Goal: Transaction & Acquisition: Purchase product/service

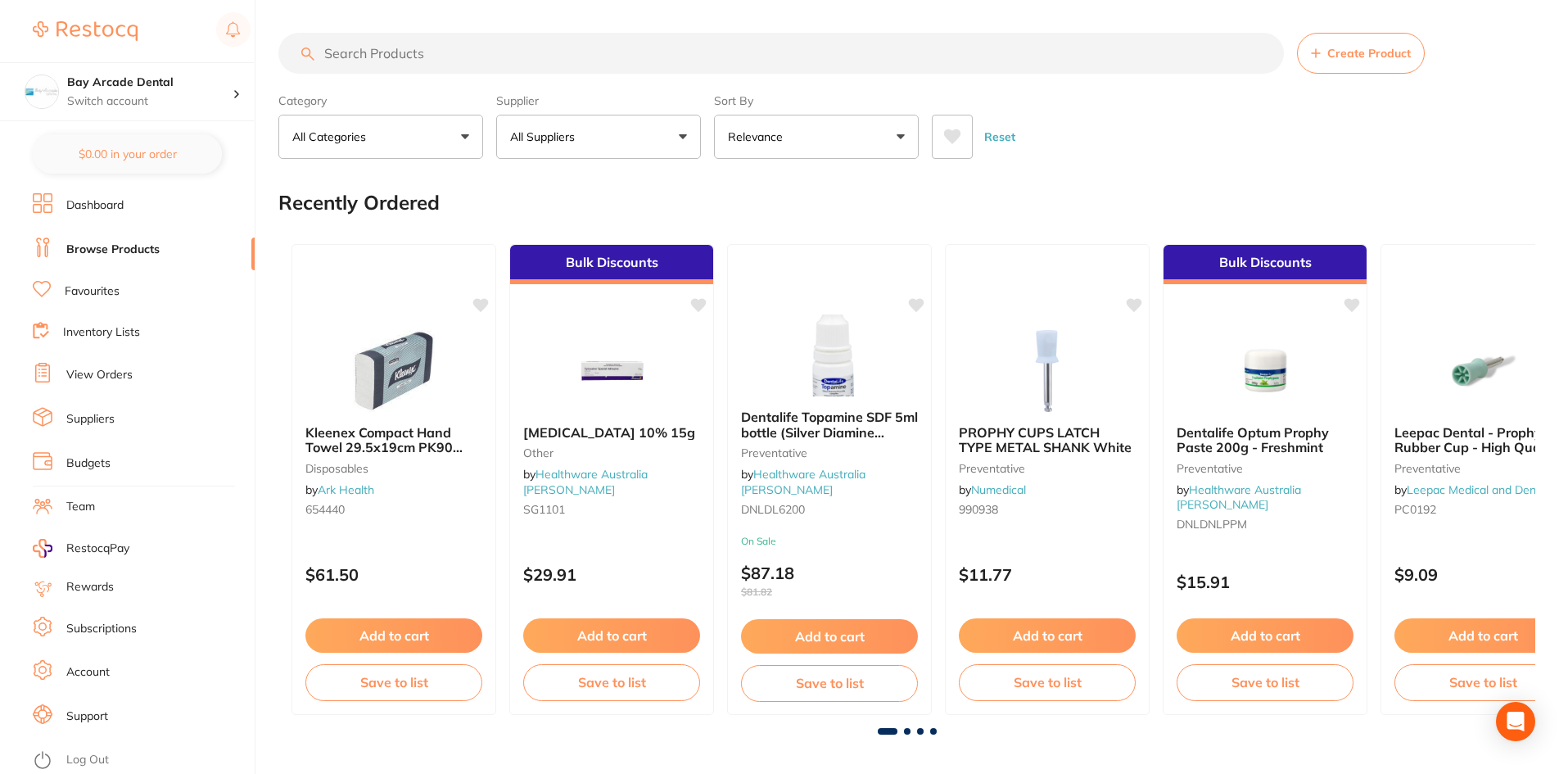
click at [444, 48] on input "search" at bounding box center [781, 53] width 1005 height 41
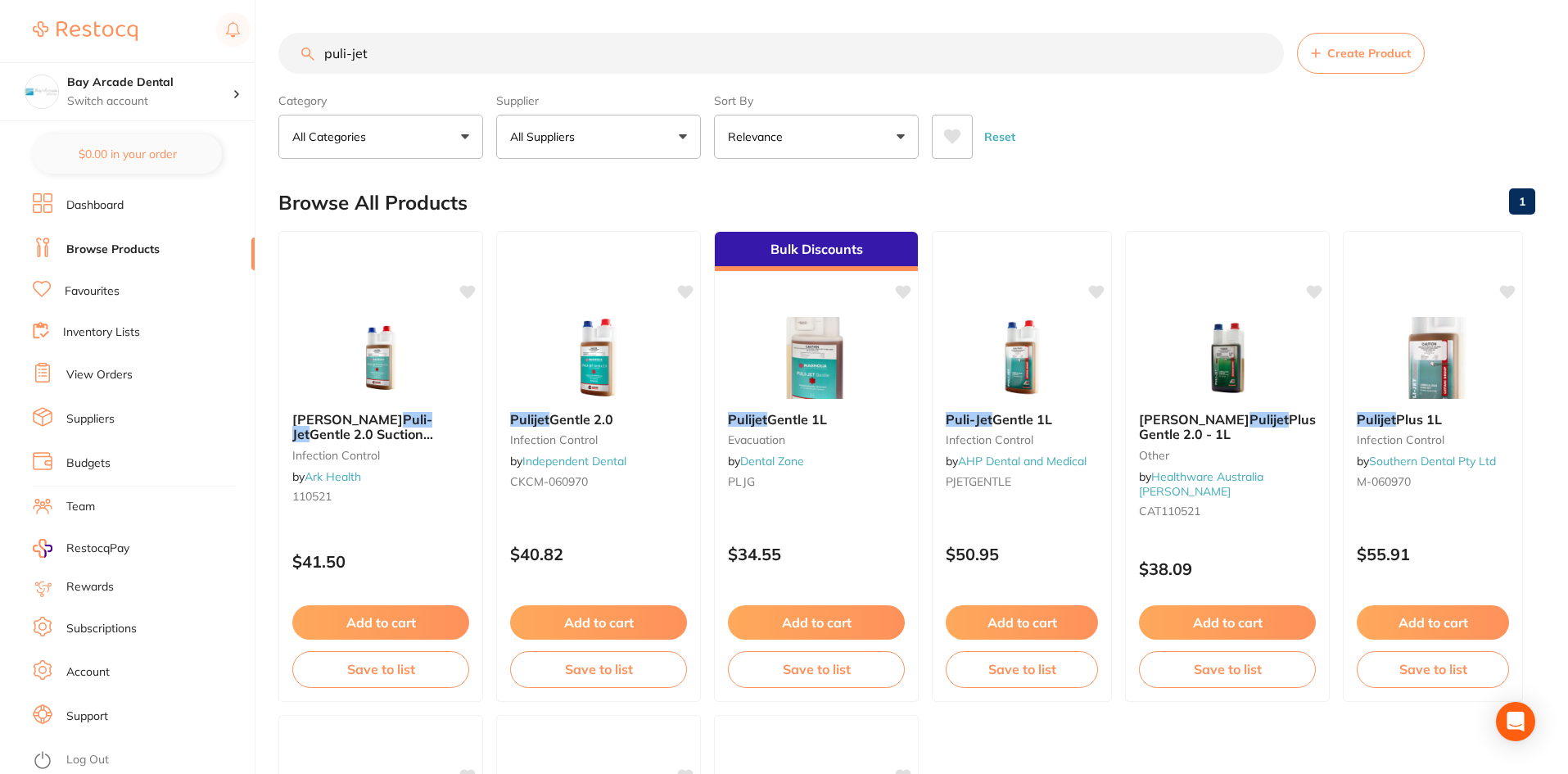
click at [901, 130] on button "Relevance" at bounding box center [817, 136] width 205 height 44
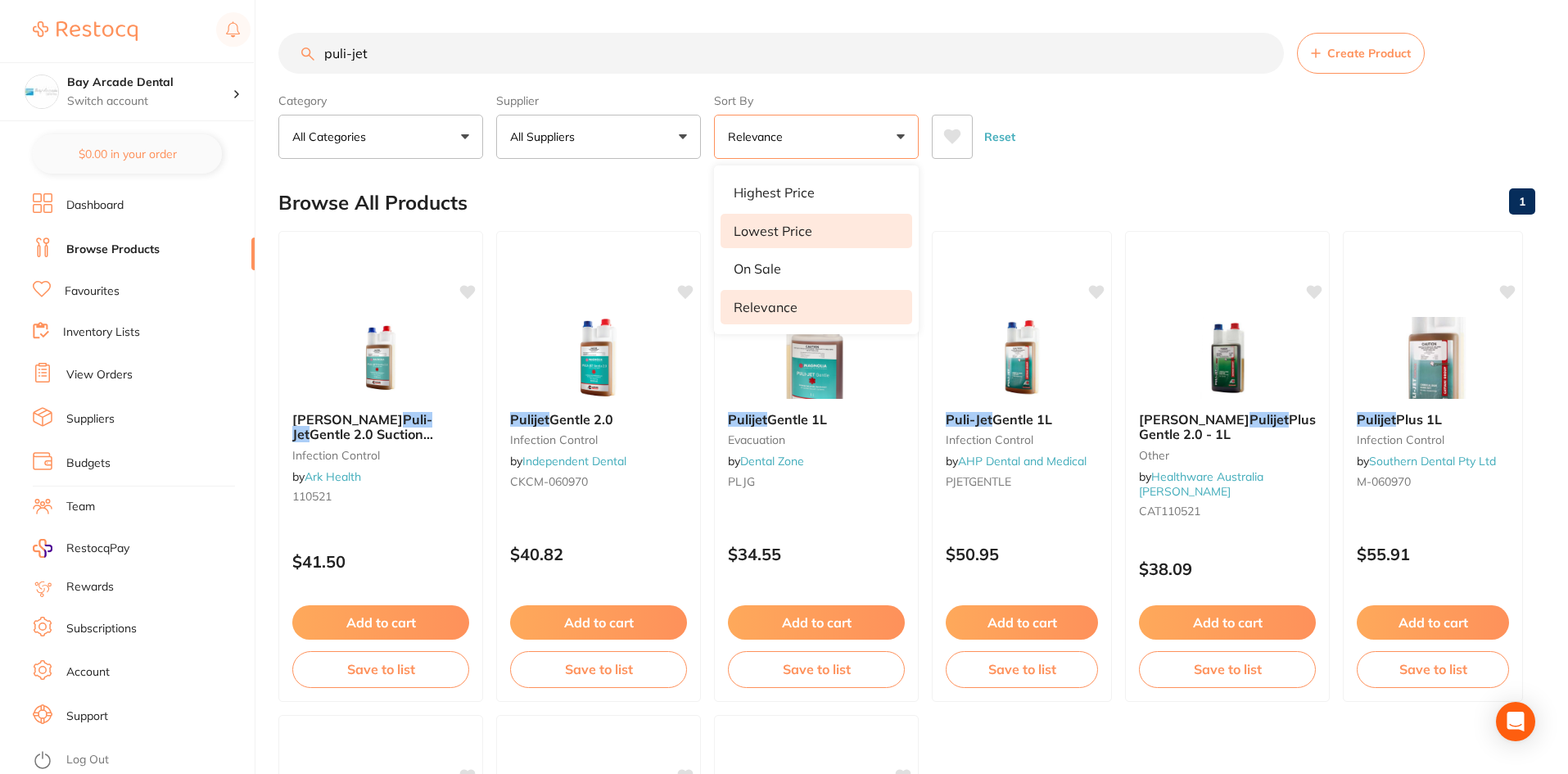
click at [801, 225] on p "Lowest Price" at bounding box center [773, 230] width 79 height 15
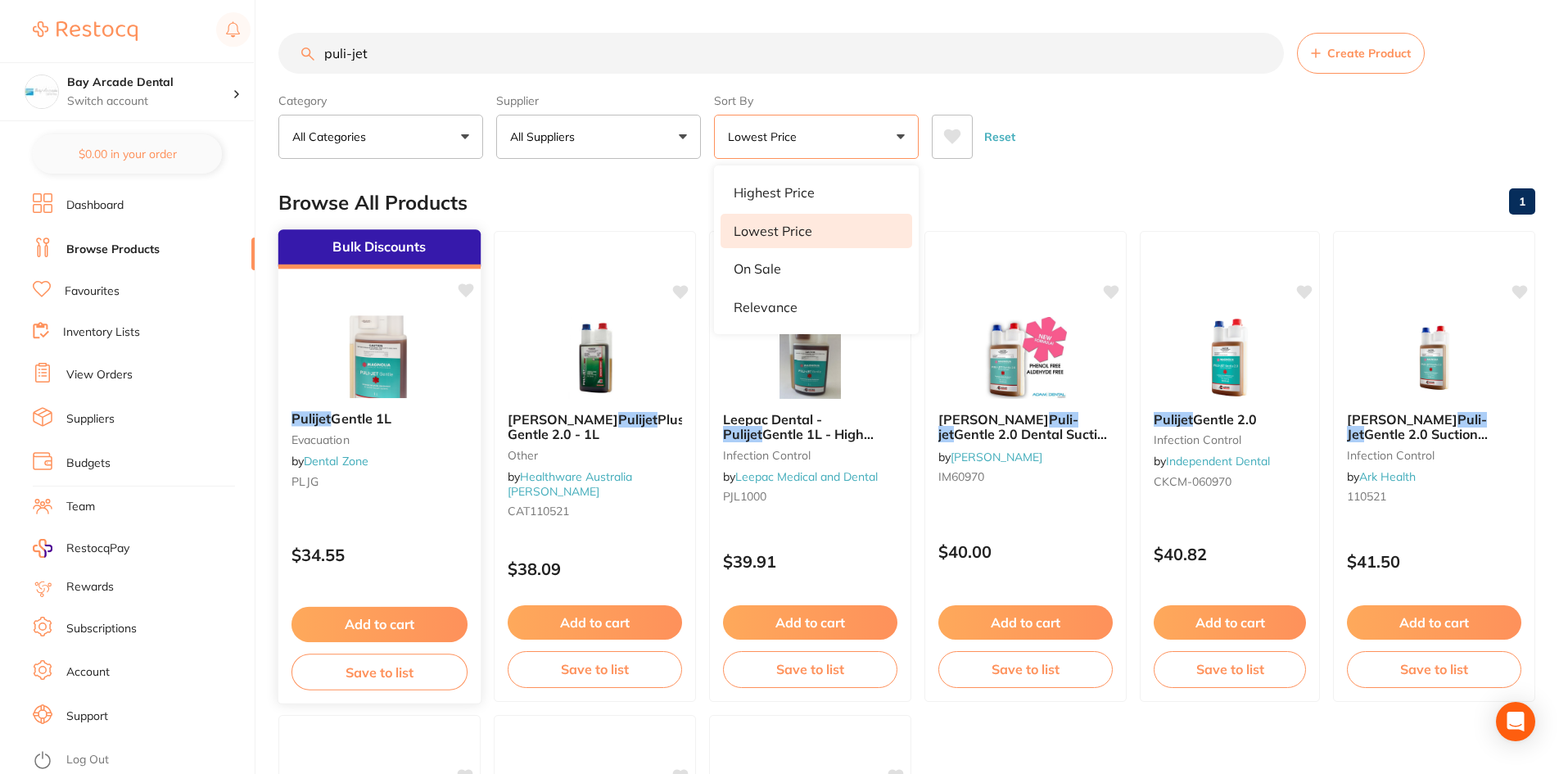
click at [383, 381] on img at bounding box center [379, 356] width 107 height 83
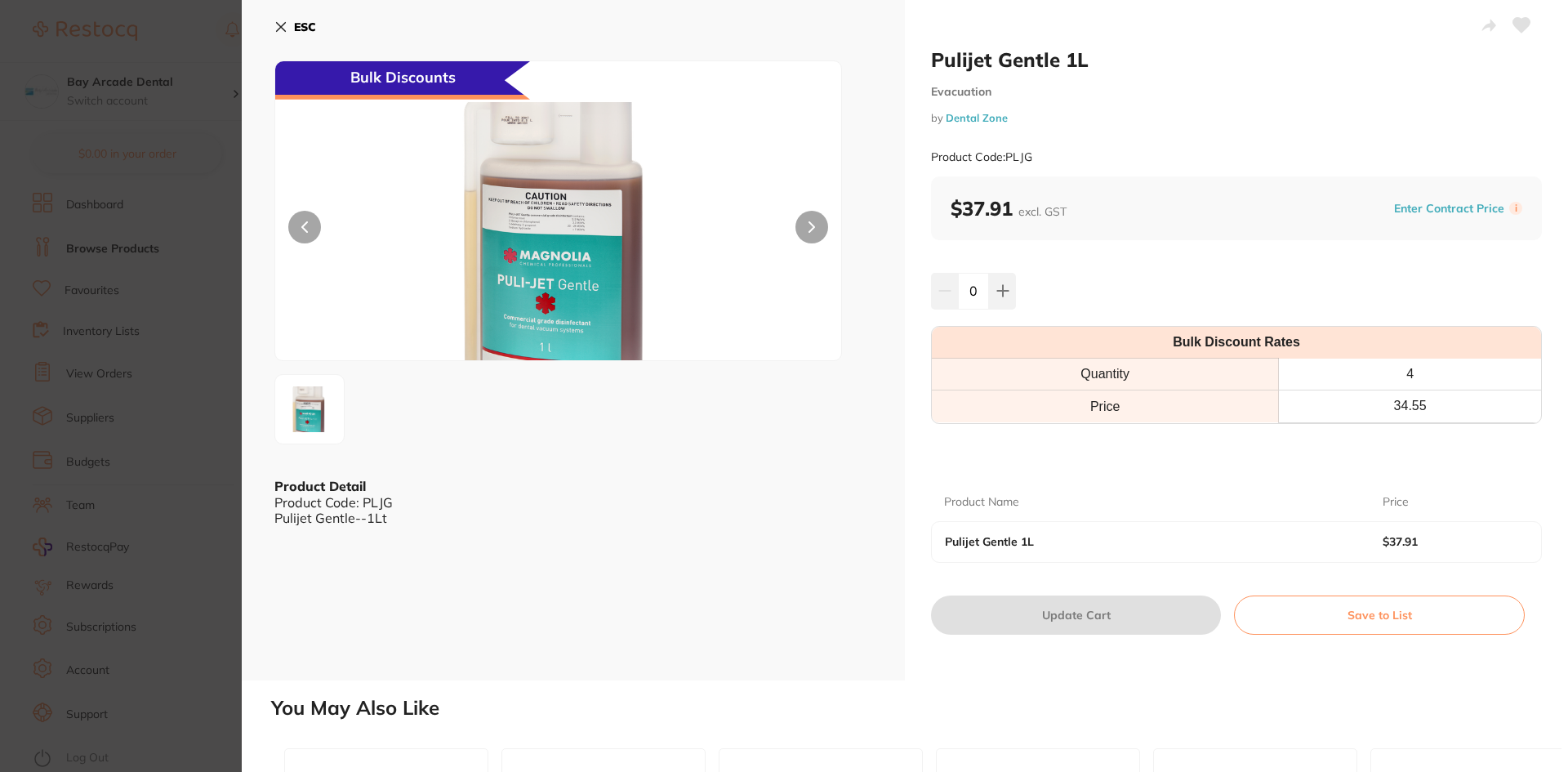
click at [274, 24] on icon at bounding box center [280, 27] width 13 height 13
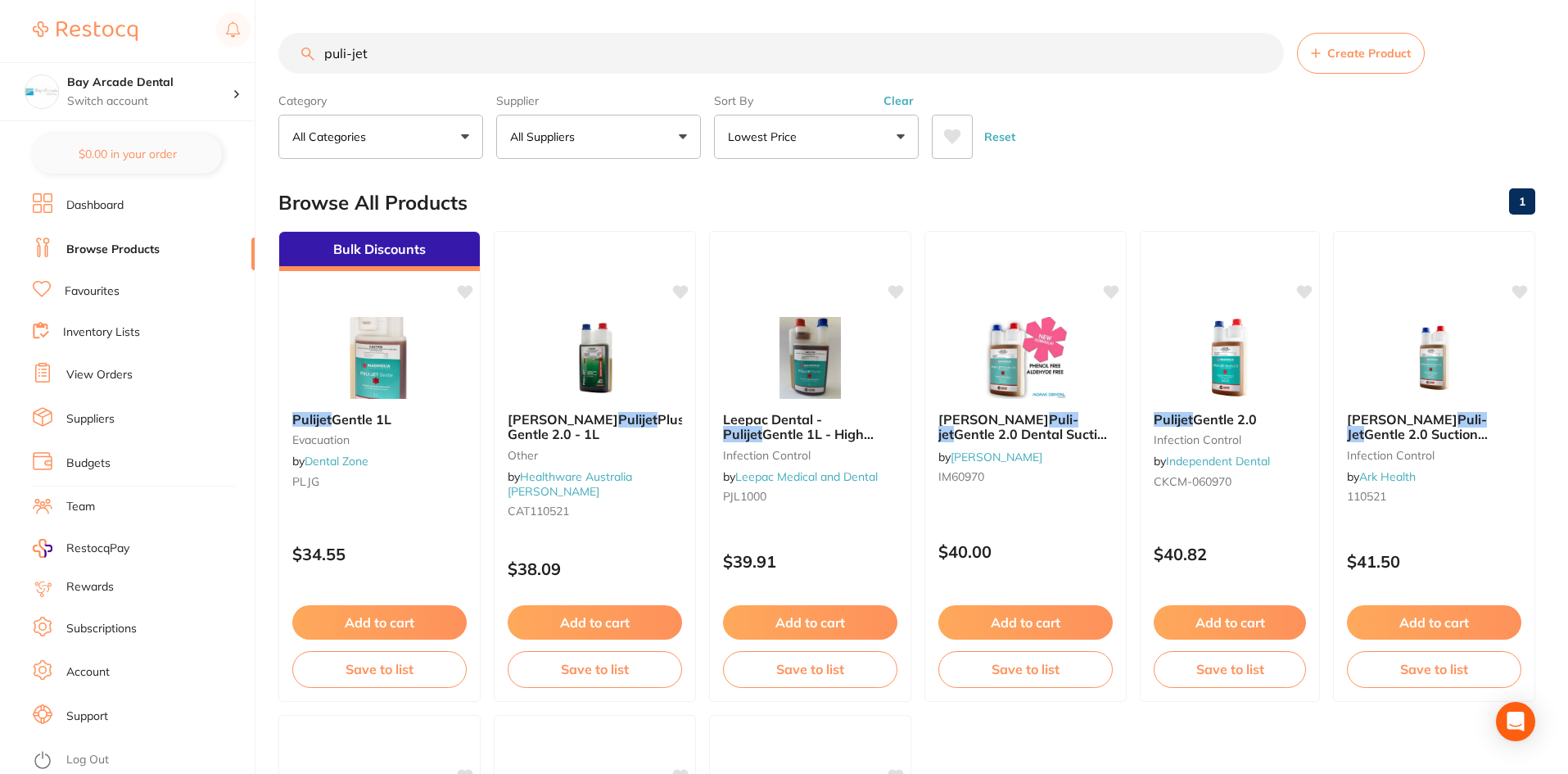
click at [496, 50] on input "puli-jet" at bounding box center [781, 53] width 1005 height 41
type input "puli-jet"
click at [605, 615] on button "Add to cart" at bounding box center [595, 624] width 176 height 35
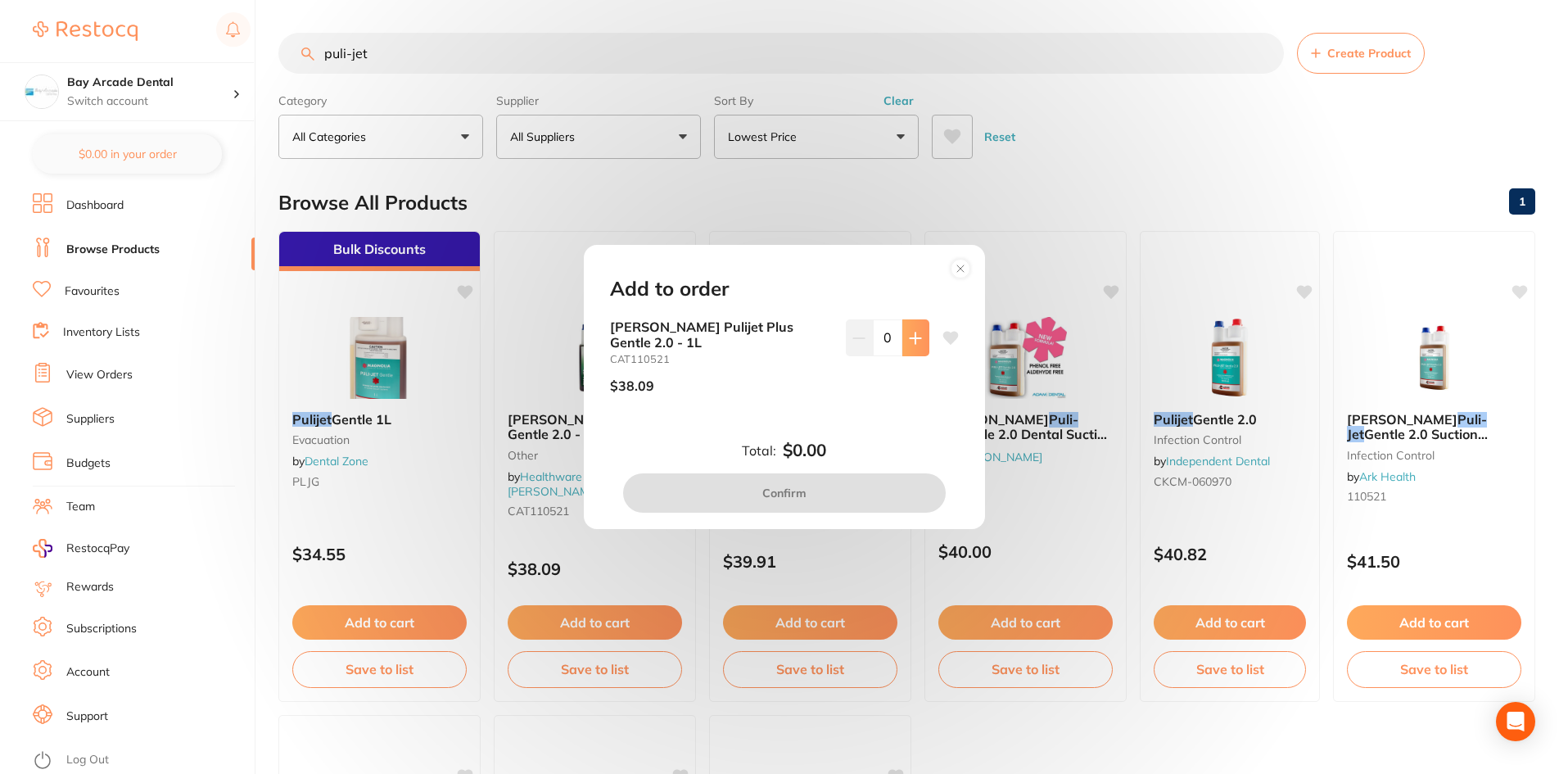
click at [917, 342] on icon at bounding box center [916, 338] width 13 height 13
type input "1"
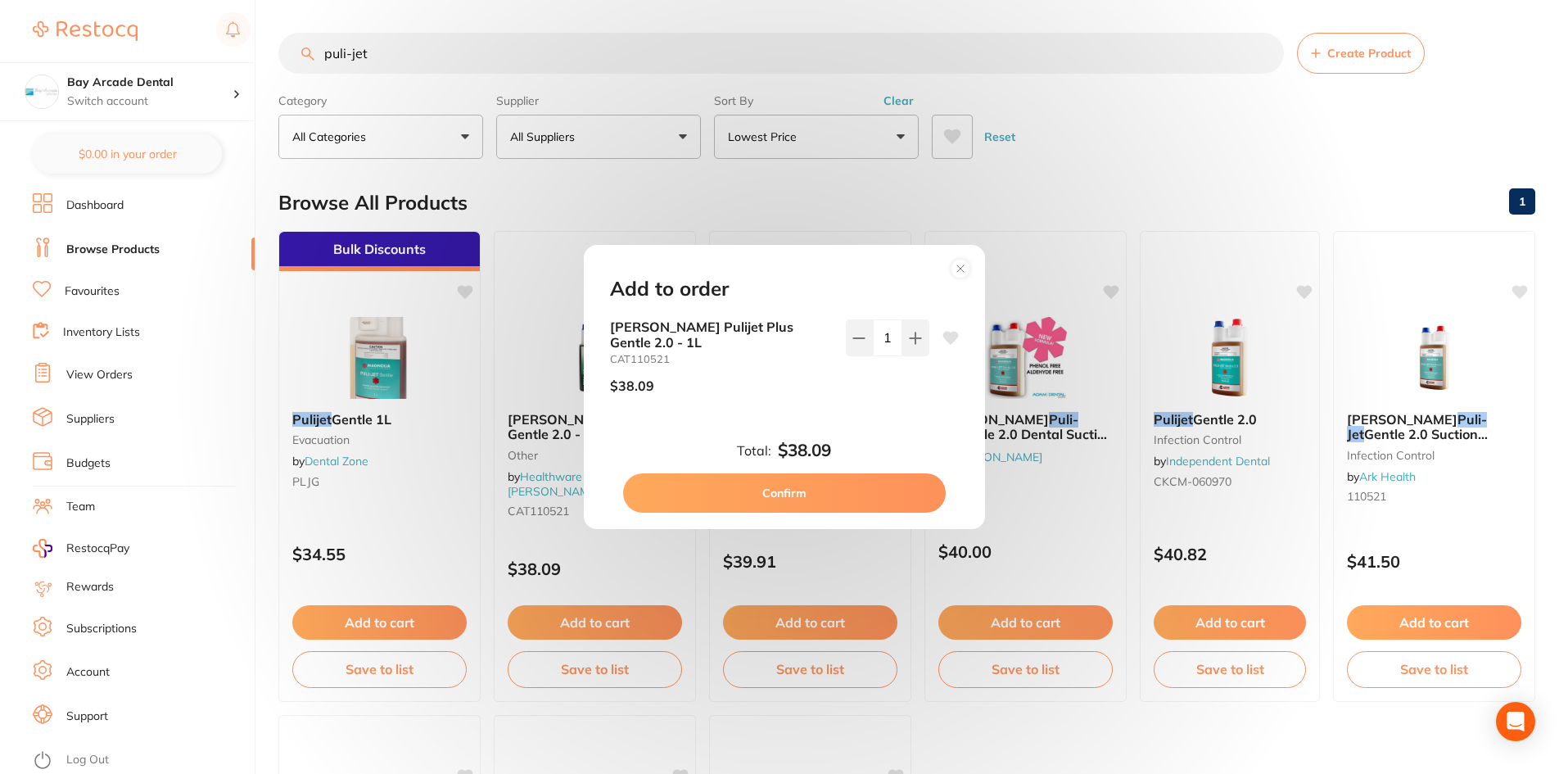
click at [822, 481] on button "Confirm" at bounding box center [785, 493] width 323 height 39
checkbox input "false"
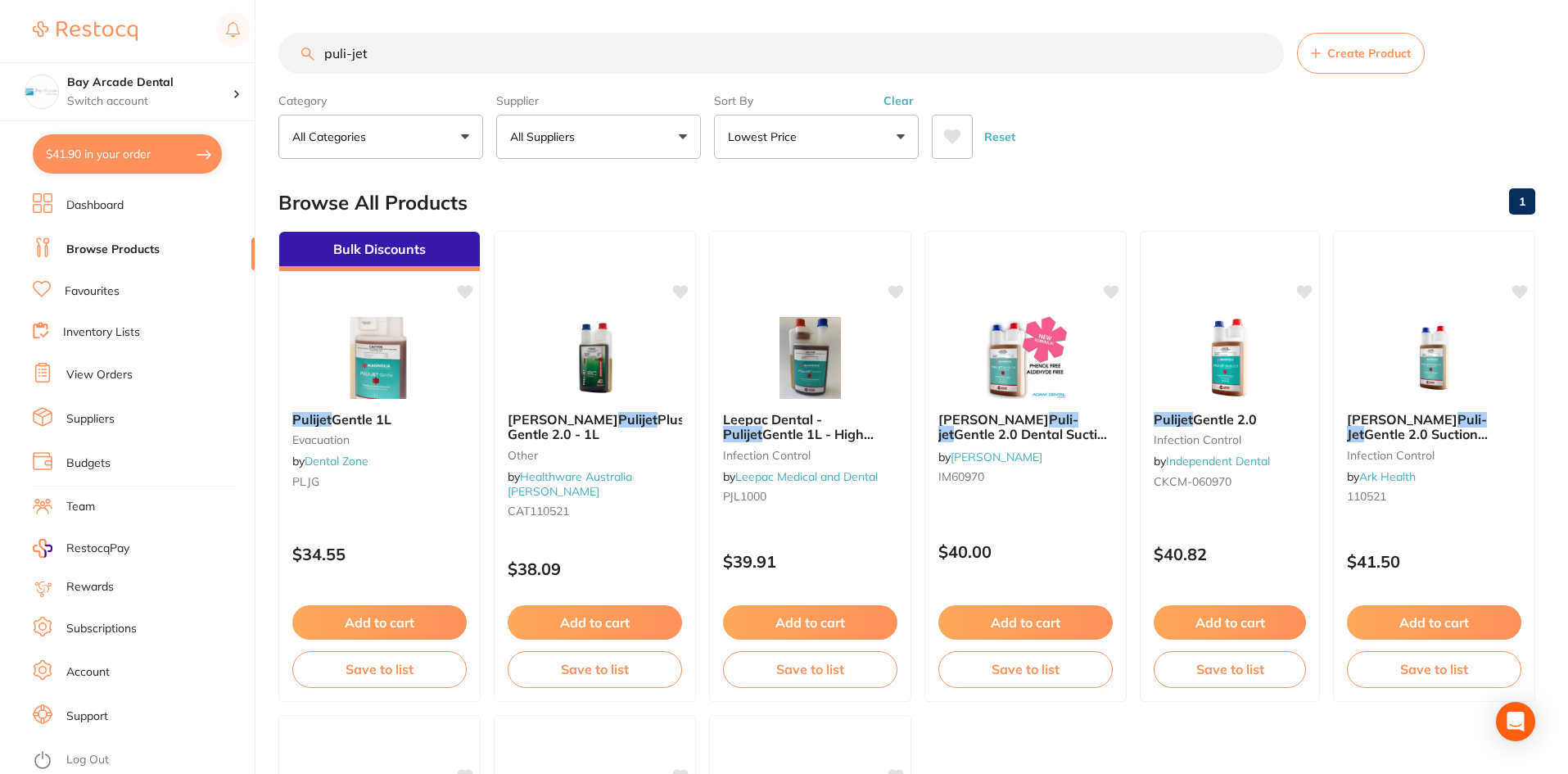
drag, startPoint x: 517, startPoint y: 55, endPoint x: 256, endPoint y: 57, distance: 261.0
click at [256, 57] on div "$41.90 Bay Arcade Dental Switch account Bay Arcade Dental $41.90 in your order …" at bounding box center [784, 387] width 1568 height 774
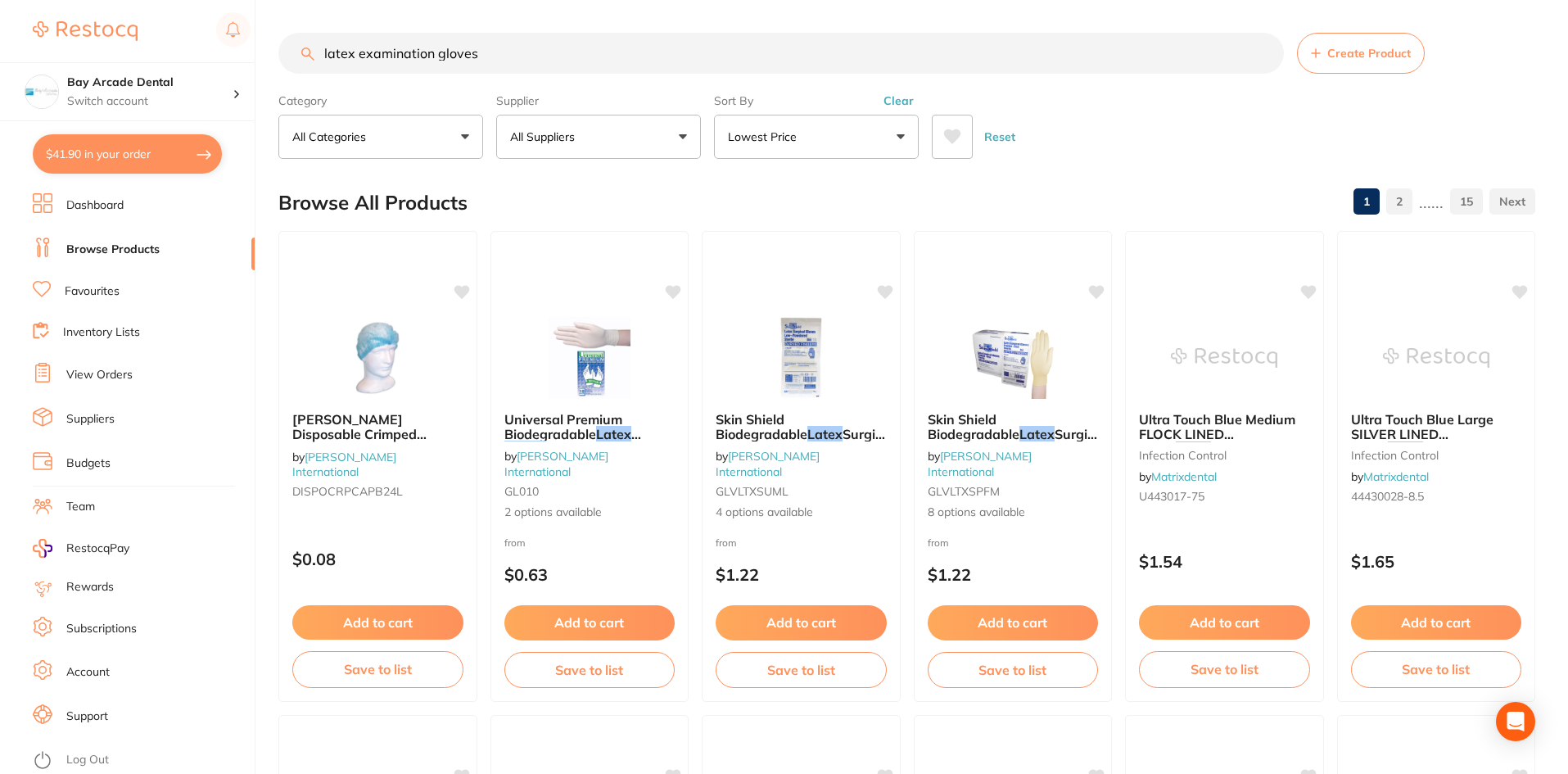
scroll to position [1, 0]
drag, startPoint x: 524, startPoint y: 60, endPoint x: 260, endPoint y: 80, distance: 264.8
click at [260, 80] on div "$41.90 Bay Arcade Dental Switch account Bay Arcade Dental $41.90 in your order …" at bounding box center [784, 387] width 1568 height 774
click at [891, 130] on button "Lowest Price" at bounding box center [817, 136] width 205 height 44
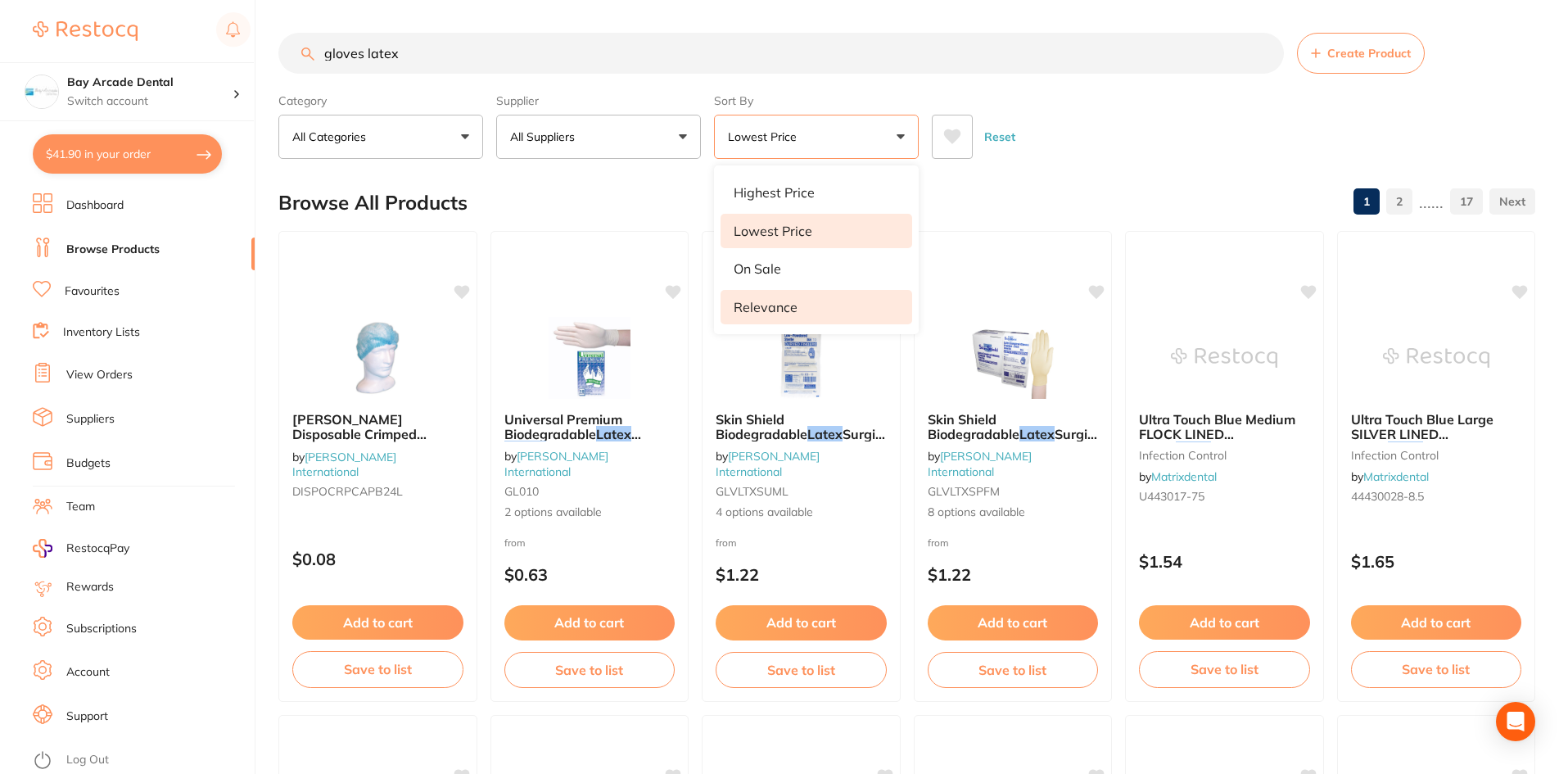
click at [792, 305] on p "Relevance" at bounding box center [766, 307] width 64 height 15
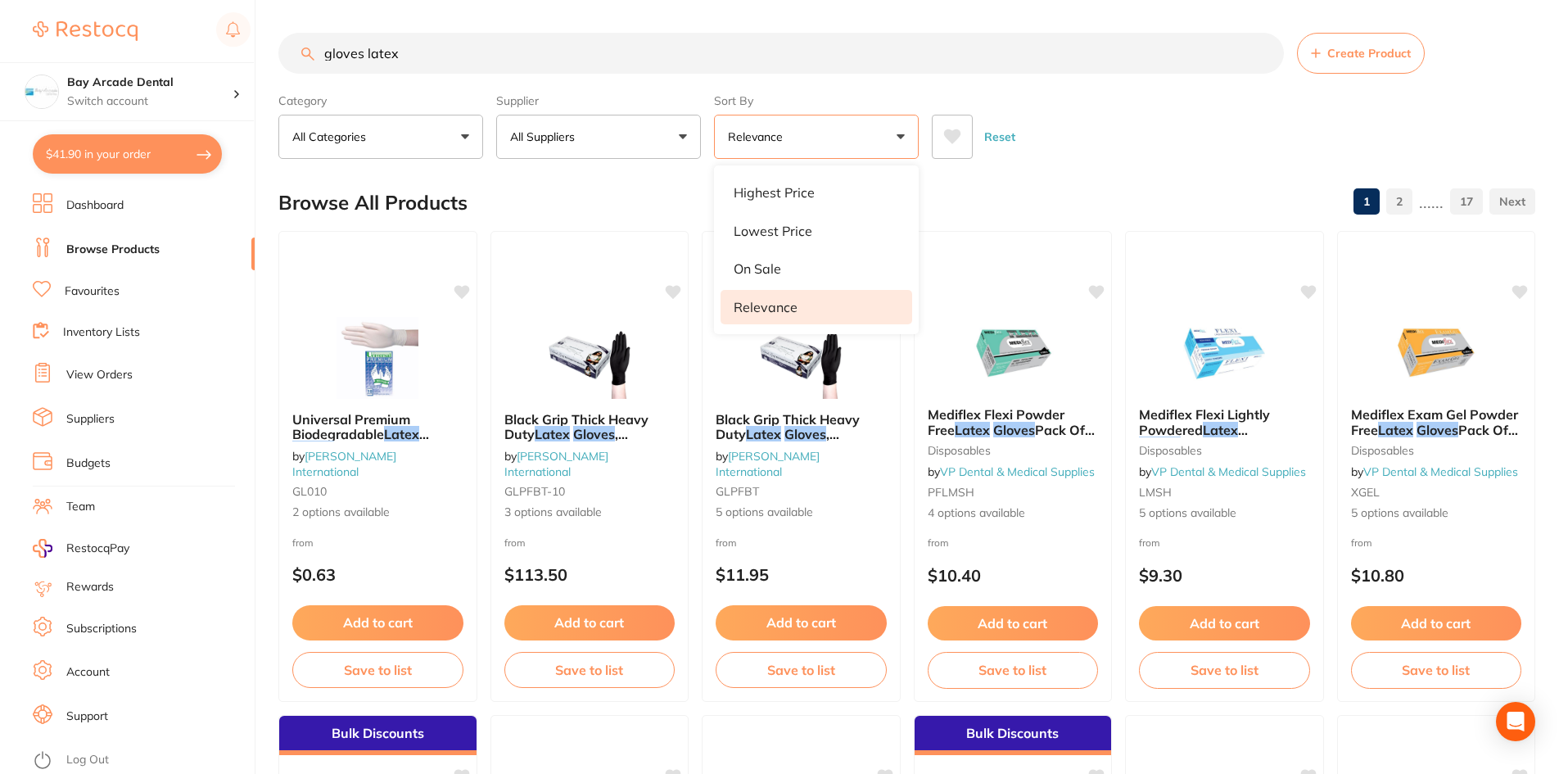
click at [440, 46] on input "gloves latex" at bounding box center [781, 53] width 1005 height 41
drag, startPoint x: 508, startPoint y: 54, endPoint x: 47, endPoint y: 95, distance: 462.8
click at [47, 95] on div "$41.90 Bay Arcade Dental Switch account Bay Arcade Dental $41.90 in your order …" at bounding box center [784, 387] width 1568 height 774
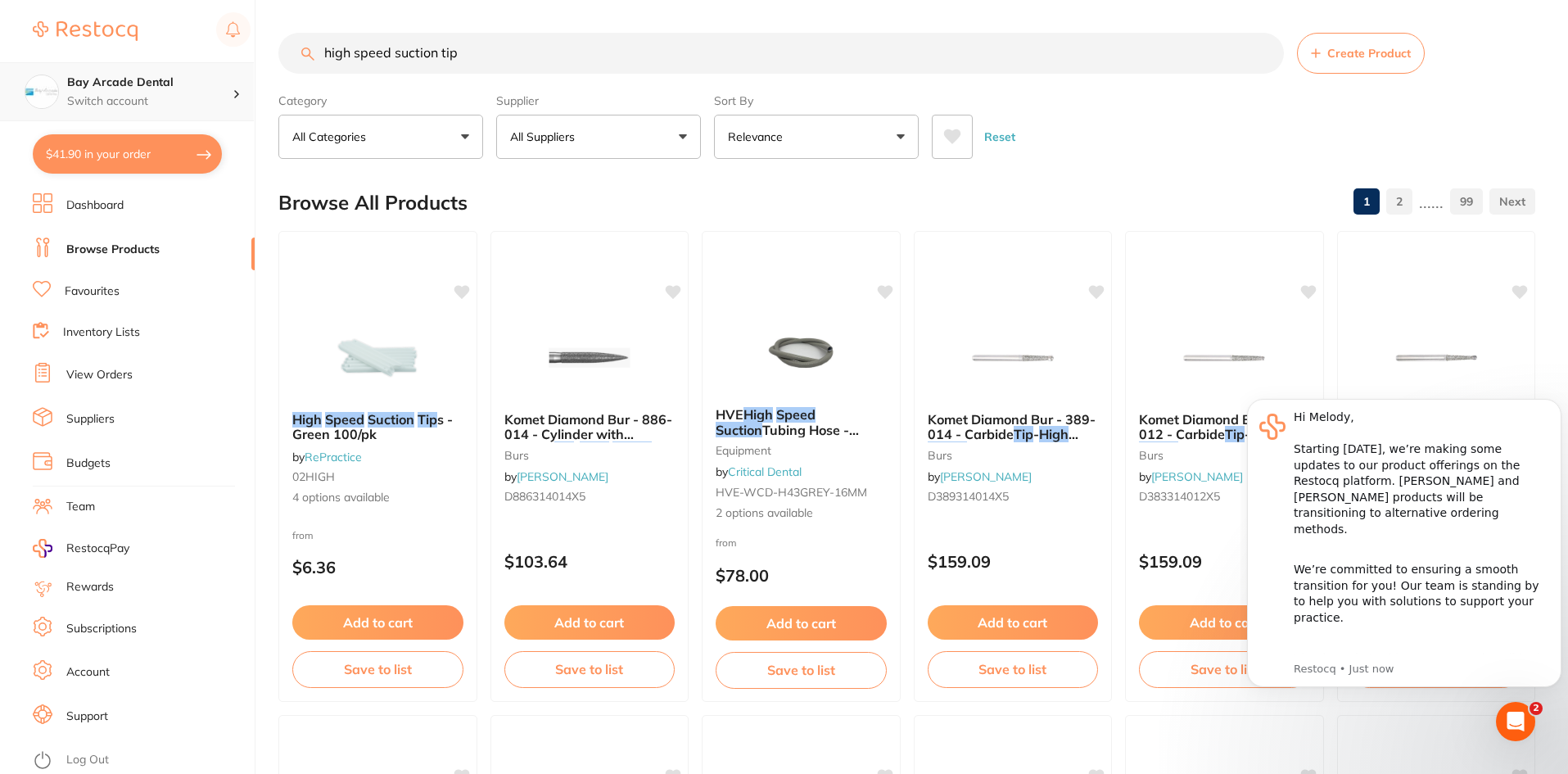
drag, startPoint x: 393, startPoint y: 54, endPoint x: 226, endPoint y: 70, distance: 167.8
click at [226, 70] on div "$41.90 Bay Arcade Dental Switch account Bay Arcade Dental $41.90 in your order …" at bounding box center [784, 387] width 1568 height 774
type input "suction tip"
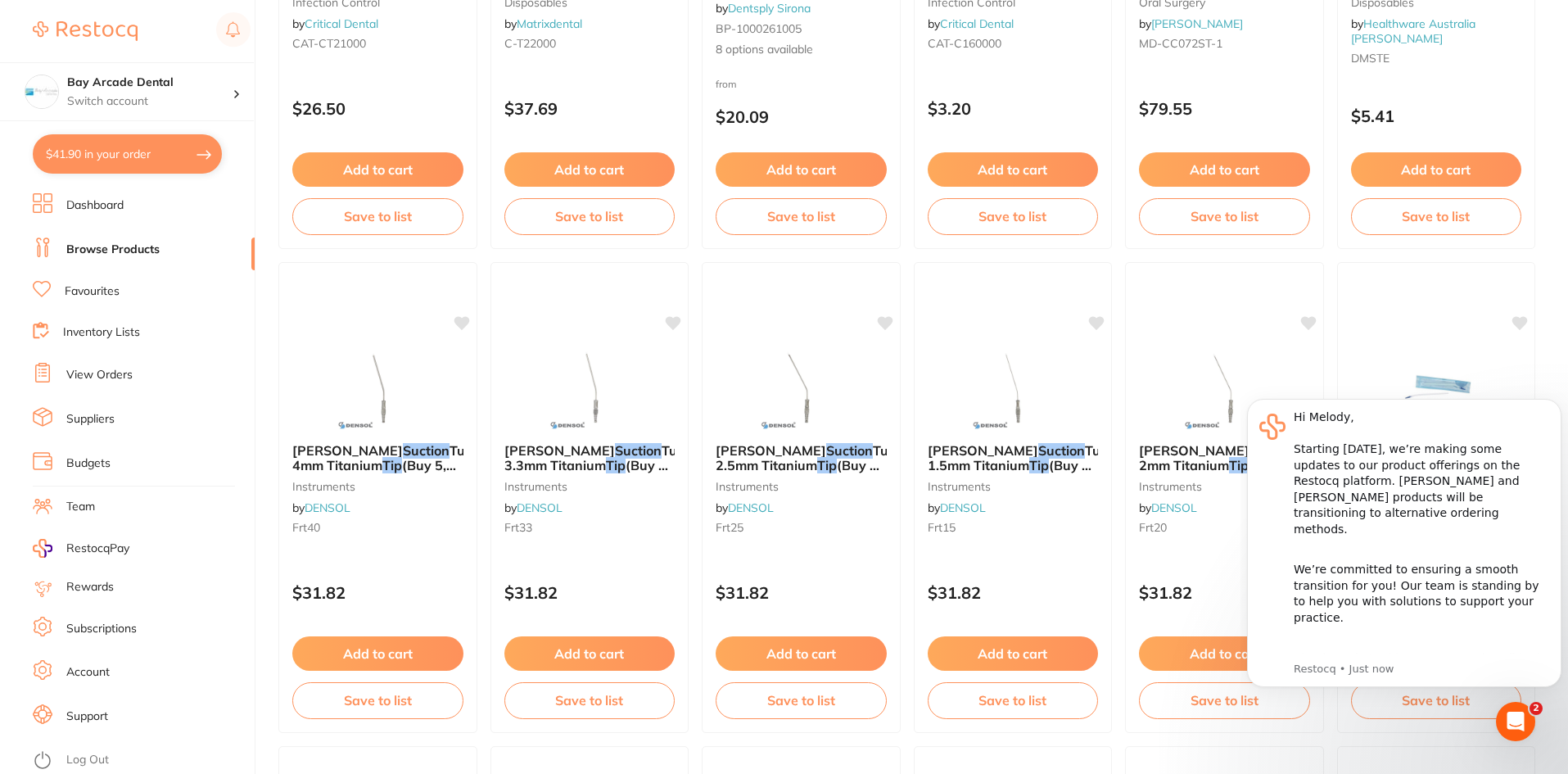
scroll to position [0, 0]
click at [72, 364] on li "View Orders" at bounding box center [143, 375] width 222 height 24
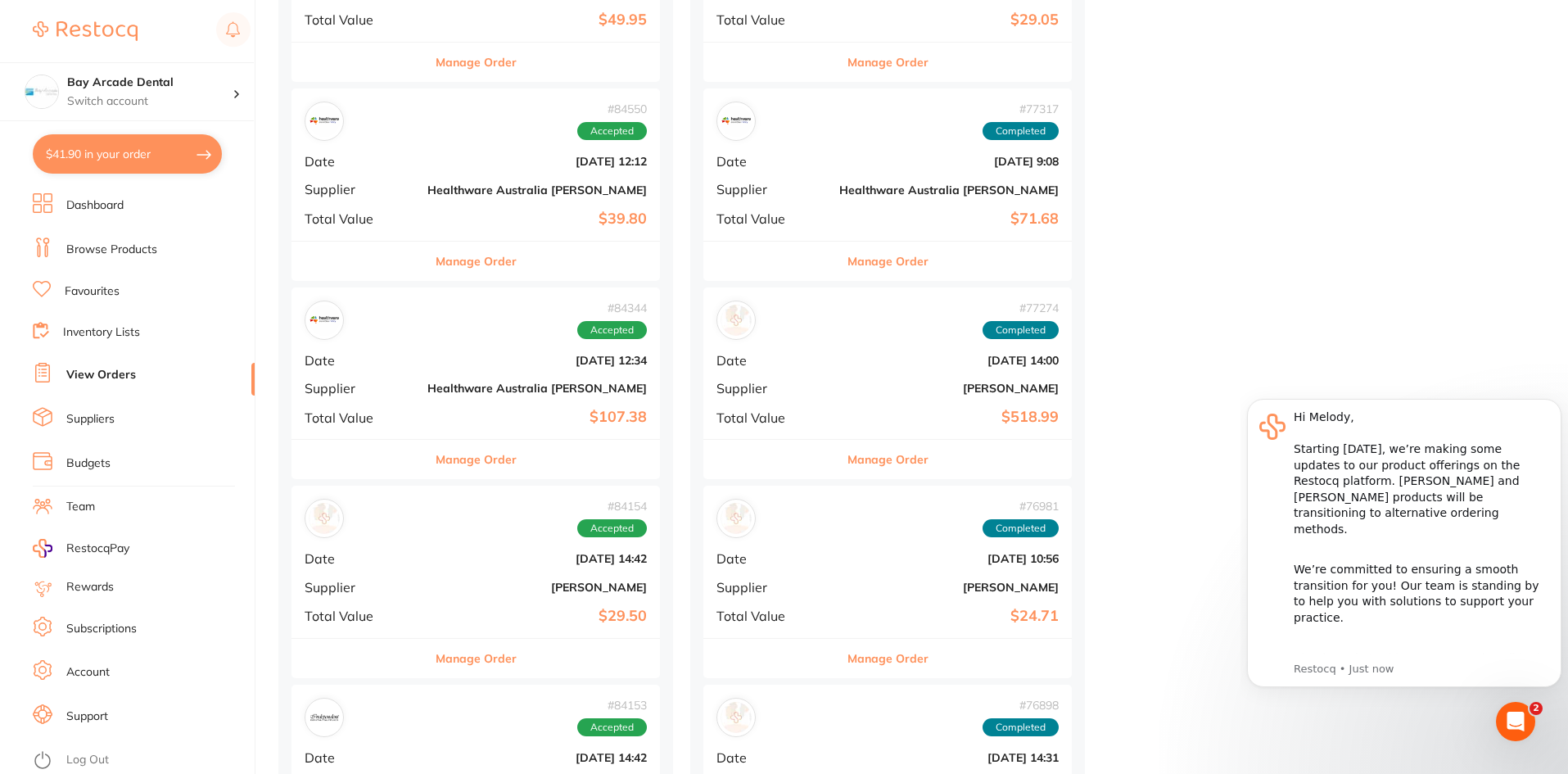
scroll to position [2210, 0]
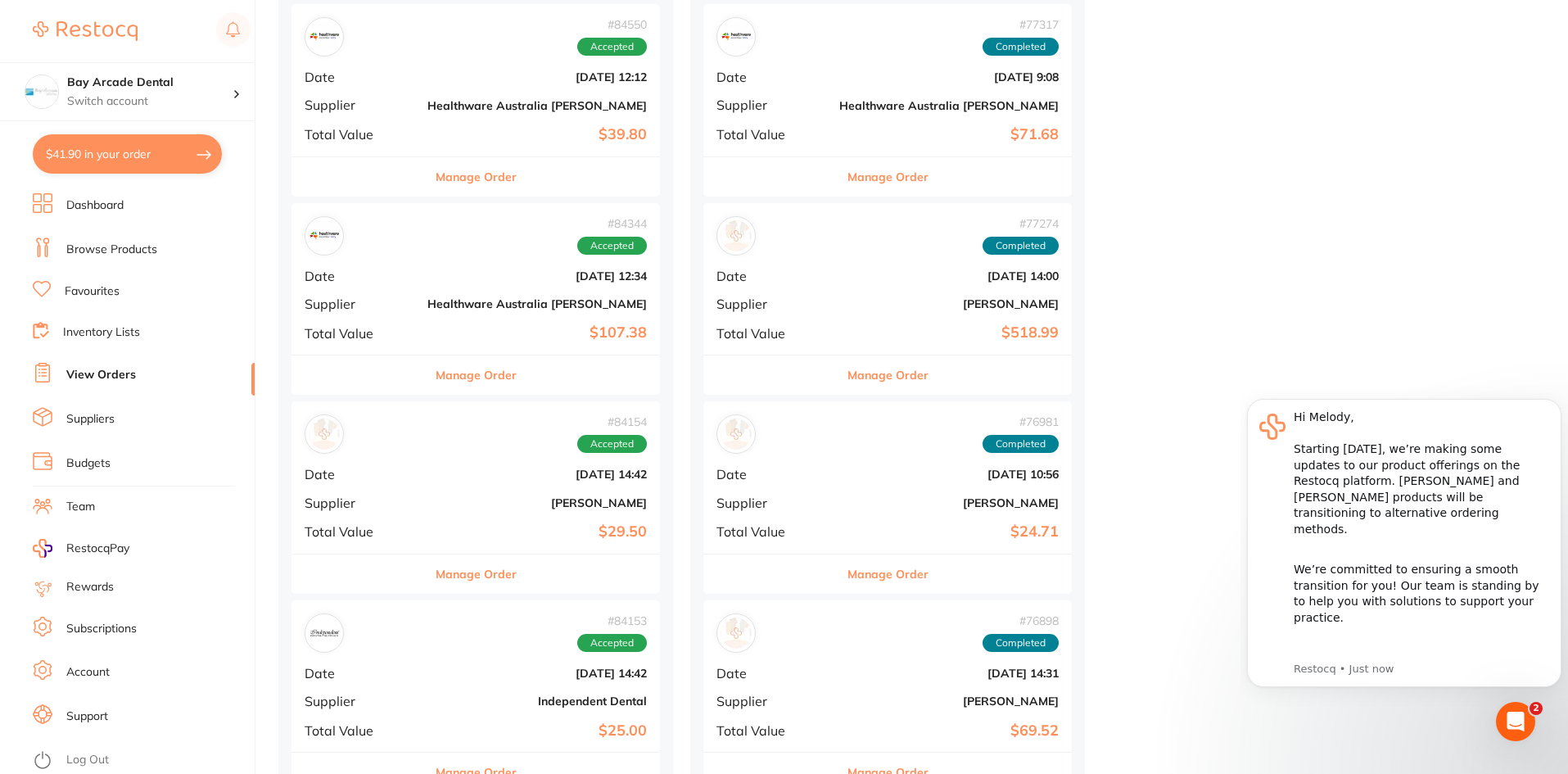
click at [113, 155] on button "$41.90 in your order" at bounding box center [127, 153] width 189 height 39
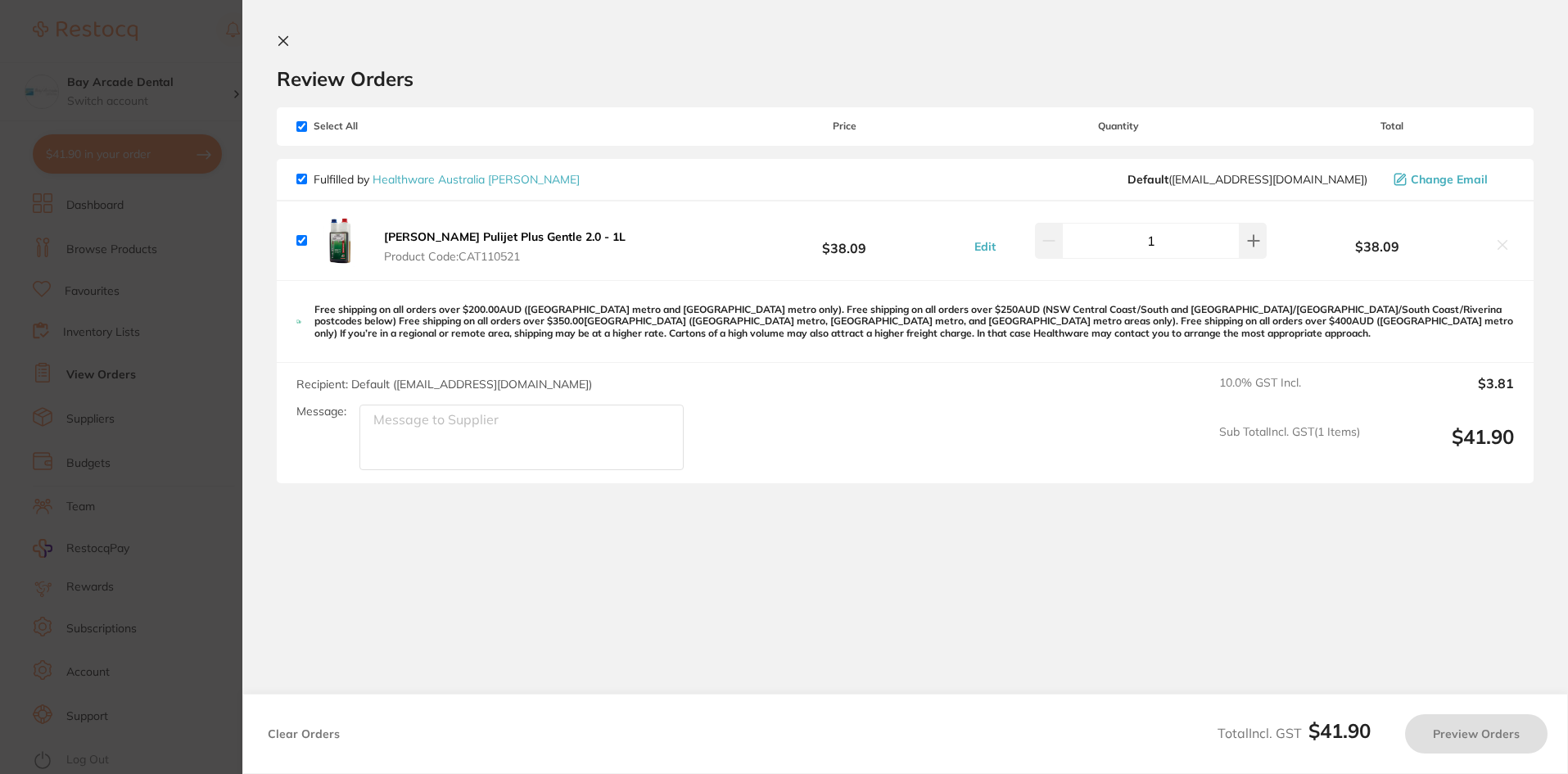
checkbox input "true"
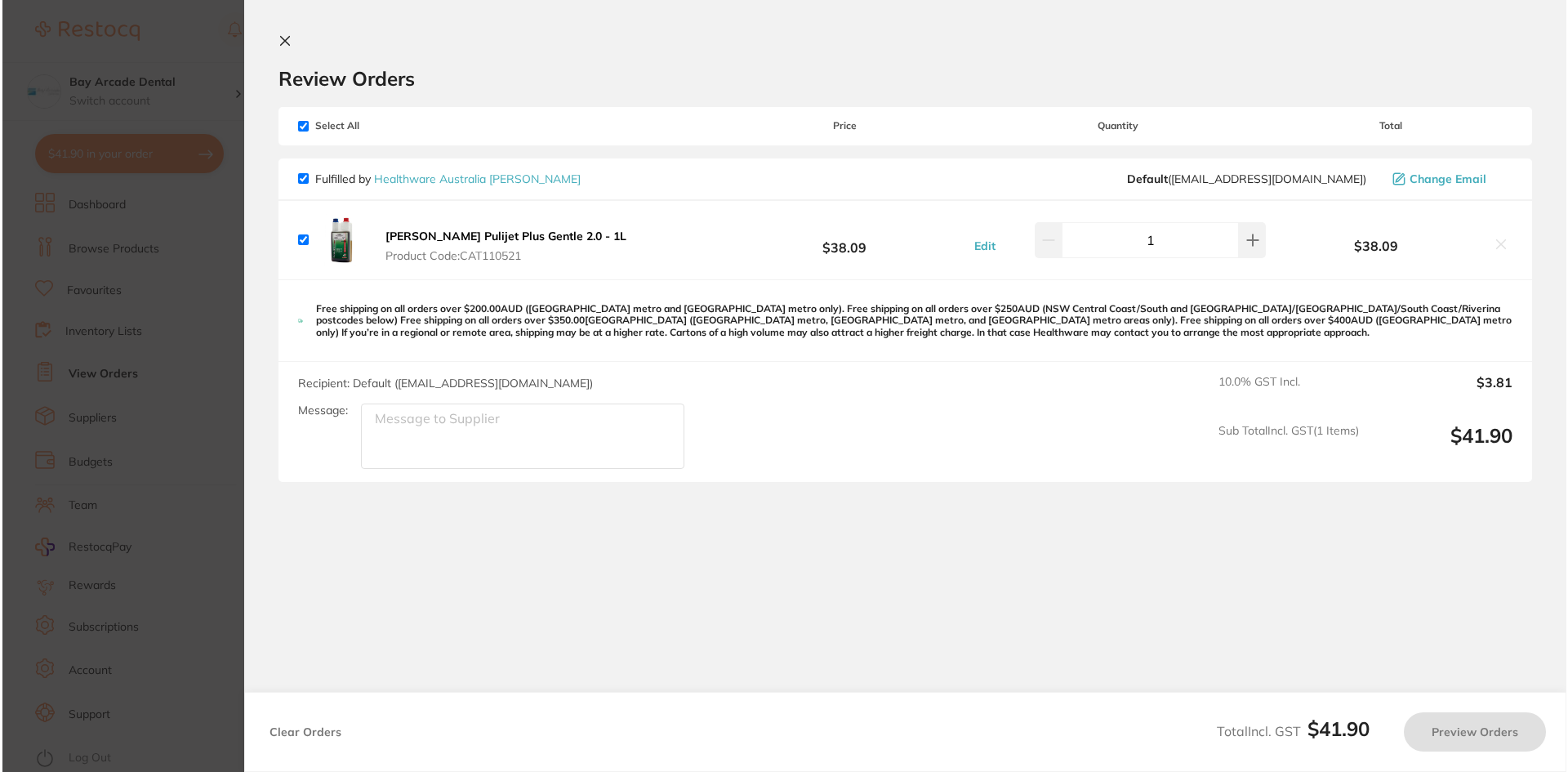
scroll to position [0, 0]
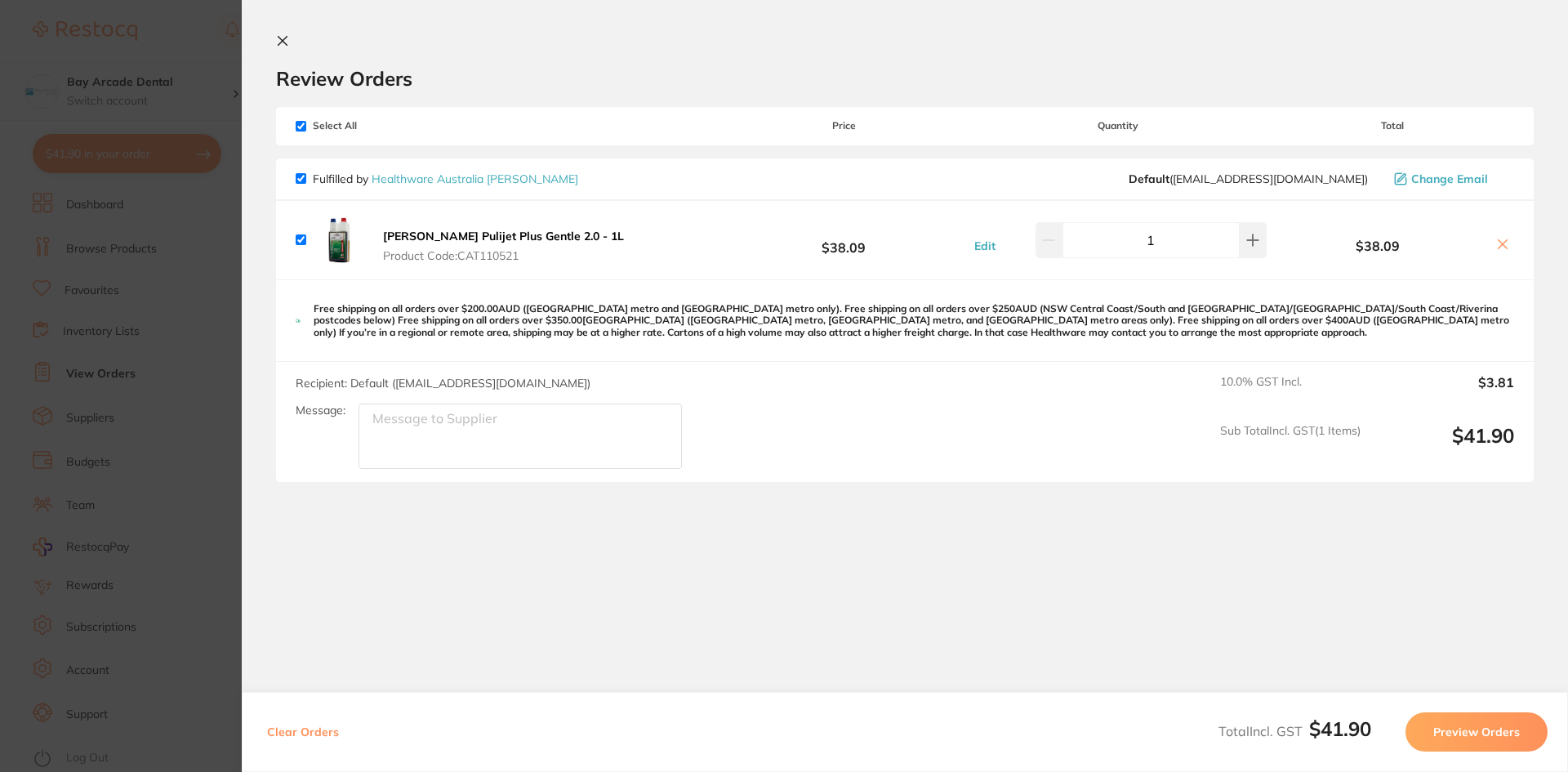
click at [164, 31] on section "Update RRP Set your pre negotiated price for this item. Item Agreed RRP (excl. …" at bounding box center [784, 386] width 1568 height 772
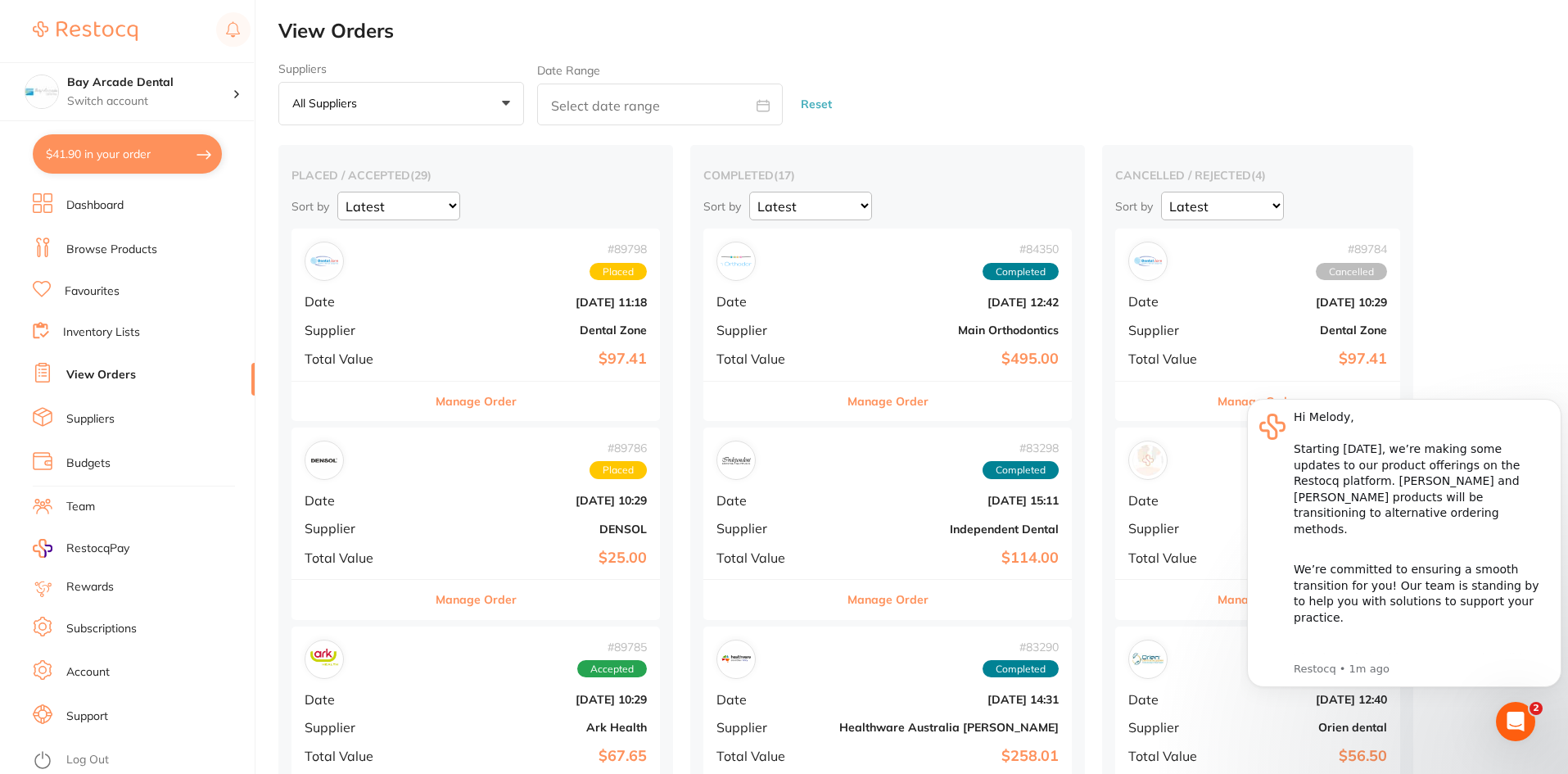
click at [93, 159] on button "$41.90 in your order" at bounding box center [127, 153] width 189 height 39
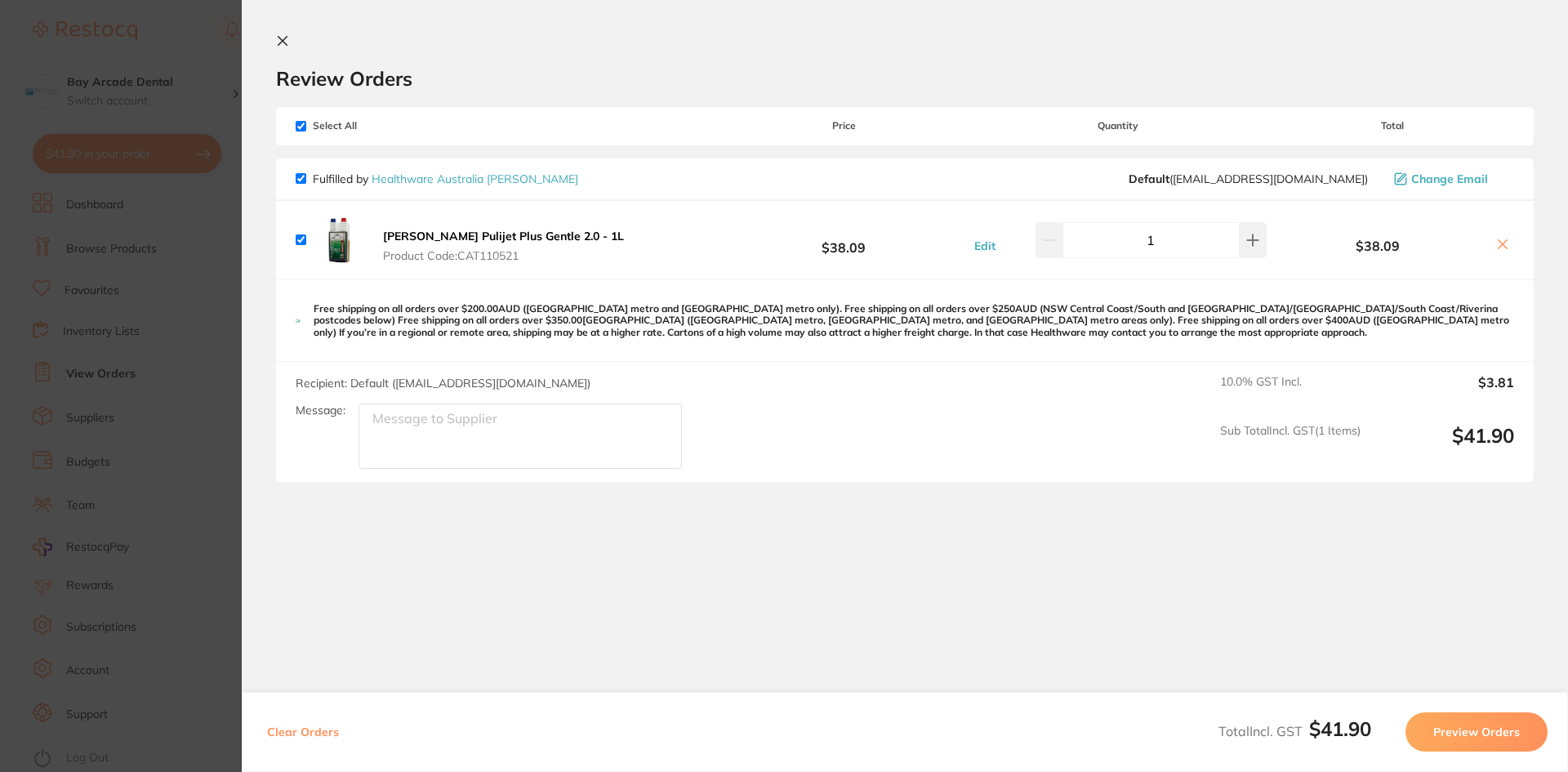
click at [282, 46] on icon at bounding box center [282, 41] width 13 height 13
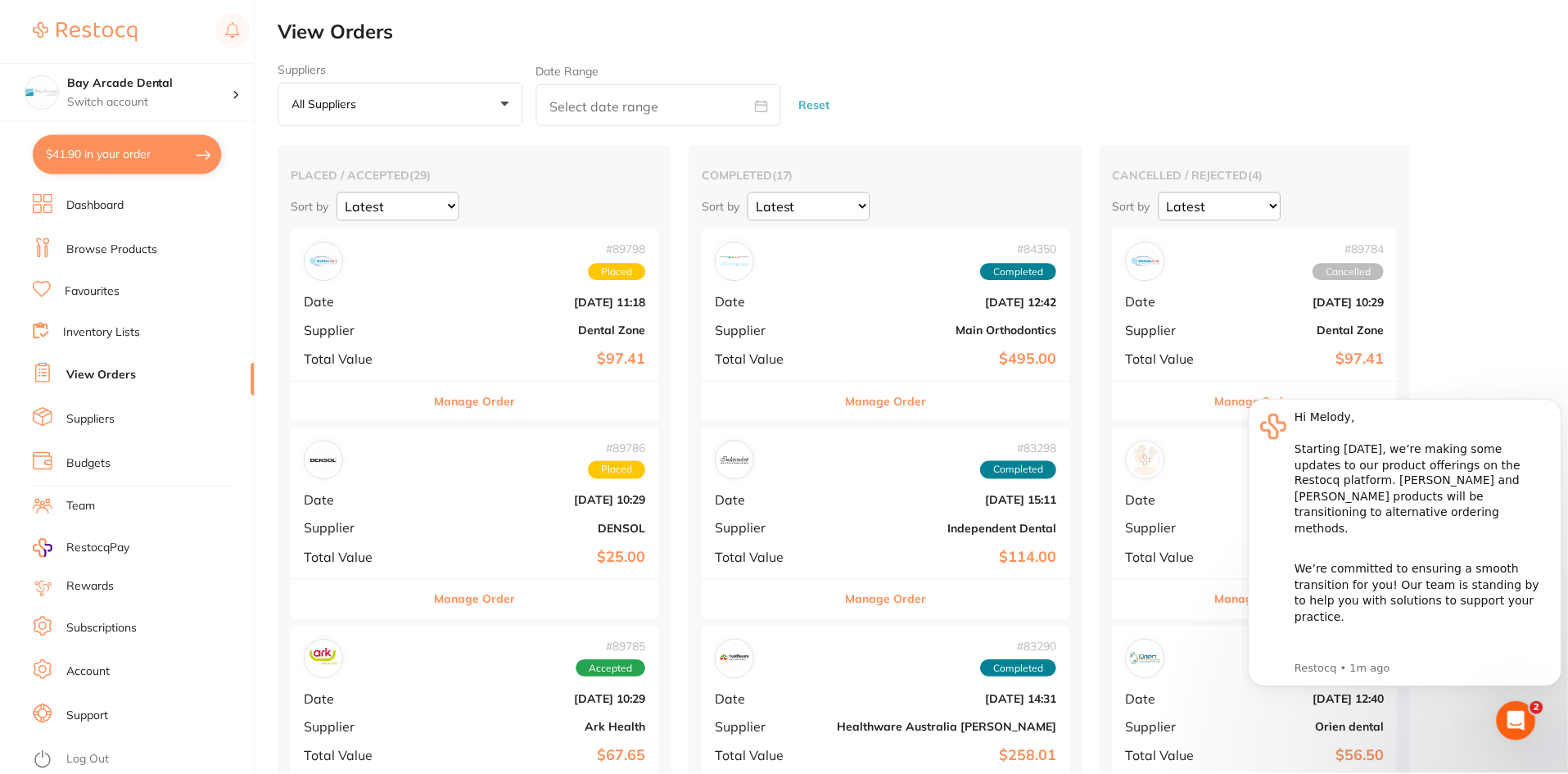
scroll to position [1, 0]
click at [150, 158] on button "$41.90 in your order" at bounding box center [127, 153] width 189 height 39
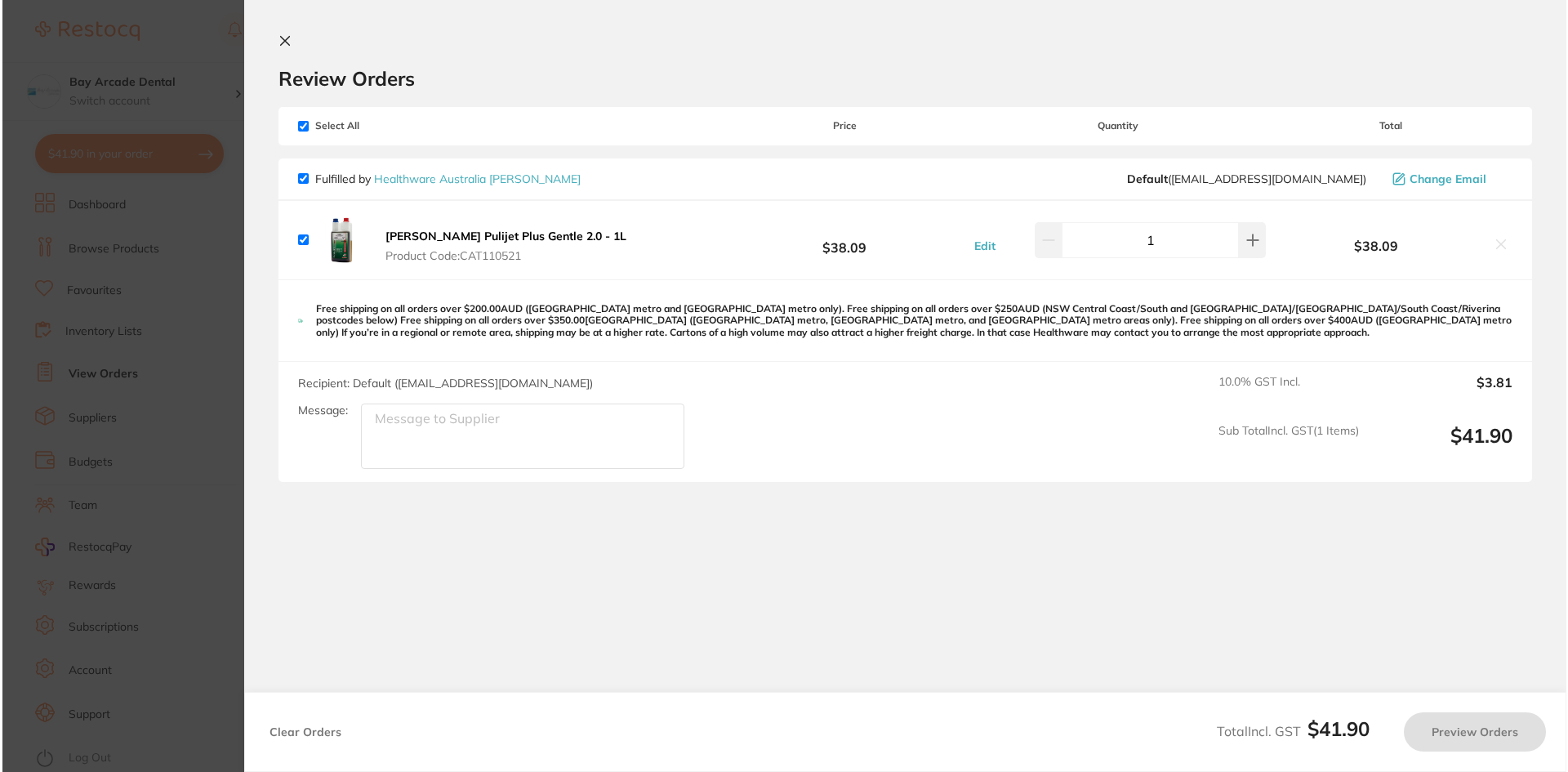
scroll to position [0, 0]
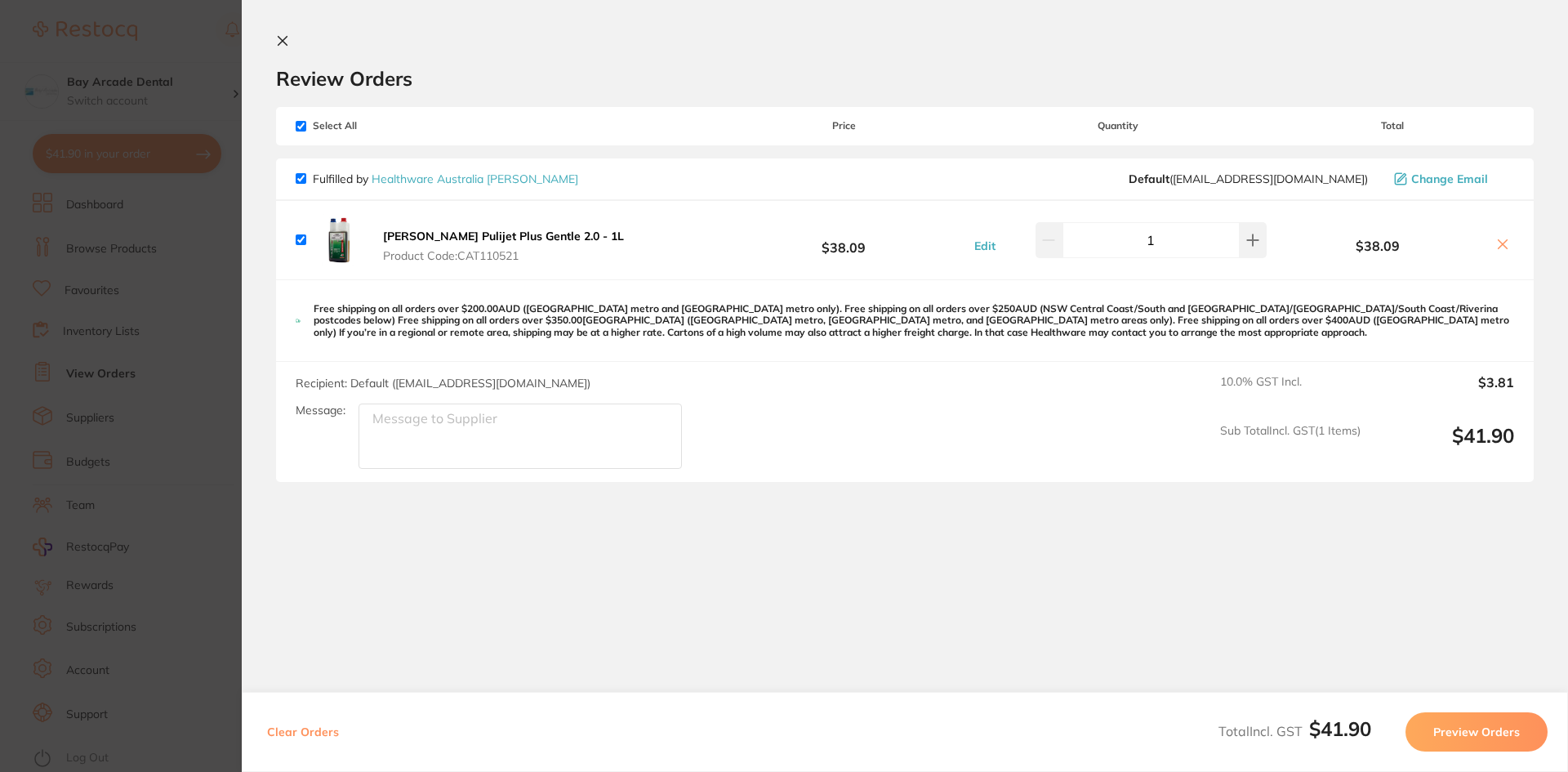
click at [149, 157] on section "Update RRP Set your pre negotiated price for this item. Item Agreed RRP (excl. …" at bounding box center [784, 386] width 1568 height 772
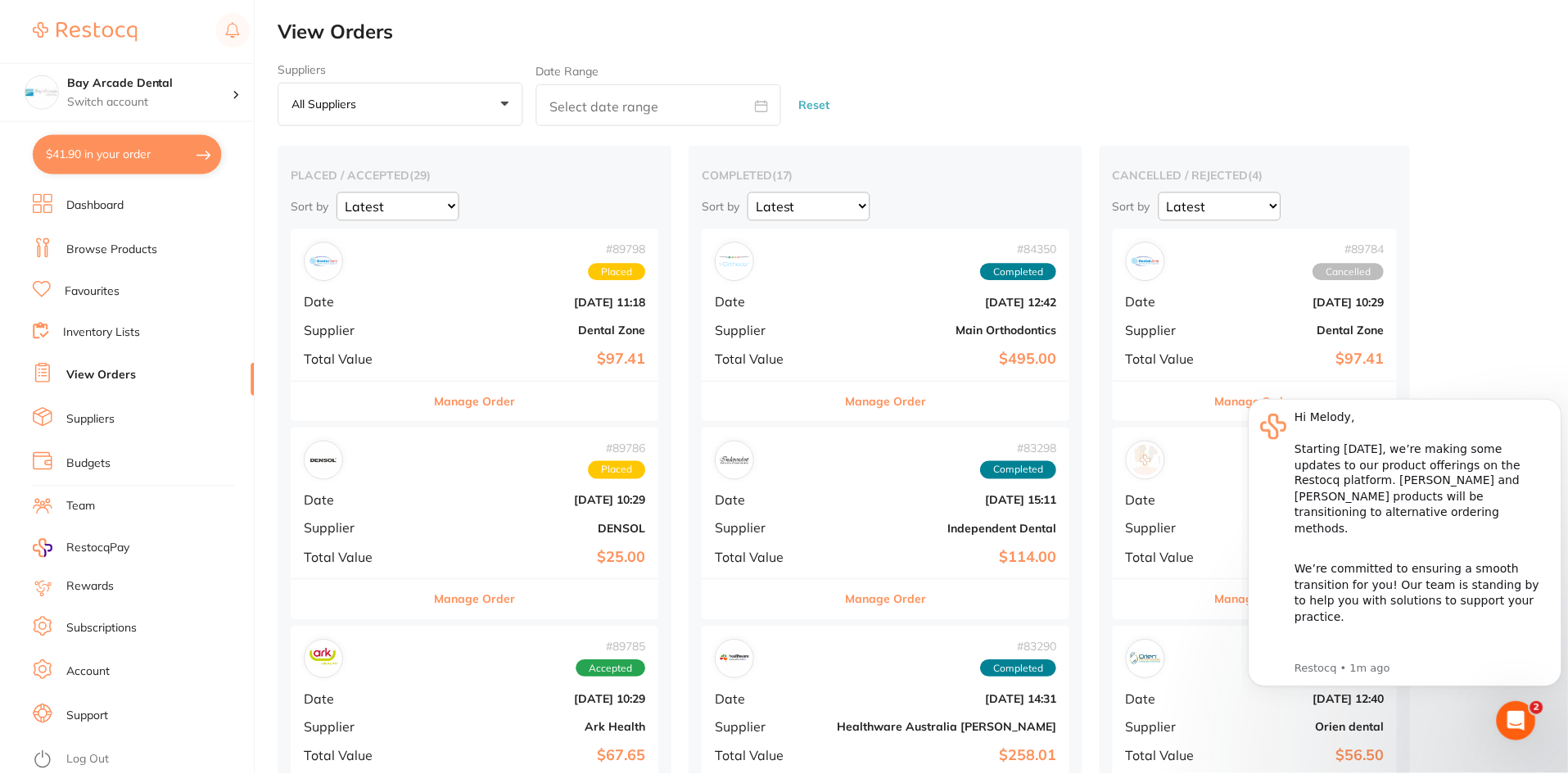
scroll to position [1, 0]
click at [162, 108] on p "Switch account" at bounding box center [150, 102] width 165 height 16
click at [139, 202] on li "Dashboard" at bounding box center [143, 205] width 222 height 24
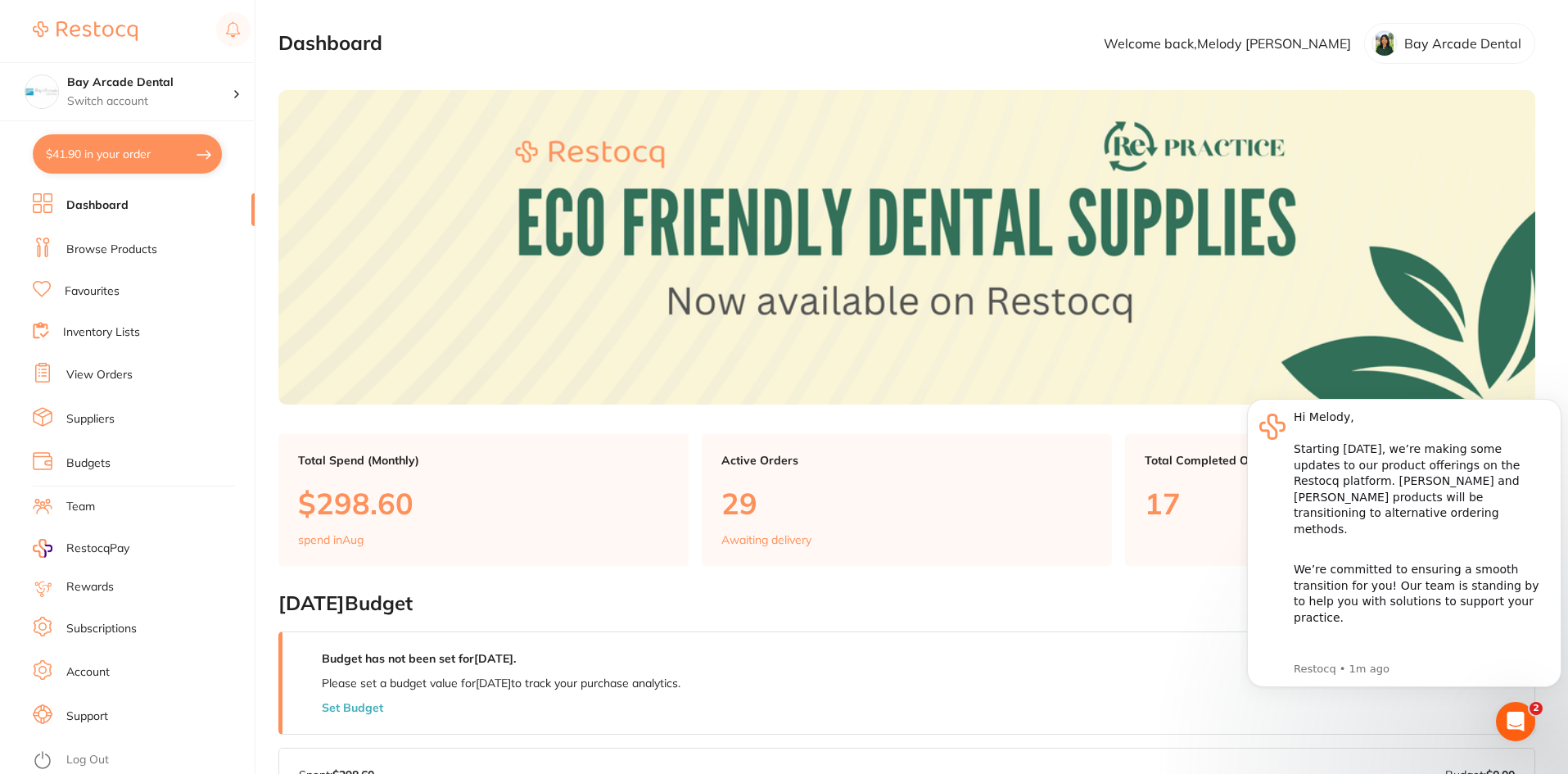
click at [128, 32] on img at bounding box center [85, 31] width 105 height 20
click at [103, 246] on link "Browse Products" at bounding box center [112, 250] width 91 height 16
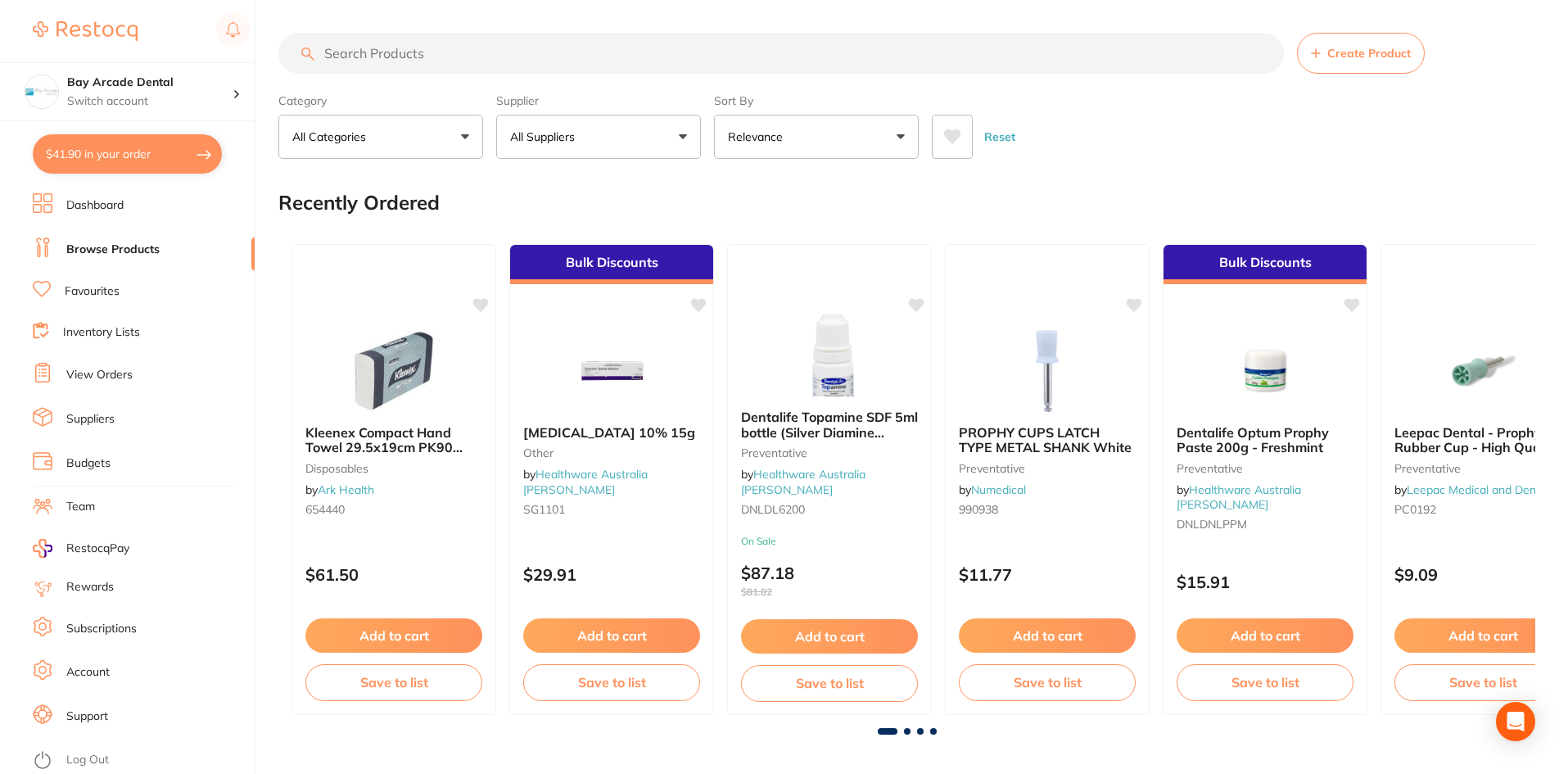
click at [424, 54] on input "search" at bounding box center [781, 53] width 1005 height 41
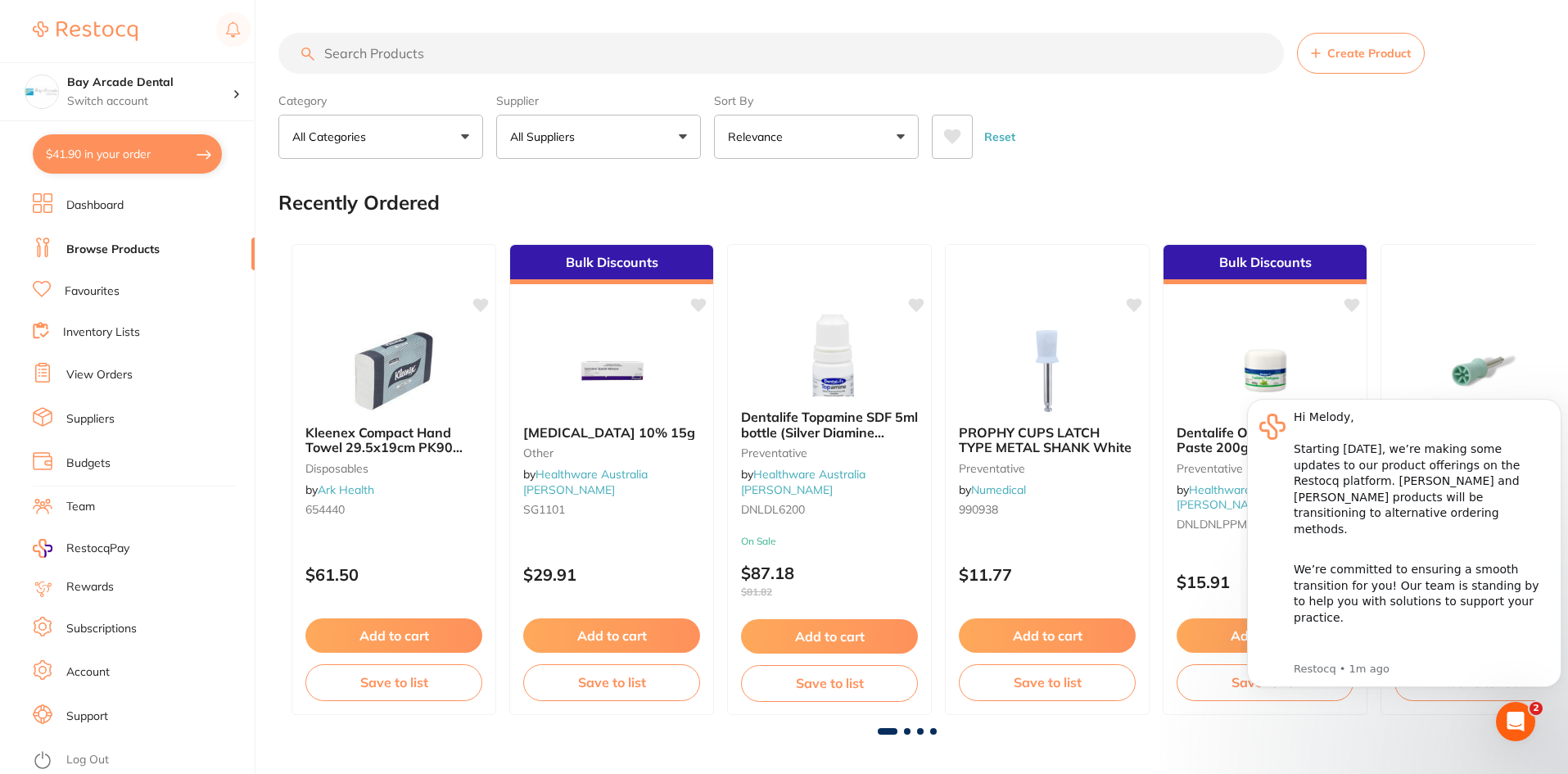
click at [446, 48] on input "search" at bounding box center [781, 53] width 1005 height 41
type input "s"
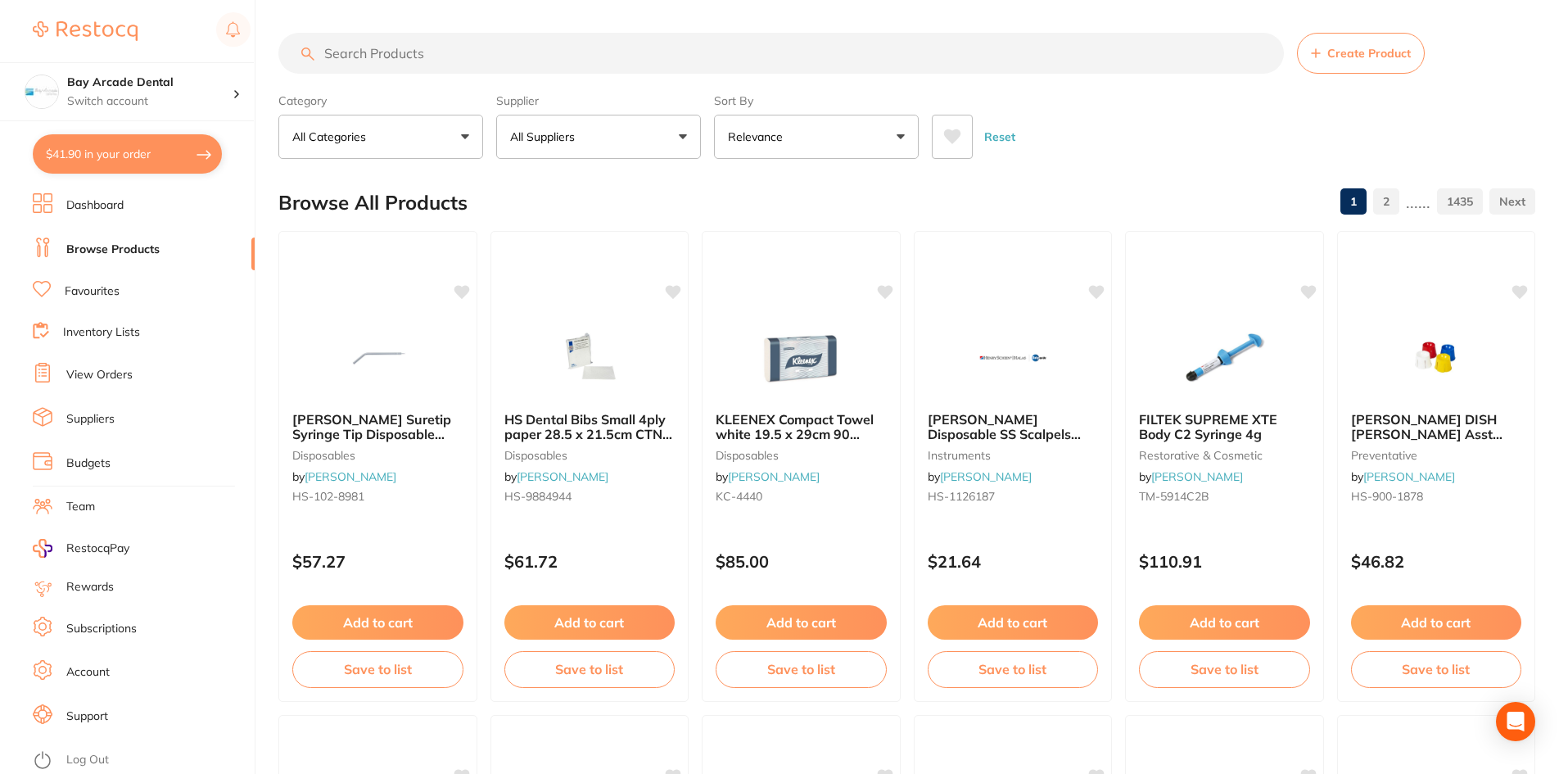
click at [688, 141] on button "All Suppliers" at bounding box center [599, 136] width 205 height 44
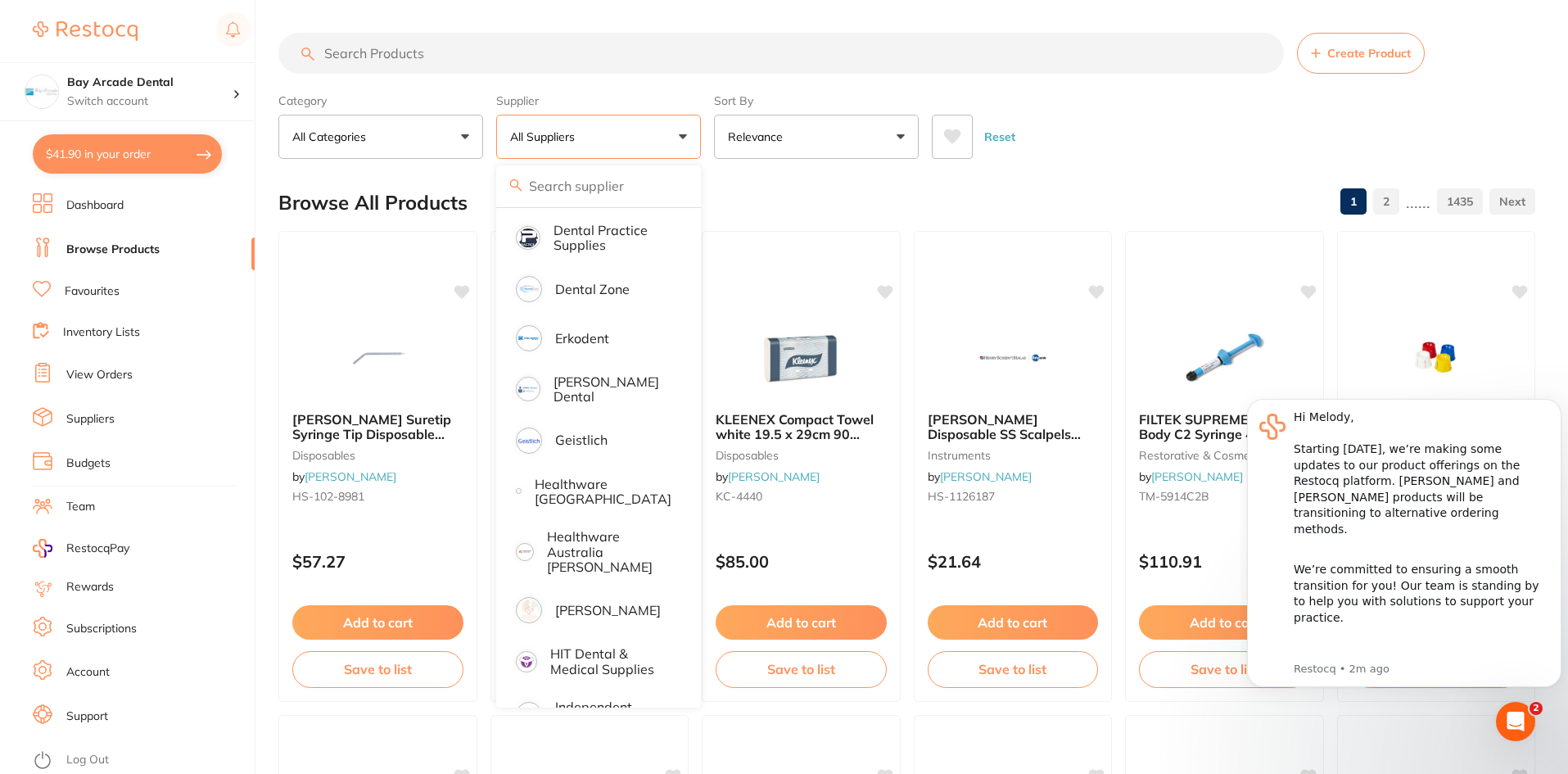
scroll to position [491, 0]
click at [613, 496] on p "Healthware [GEOGRAPHIC_DATA]" at bounding box center [603, 488] width 137 height 30
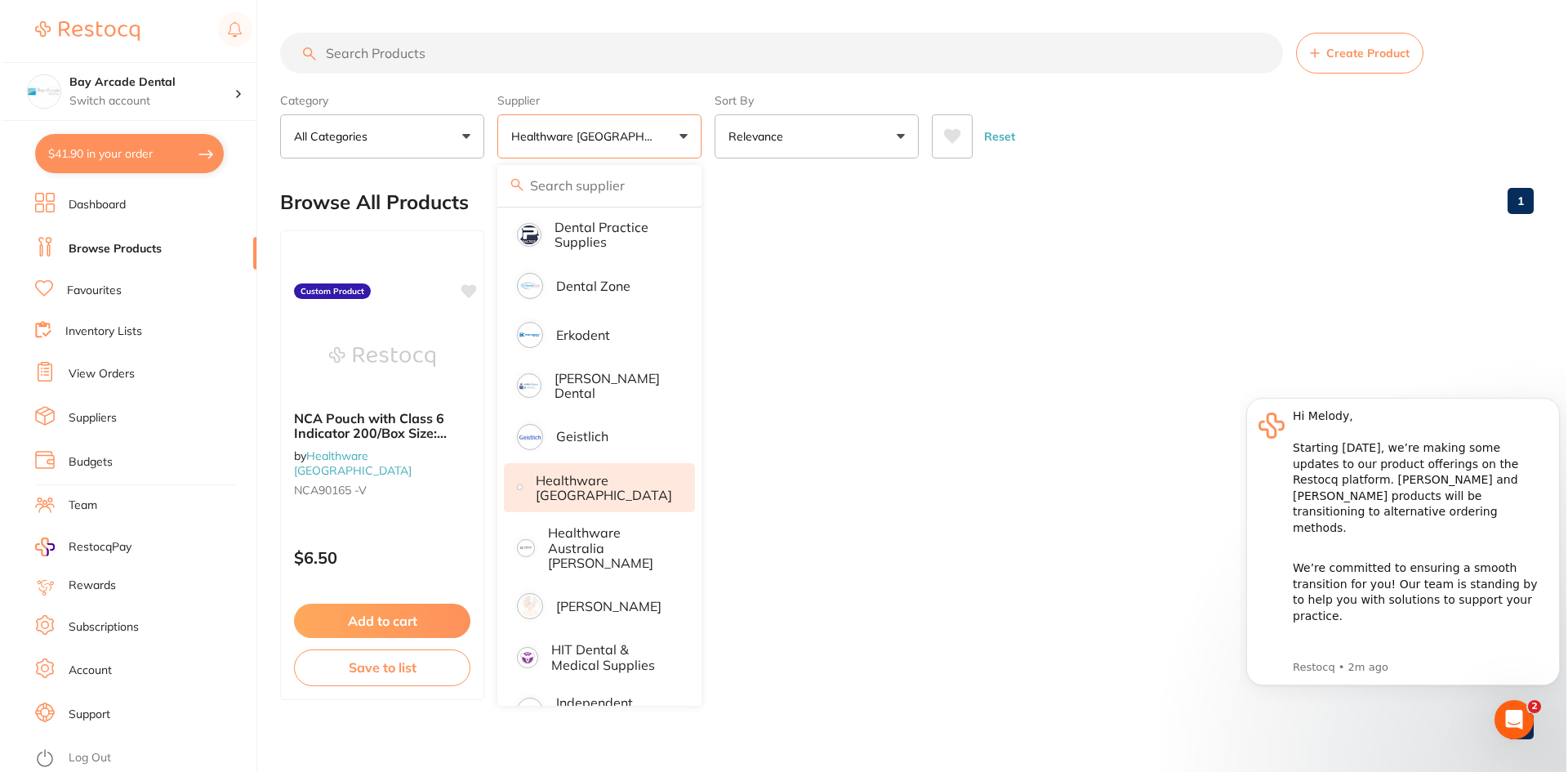
scroll to position [0, 0]
click at [805, 432] on ul "NCA Pouch with Class 6 Indicator 200/Box Size: 90mm x 165mm by Healthware [GEOG…" at bounding box center [904, 464] width 1253 height 470
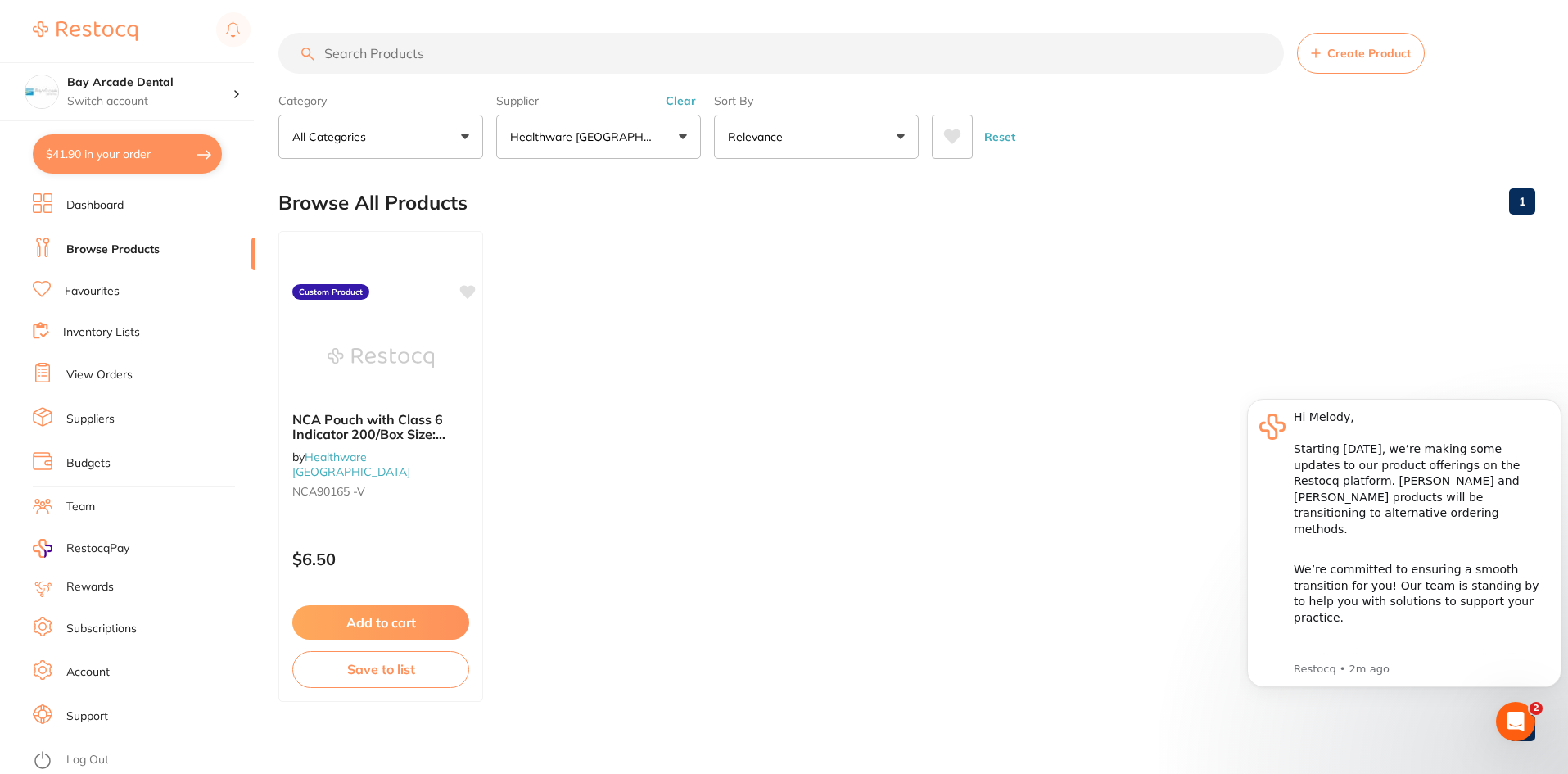
click at [533, 52] on input "search" at bounding box center [781, 53] width 1005 height 41
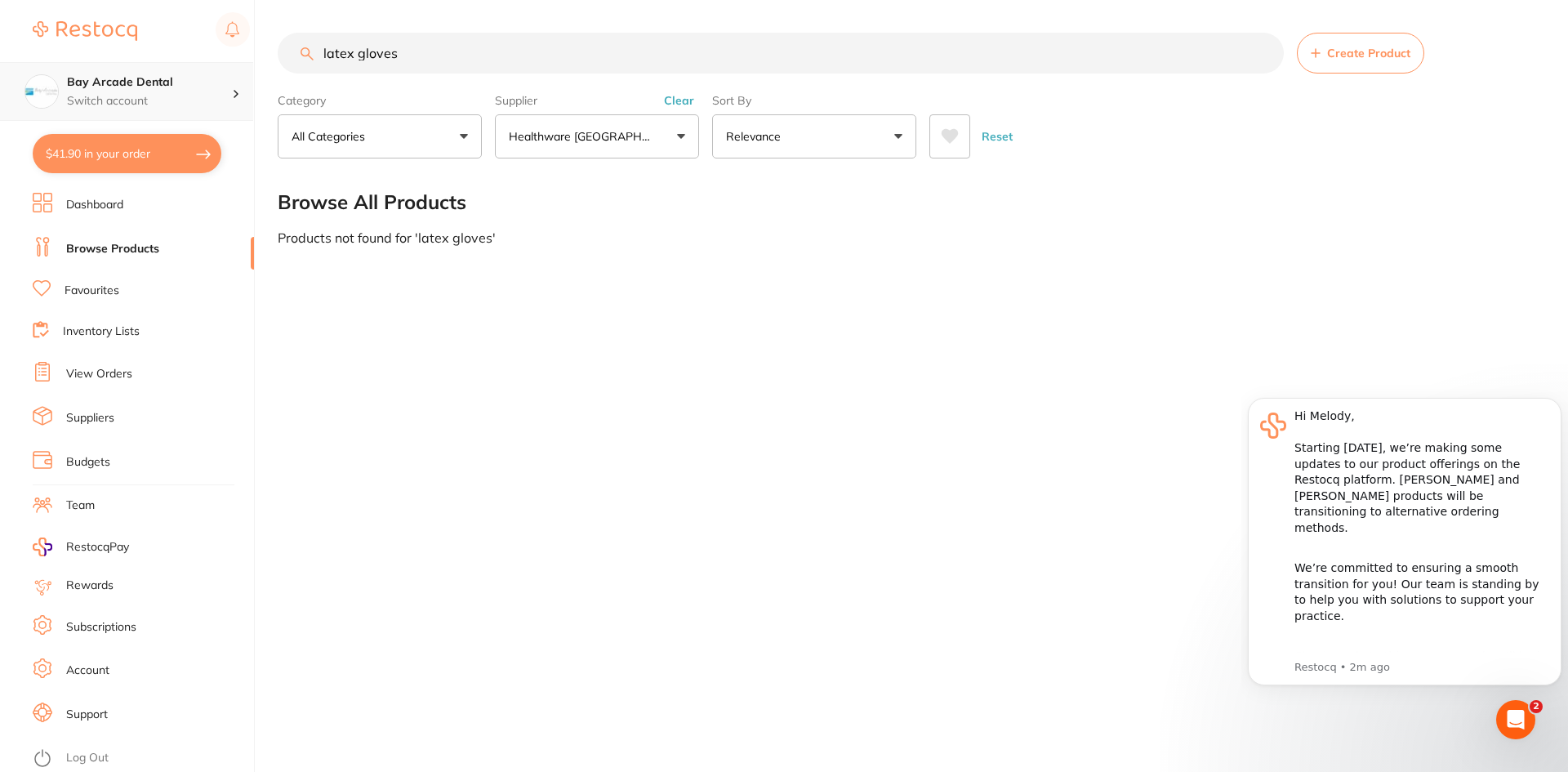
scroll to position [1, 0]
drag, startPoint x: 354, startPoint y: 53, endPoint x: 242, endPoint y: 96, distance: 120.0
click at [242, 96] on div "$41.90 Bay Arcade Dental Switch account Bay Arcade Dental $41.90 in your order …" at bounding box center [784, 386] width 1568 height 772
click at [679, 138] on button "Healthware [GEOGRAPHIC_DATA]" at bounding box center [597, 136] width 204 height 44
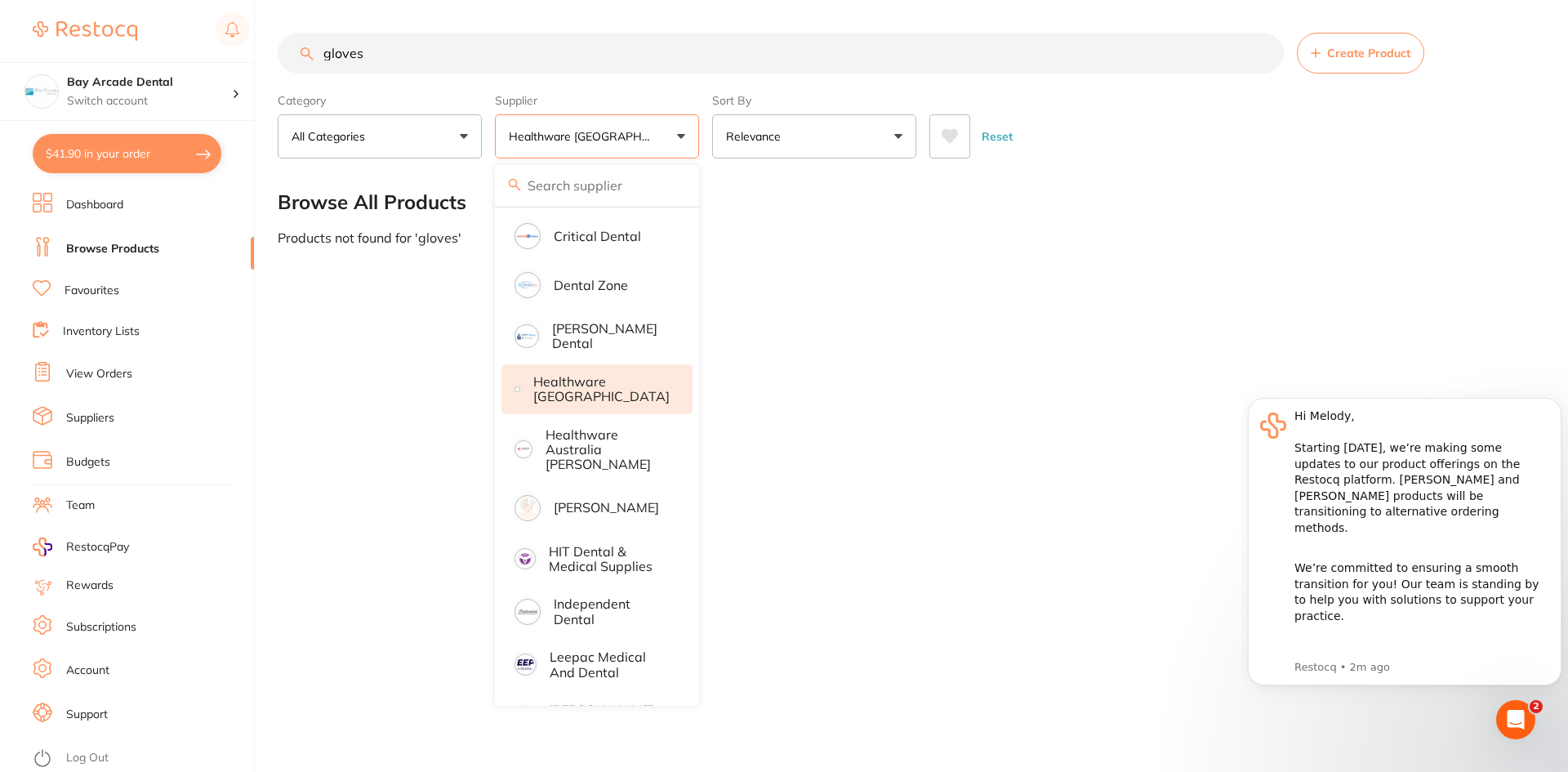
click at [657, 193] on input "search" at bounding box center [597, 185] width 204 height 41
click at [656, 193] on input "search" at bounding box center [597, 185] width 204 height 41
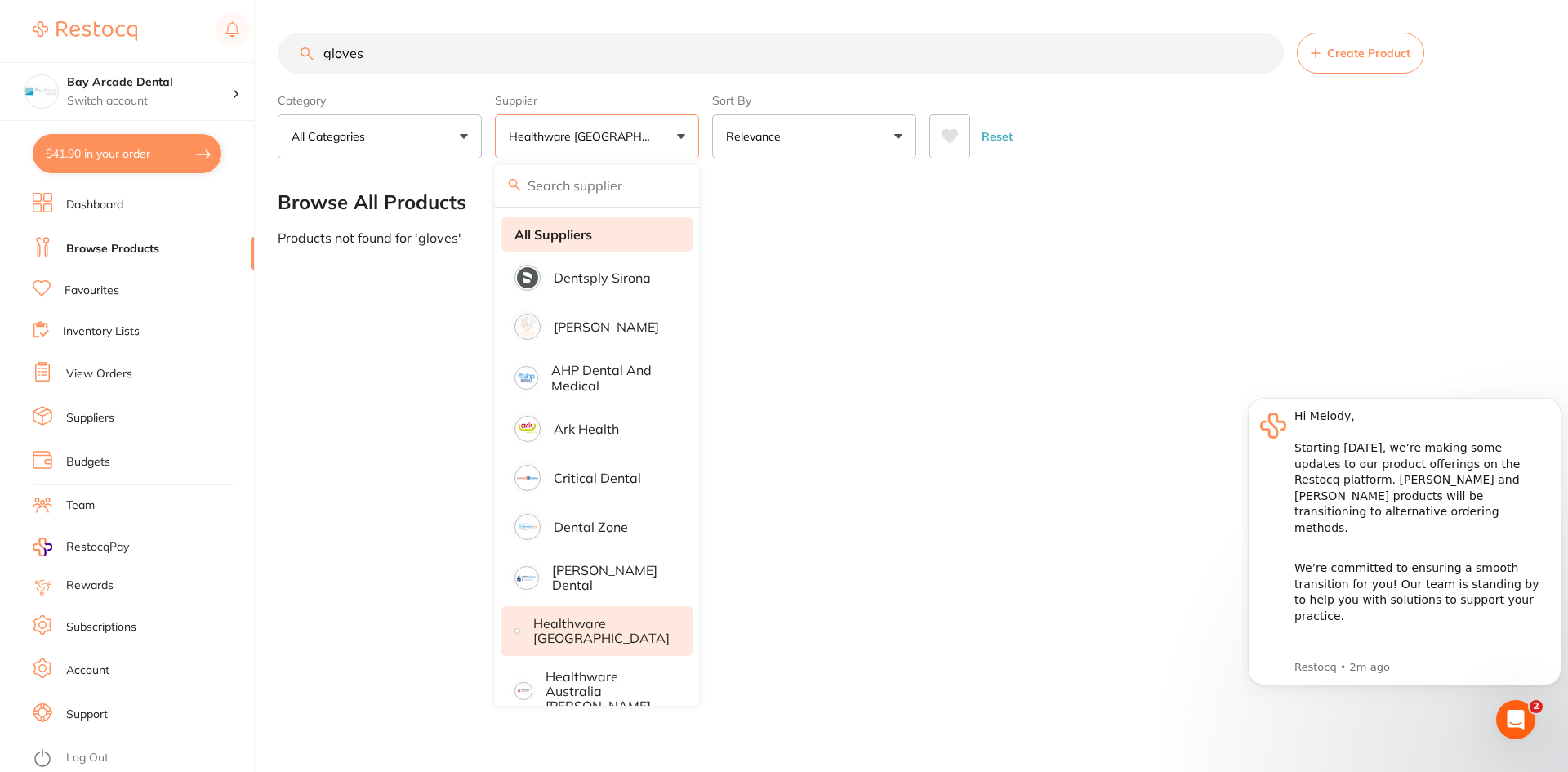
click at [573, 234] on strong "All Suppliers" at bounding box center [554, 234] width 78 height 14
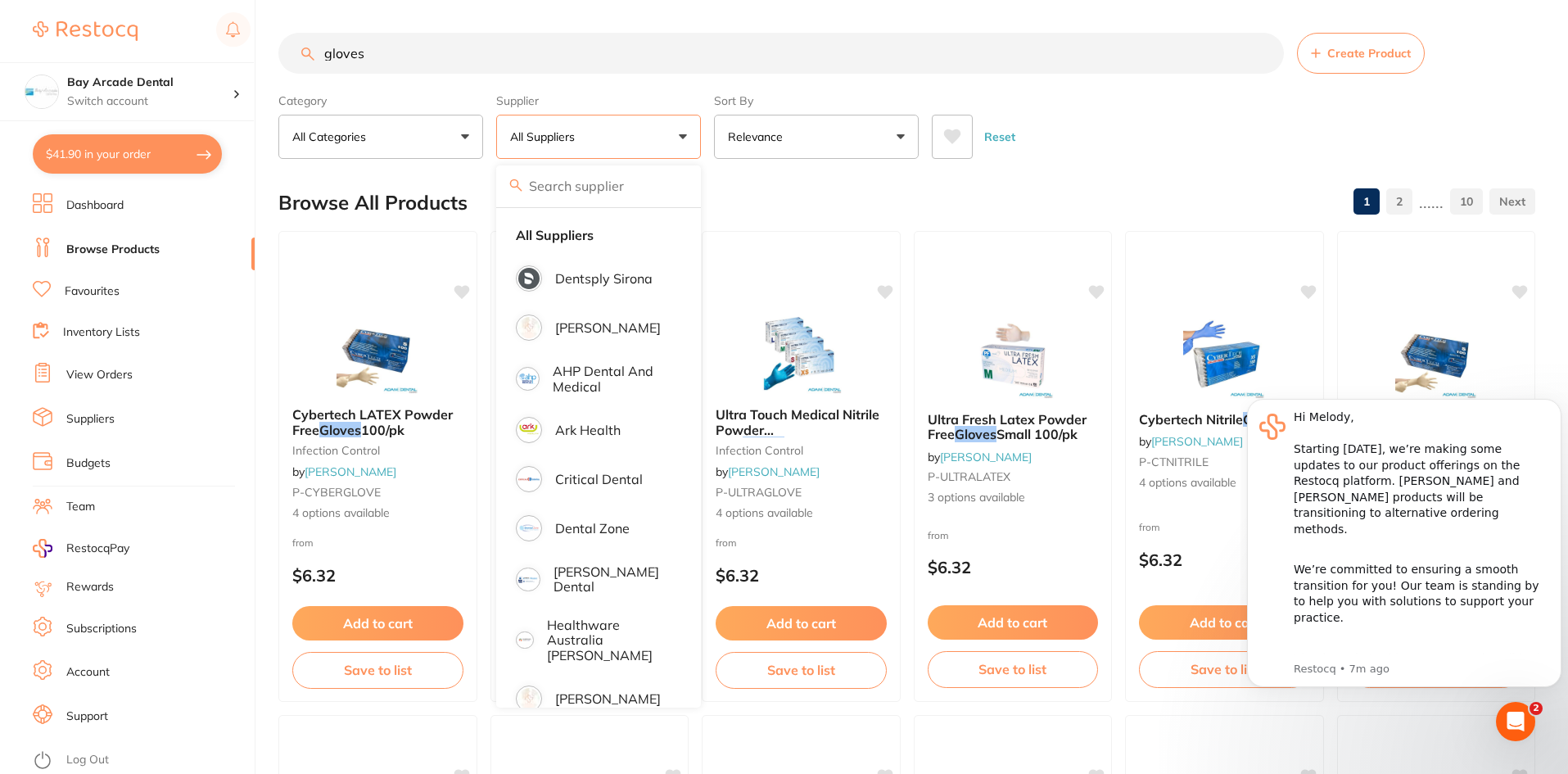
click at [596, 60] on input "gloves" at bounding box center [781, 53] width 1005 height 41
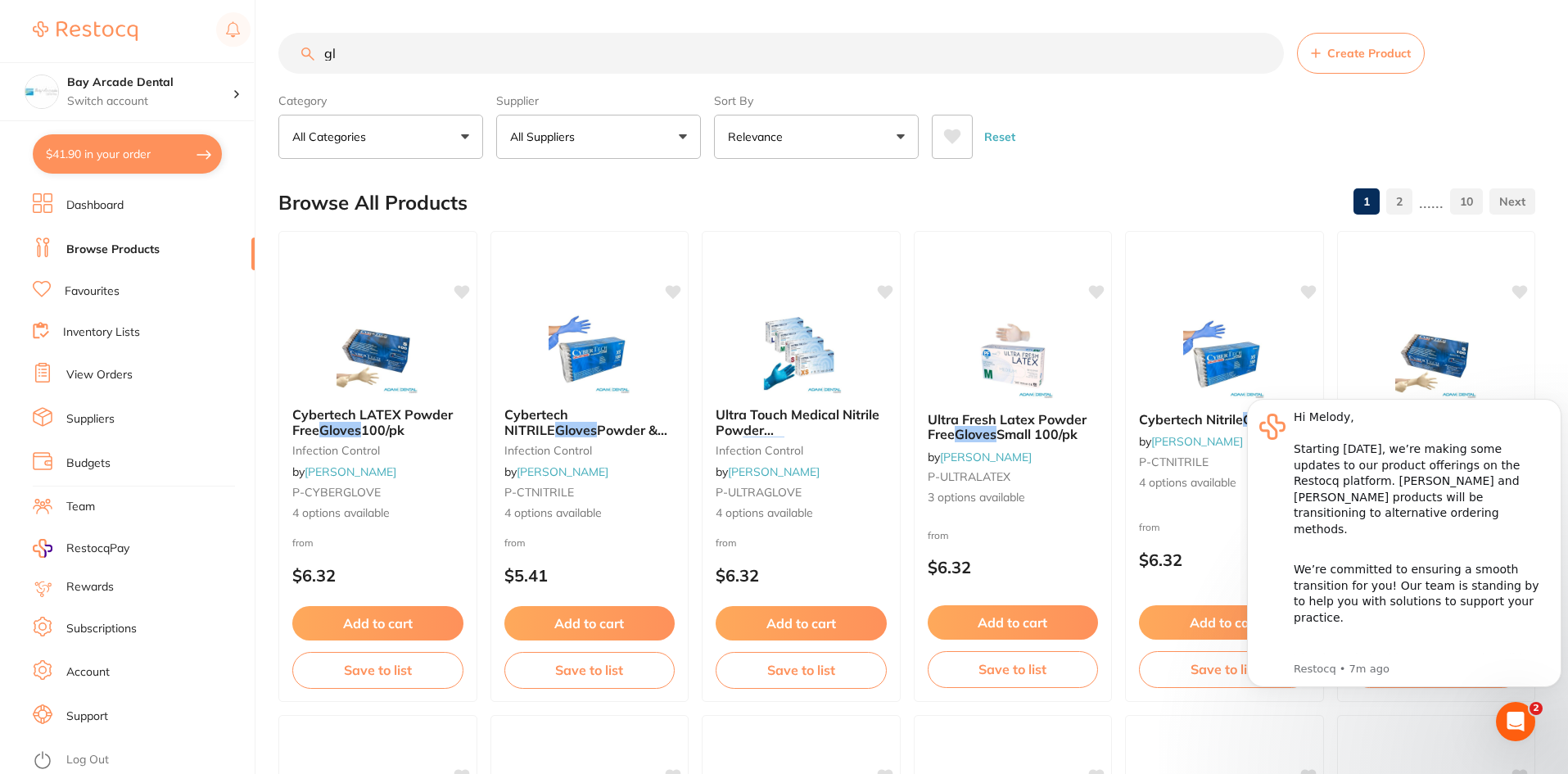
type input "g"
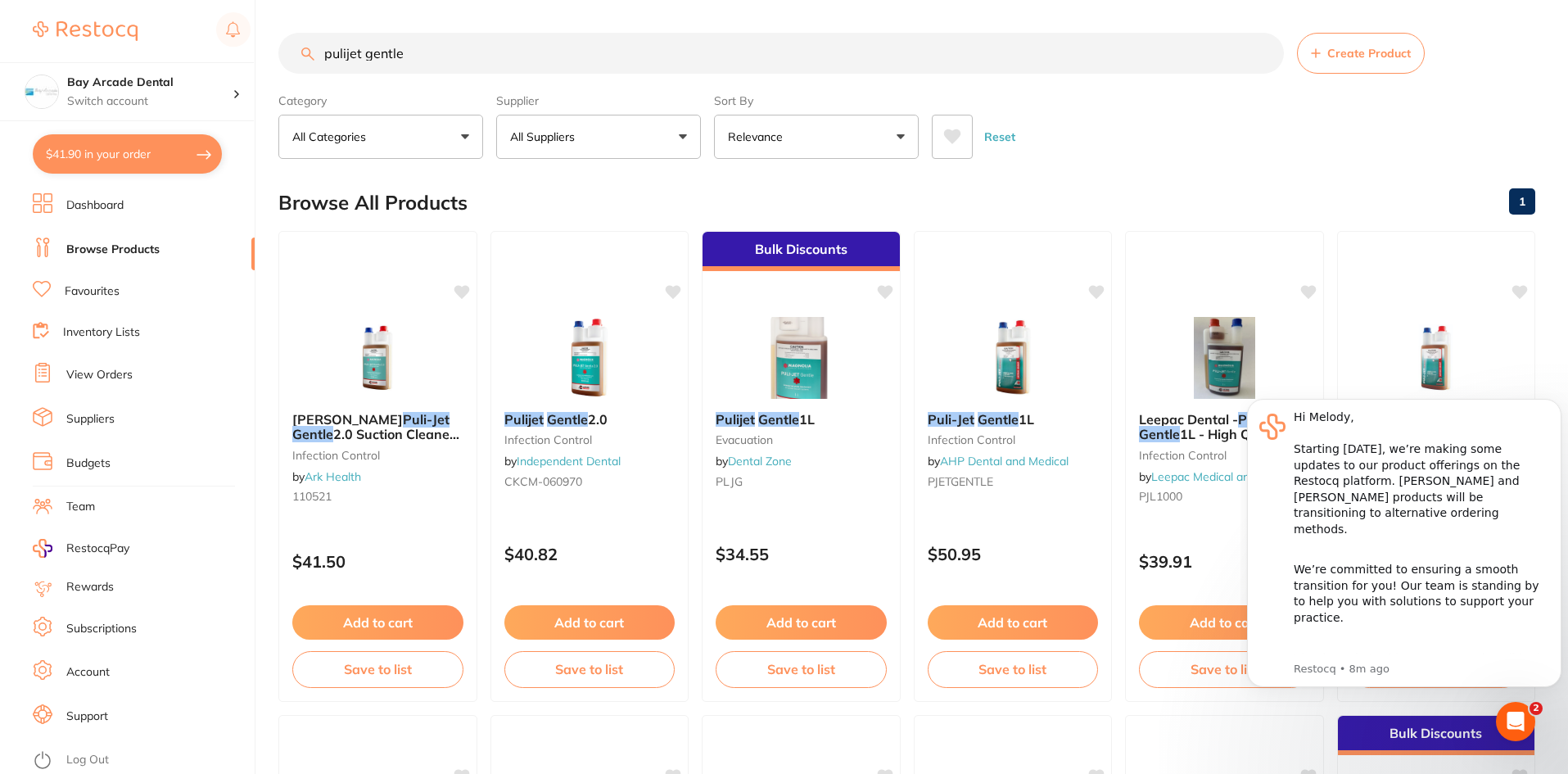
type input "pulijet gentle"
click at [900, 139] on button "Relevance" at bounding box center [817, 136] width 205 height 44
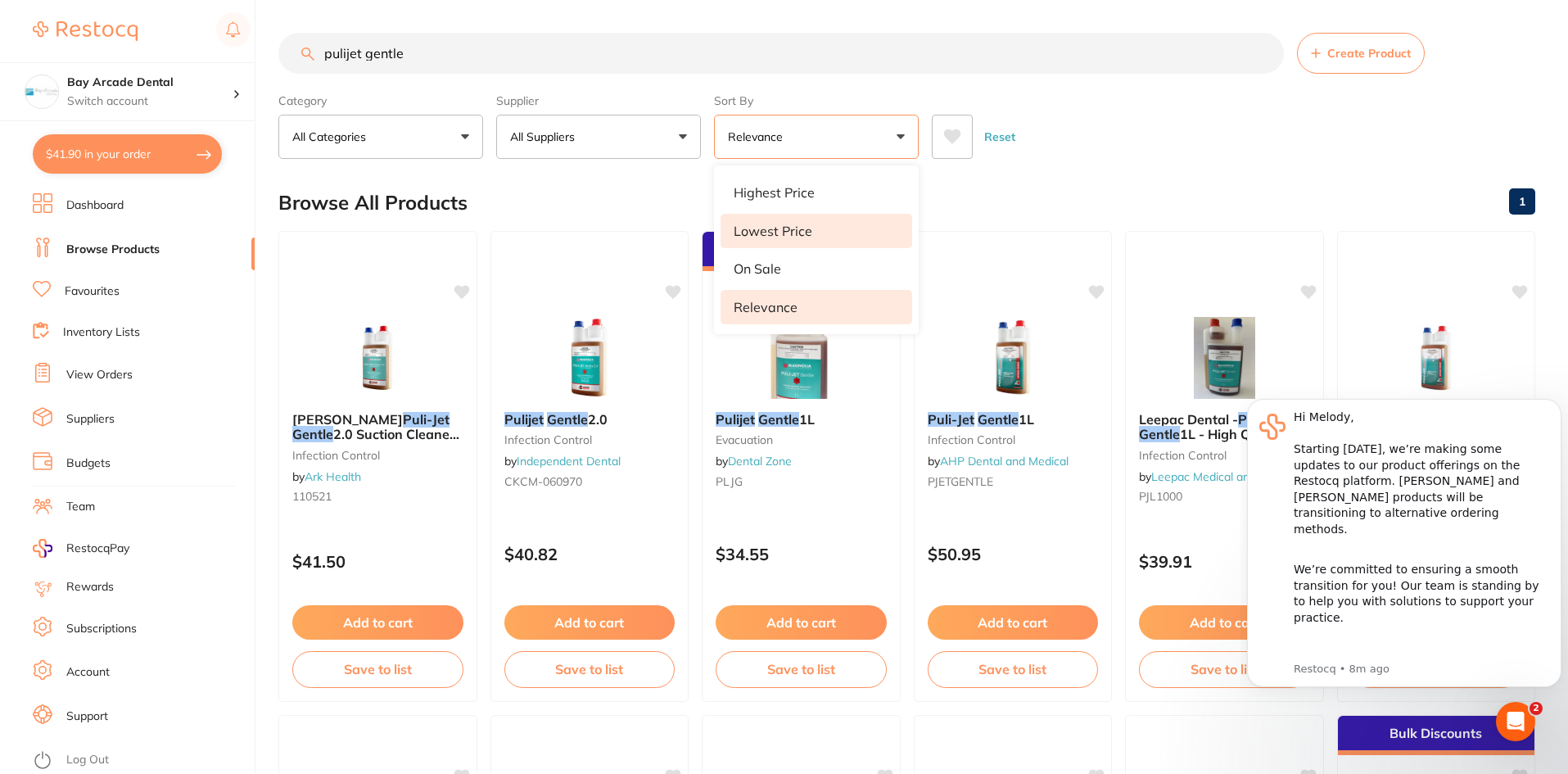
click at [828, 235] on li "Lowest Price" at bounding box center [816, 231] width 191 height 34
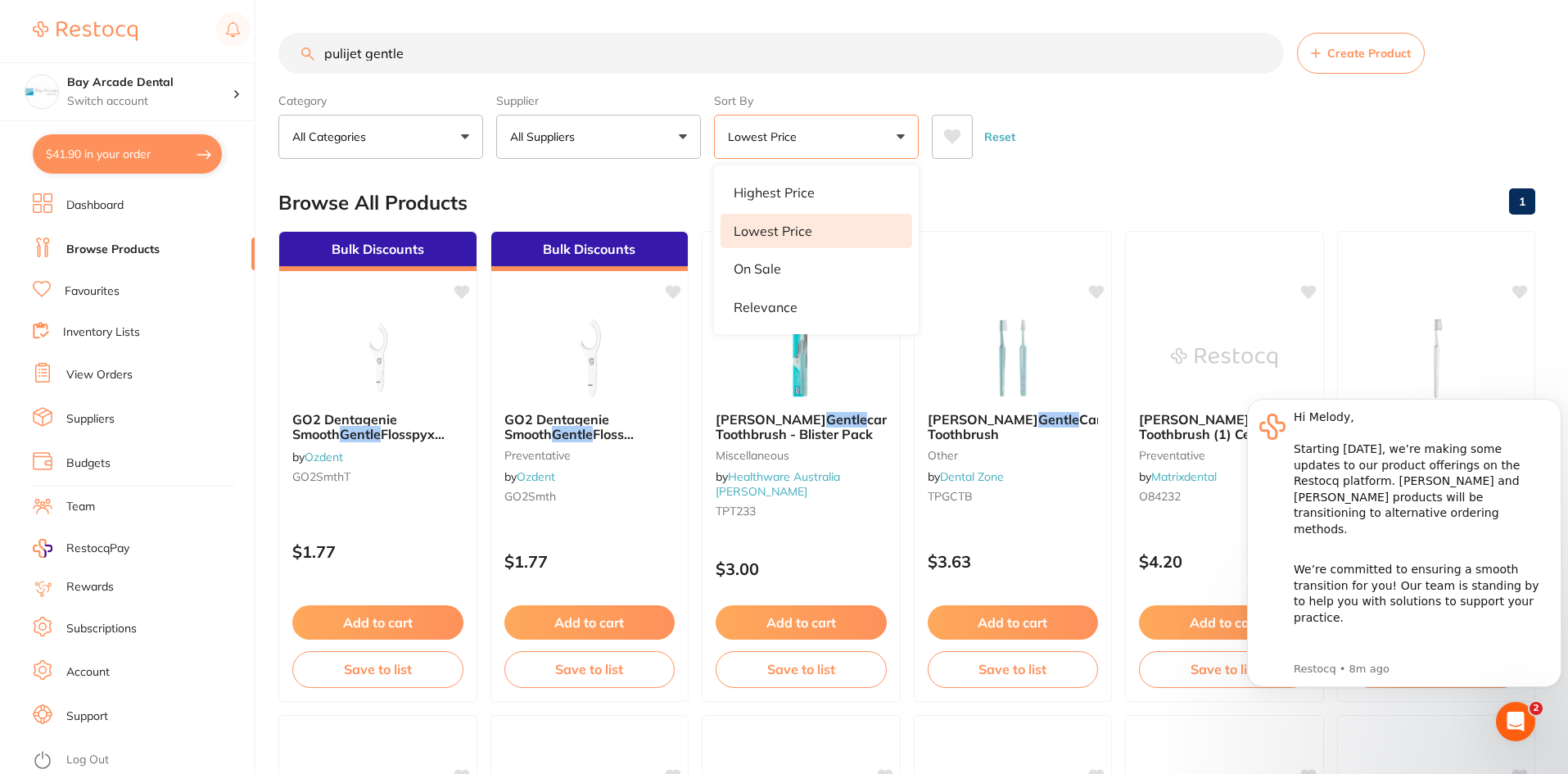
click at [808, 235] on p "Lowest Price" at bounding box center [773, 230] width 79 height 15
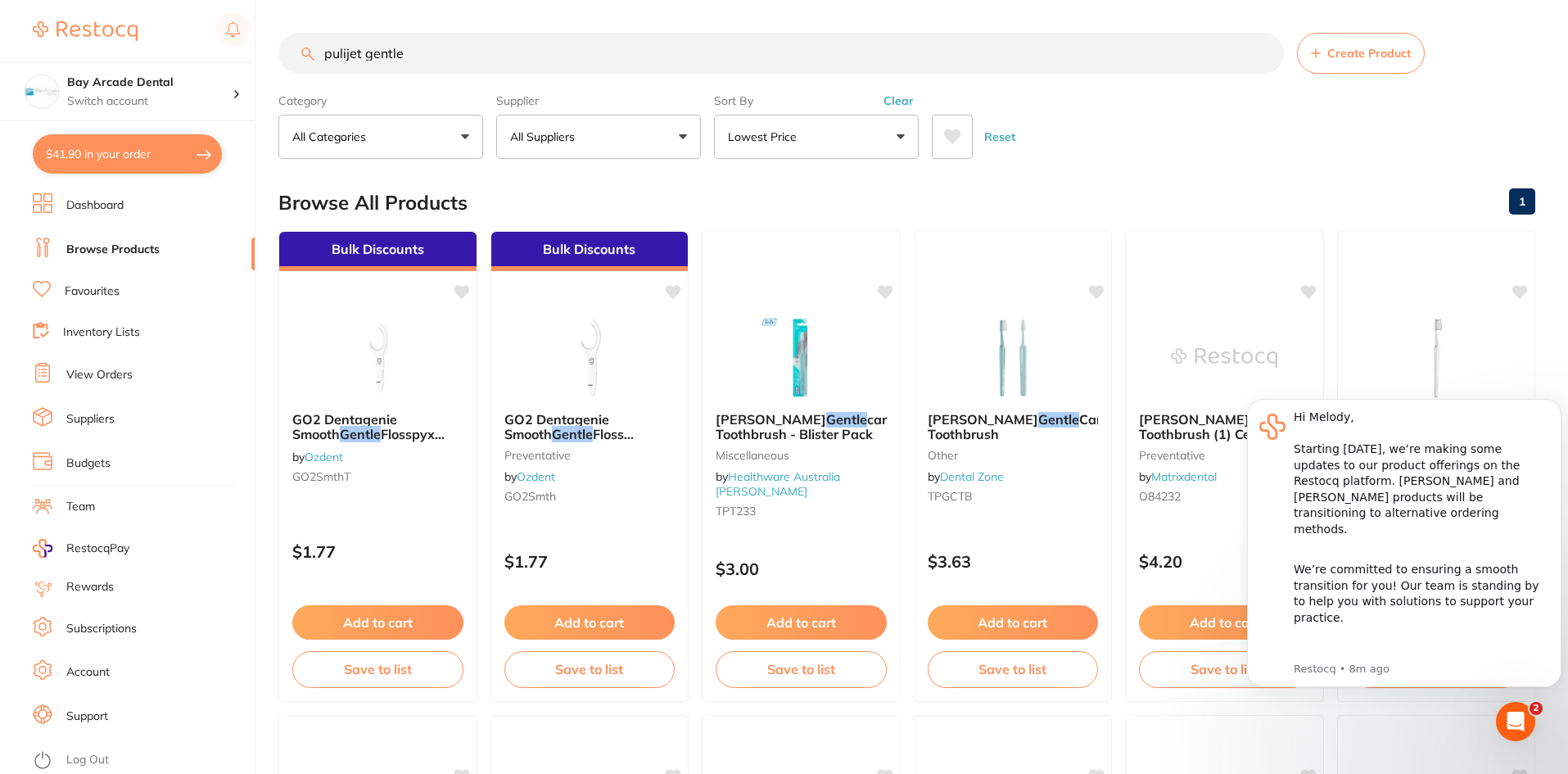
click at [1374, 54] on span "Create Product" at bounding box center [1369, 53] width 83 height 13
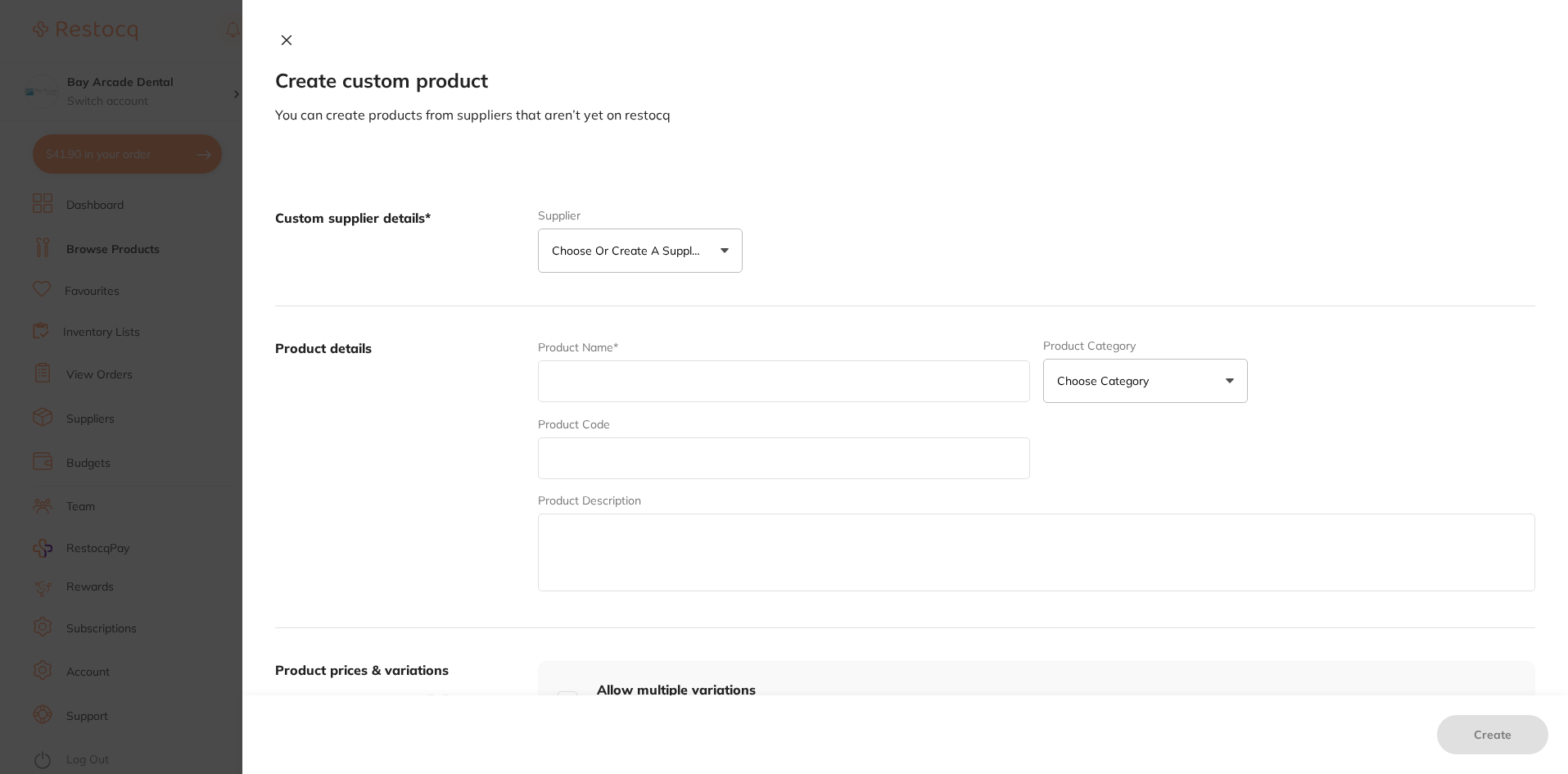
click at [280, 42] on icon at bounding box center [287, 40] width 13 height 13
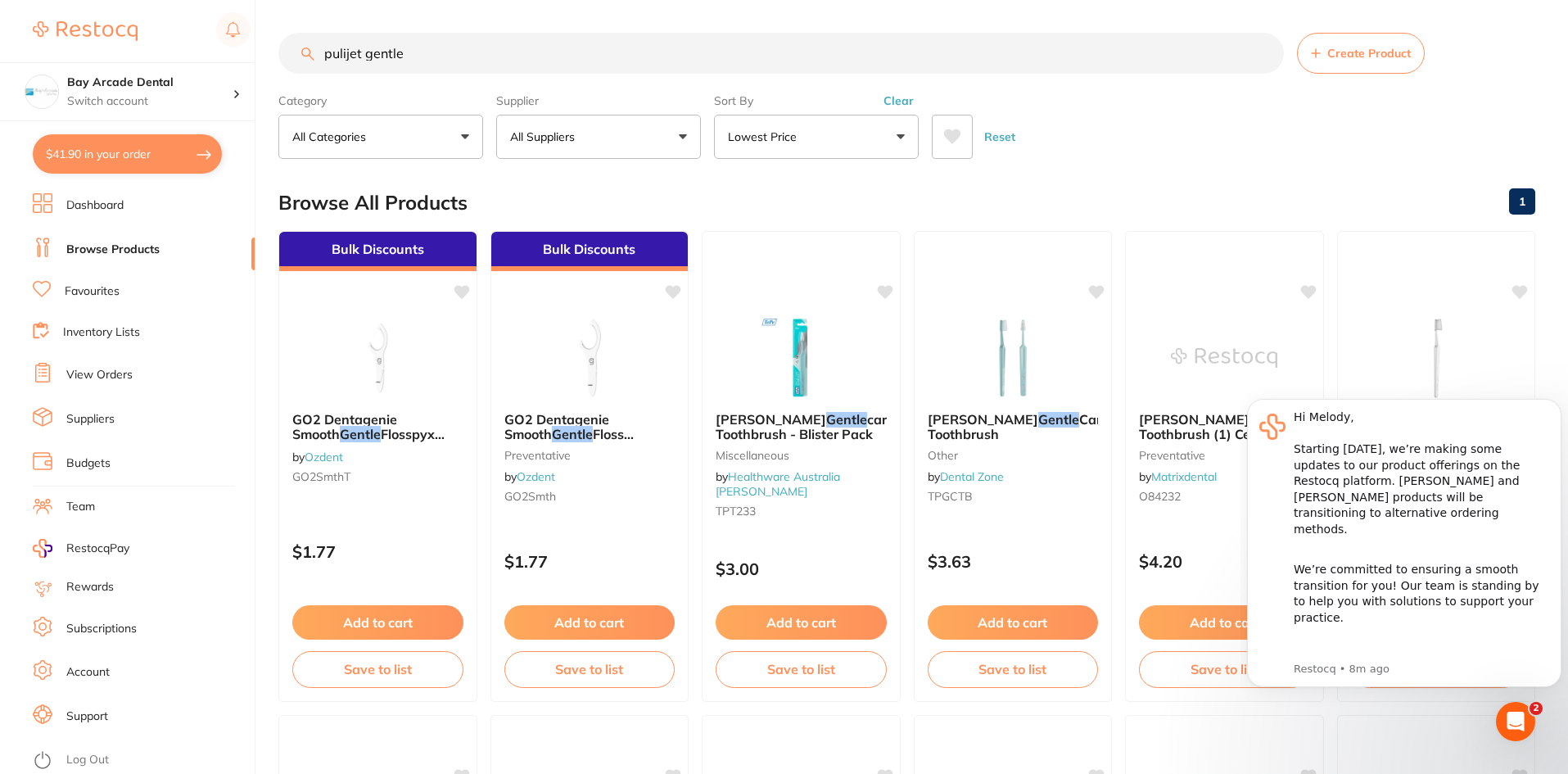
click at [554, 60] on input "pulijet gentle" at bounding box center [781, 53] width 1005 height 41
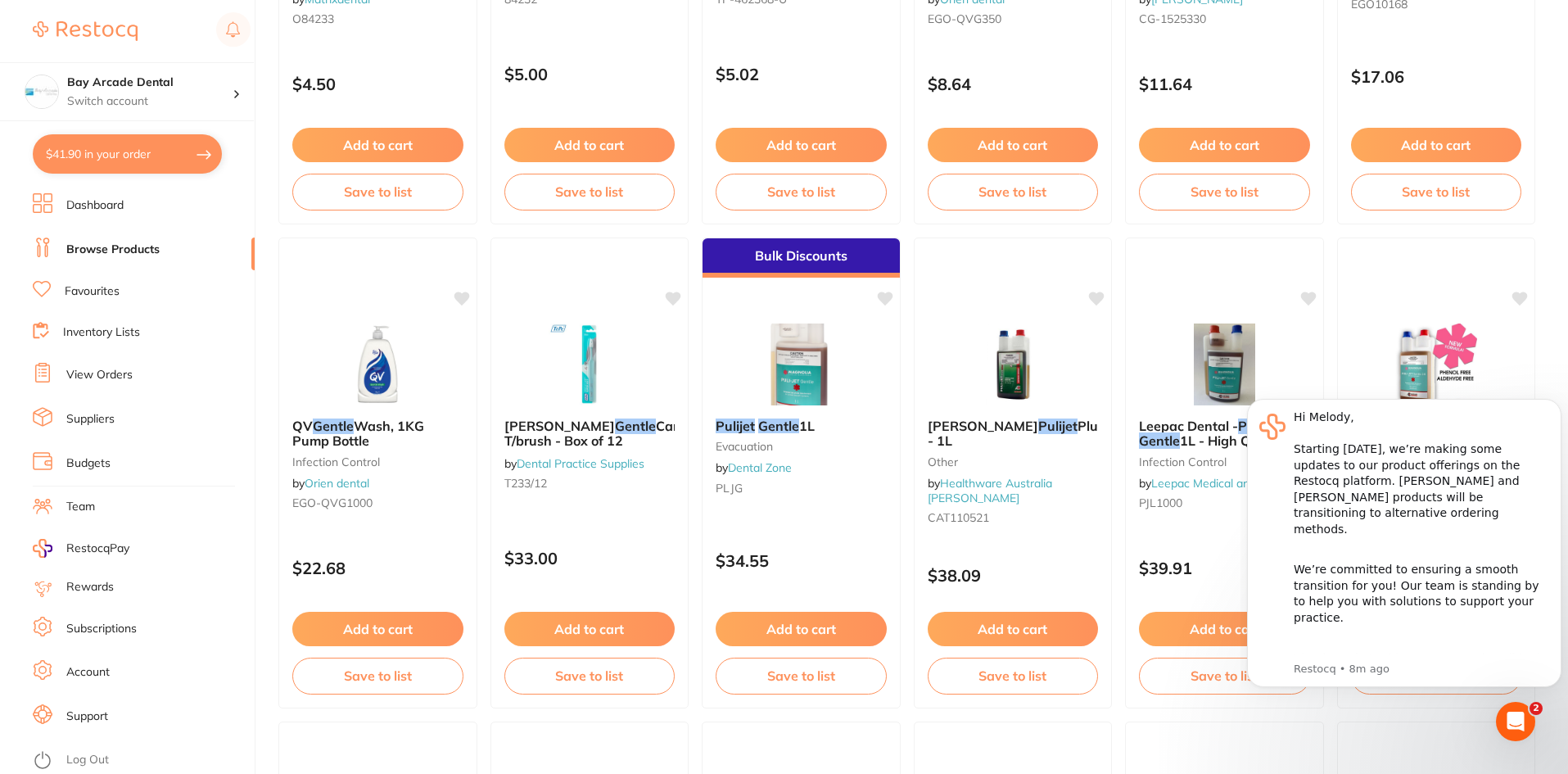
scroll to position [983, 0]
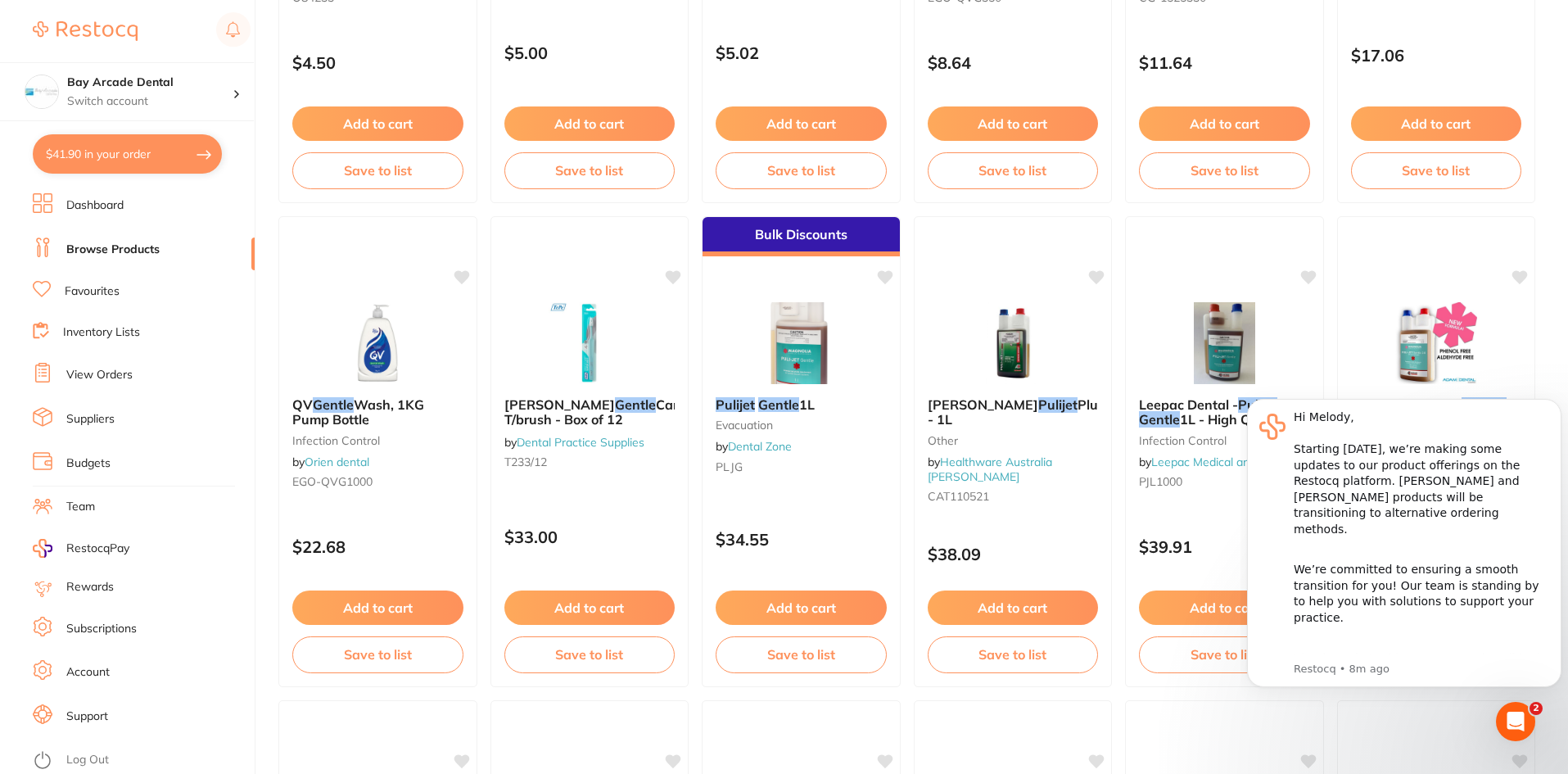
click at [114, 148] on button "$41.90 in your order" at bounding box center [127, 153] width 189 height 39
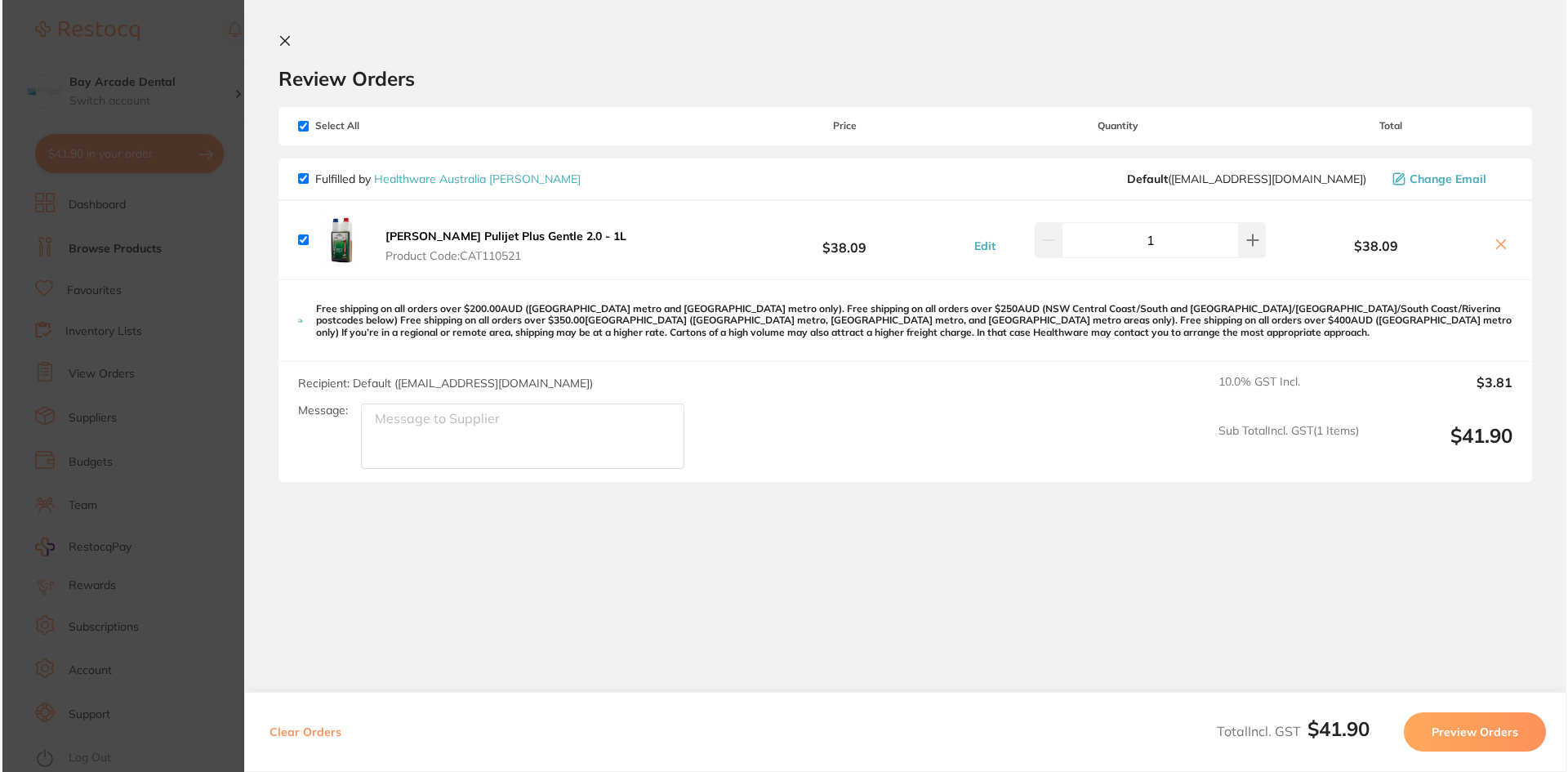
scroll to position [0, 0]
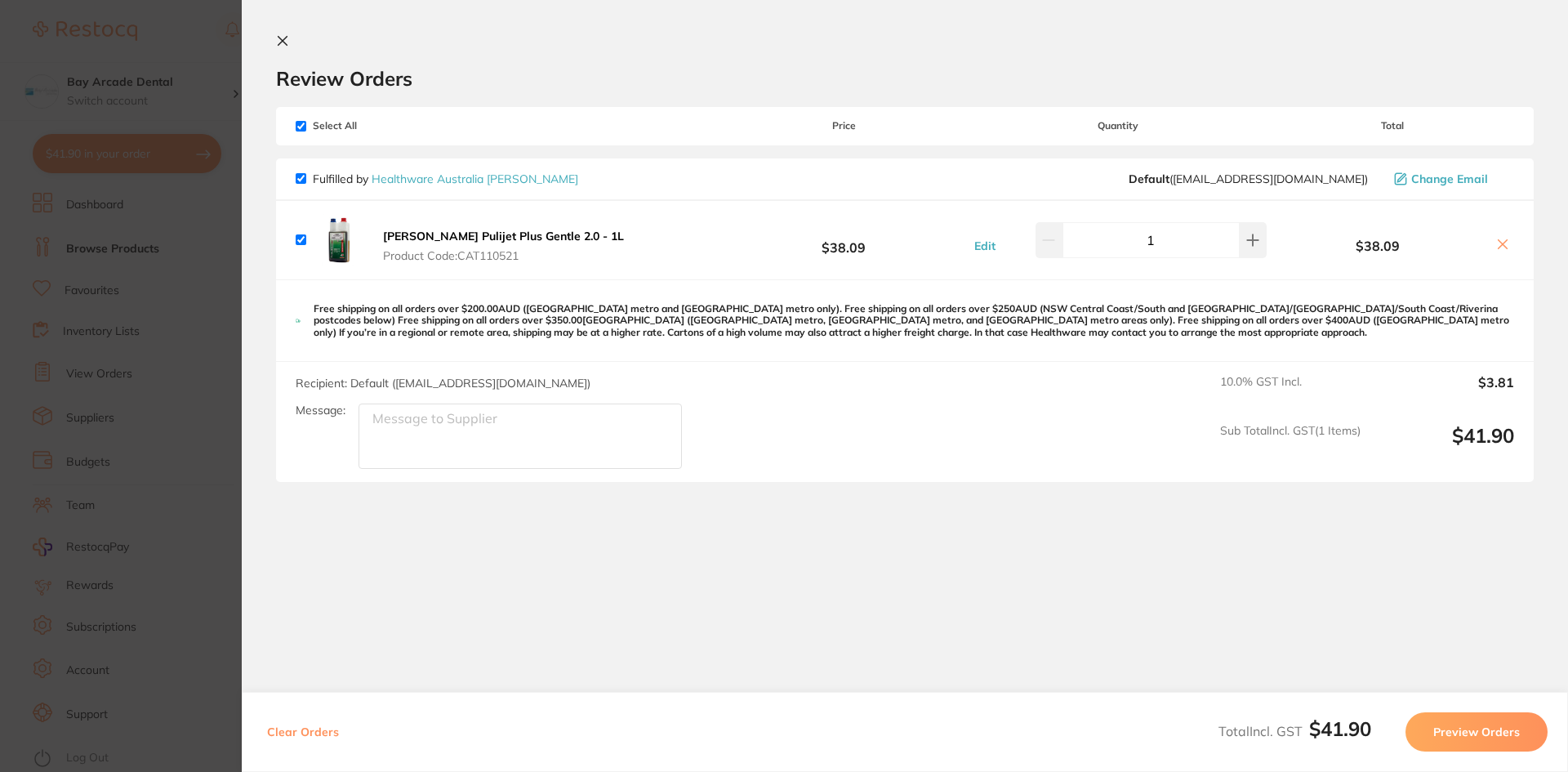
click at [285, 37] on icon at bounding box center [282, 41] width 13 height 13
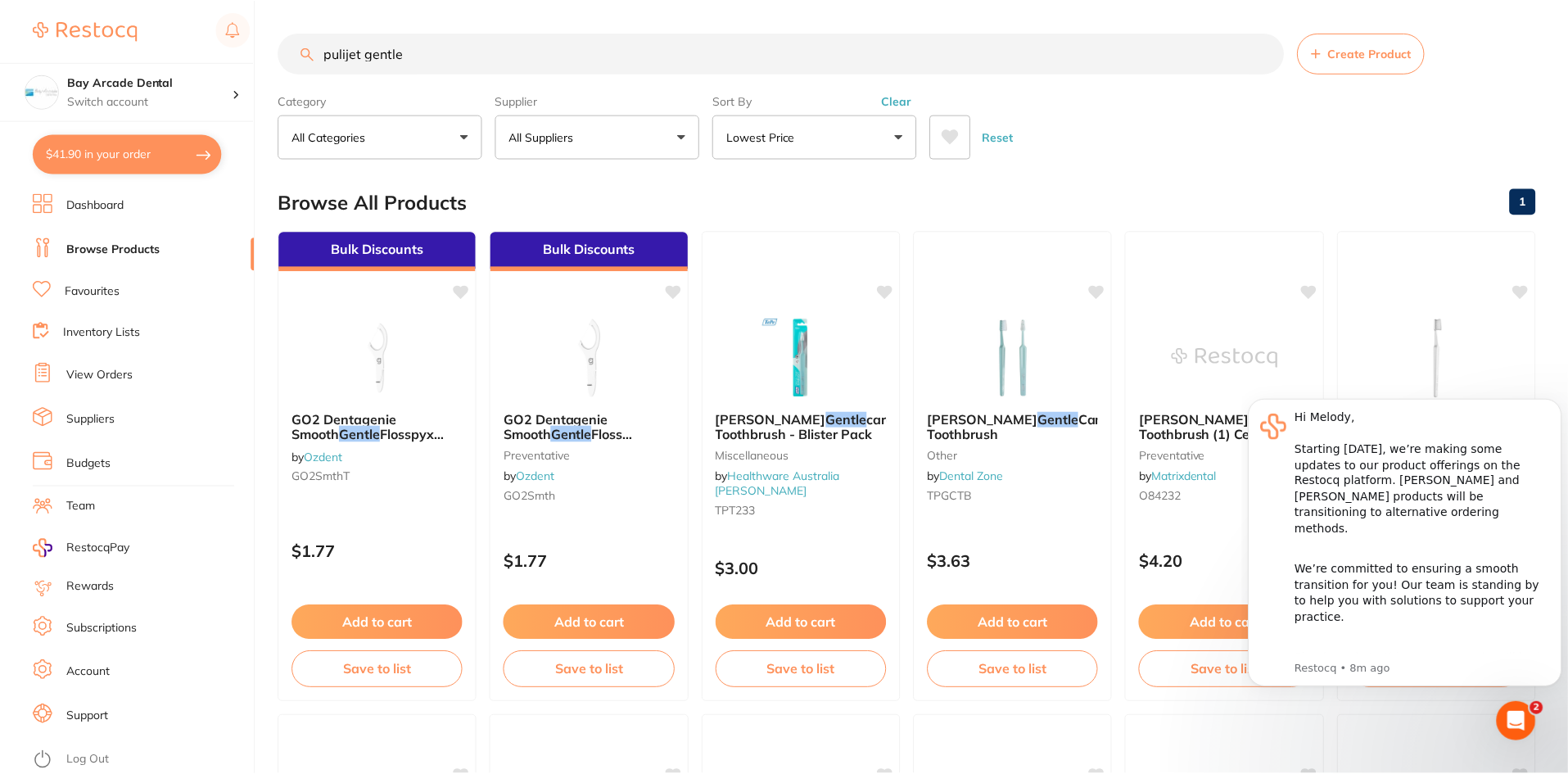
scroll to position [983, 0]
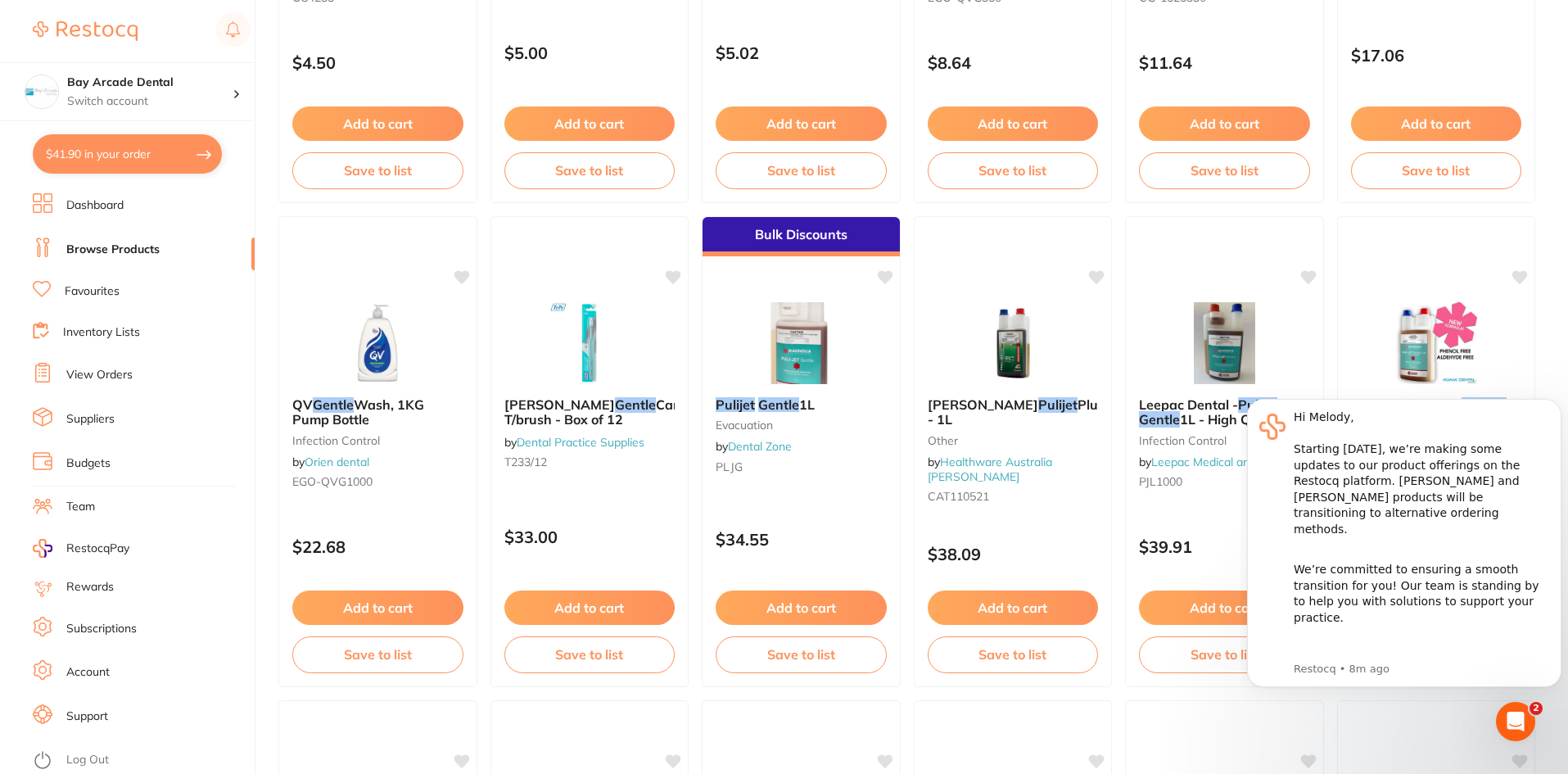
click at [1548, 214] on main "pulijet gentle Create Product Category All Categories All Categories Evacuation…" at bounding box center [923, 621] width 1289 height 3207
click at [1556, 403] on icon "Dismiss notification" at bounding box center [1556, 403] width 5 height 5
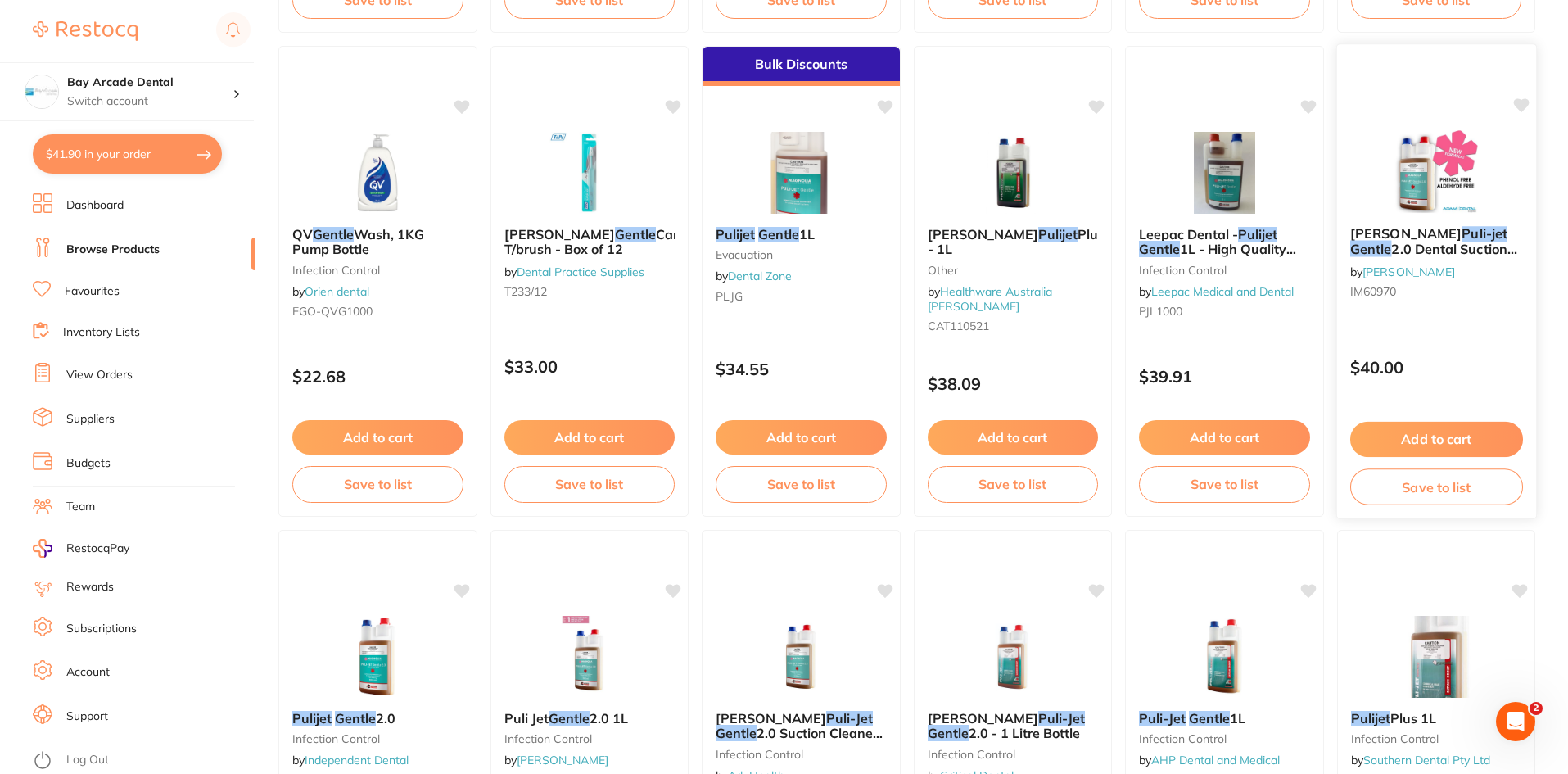
scroll to position [1146, 0]
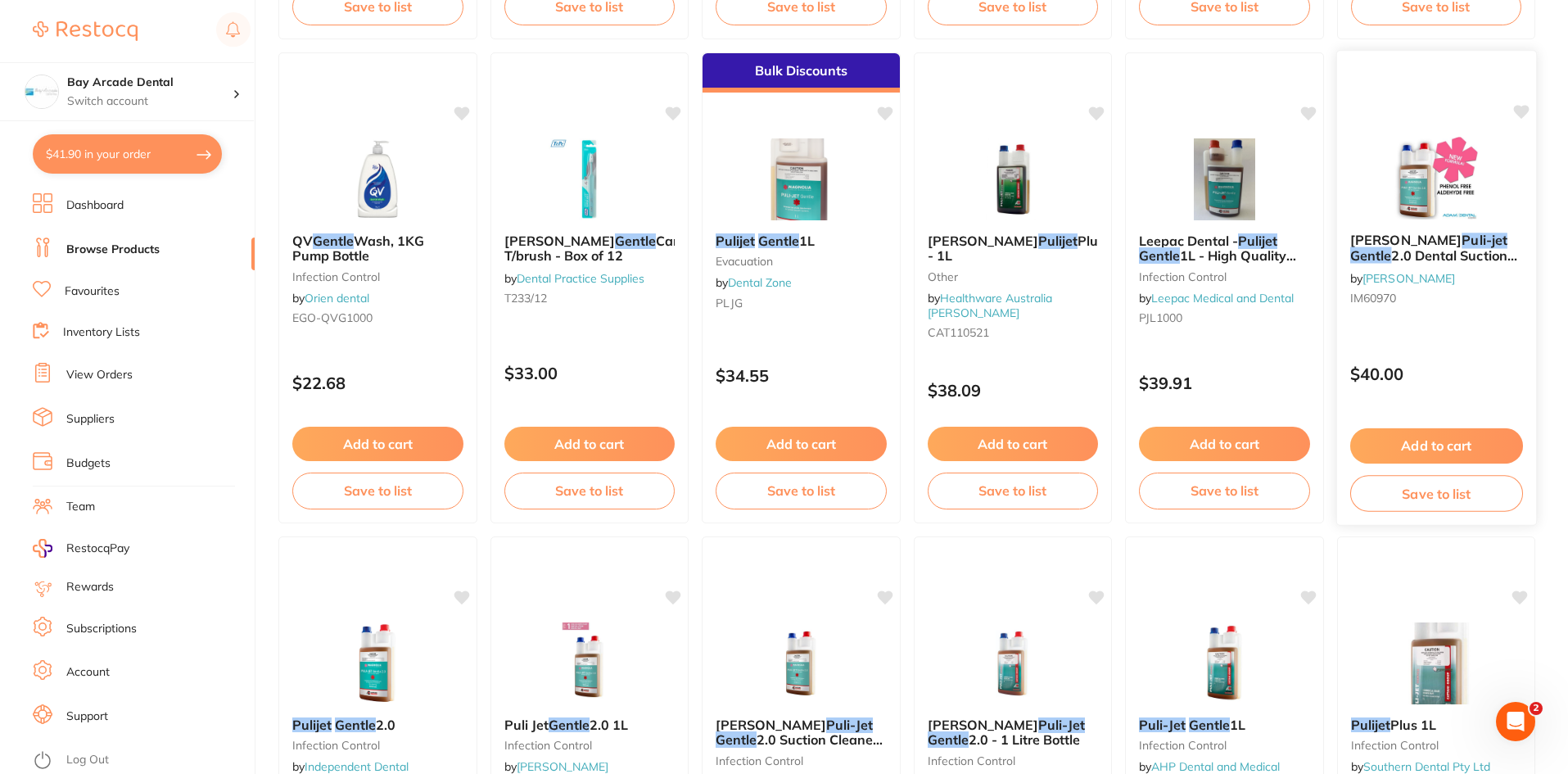
click at [1460, 446] on button "Add to cart" at bounding box center [1436, 446] width 172 height 35
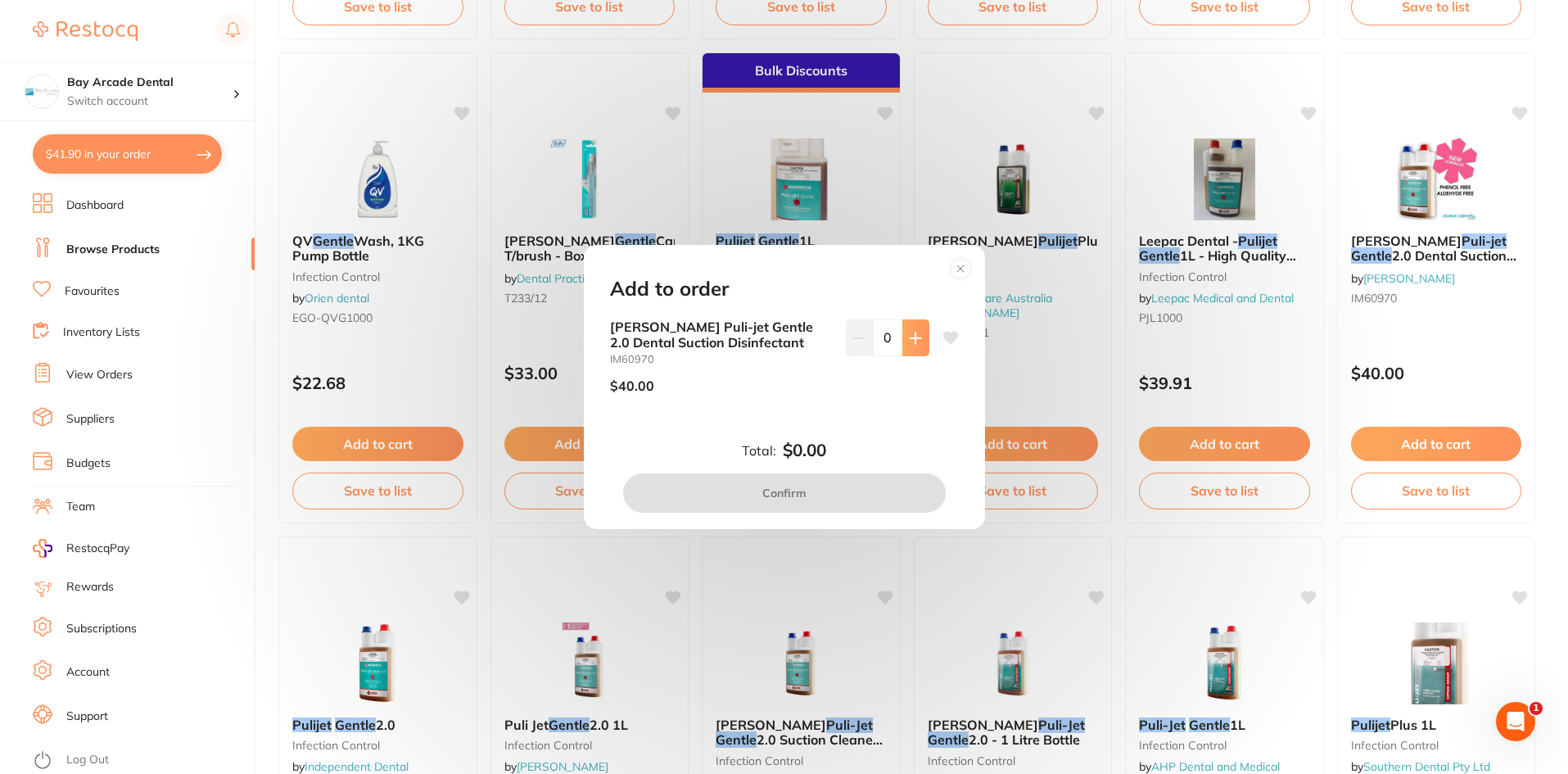
scroll to position [0, 0]
click at [916, 344] on icon at bounding box center [916, 338] width 13 height 13
type input "1"
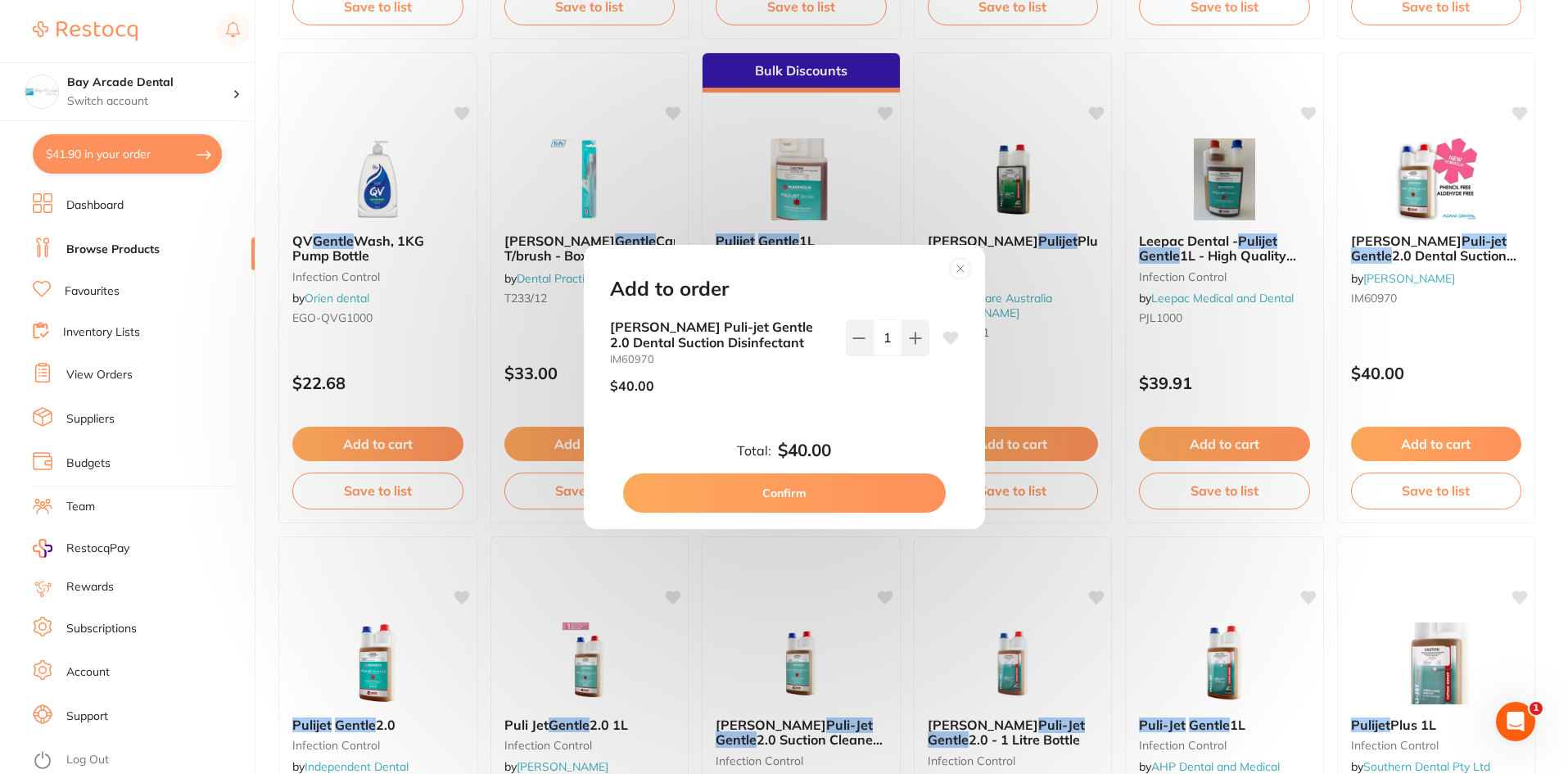
click at [834, 492] on button "Confirm" at bounding box center [785, 493] width 323 height 39
checkbox input "false"
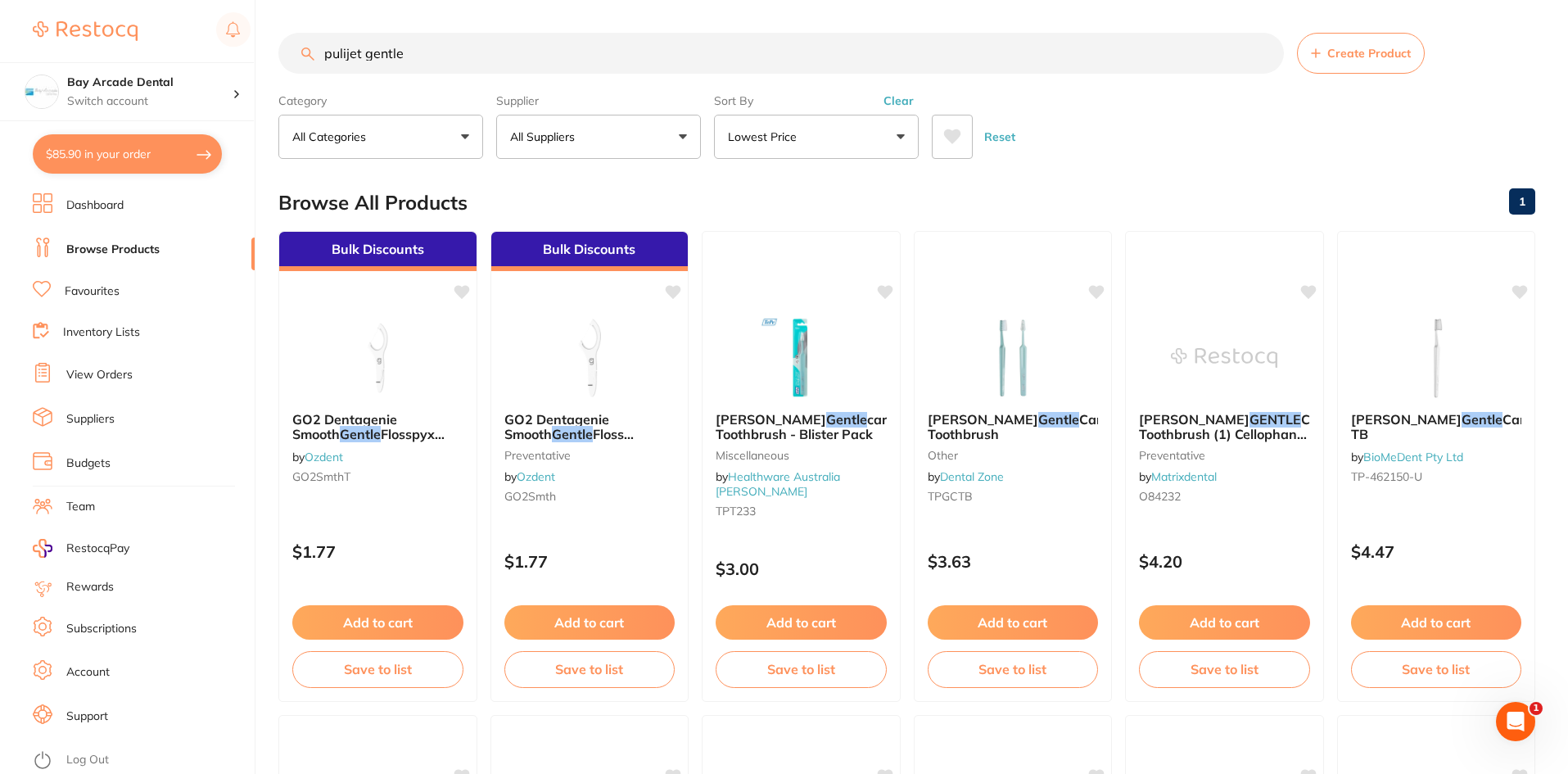
click at [678, 134] on button "All Suppliers" at bounding box center [599, 136] width 205 height 44
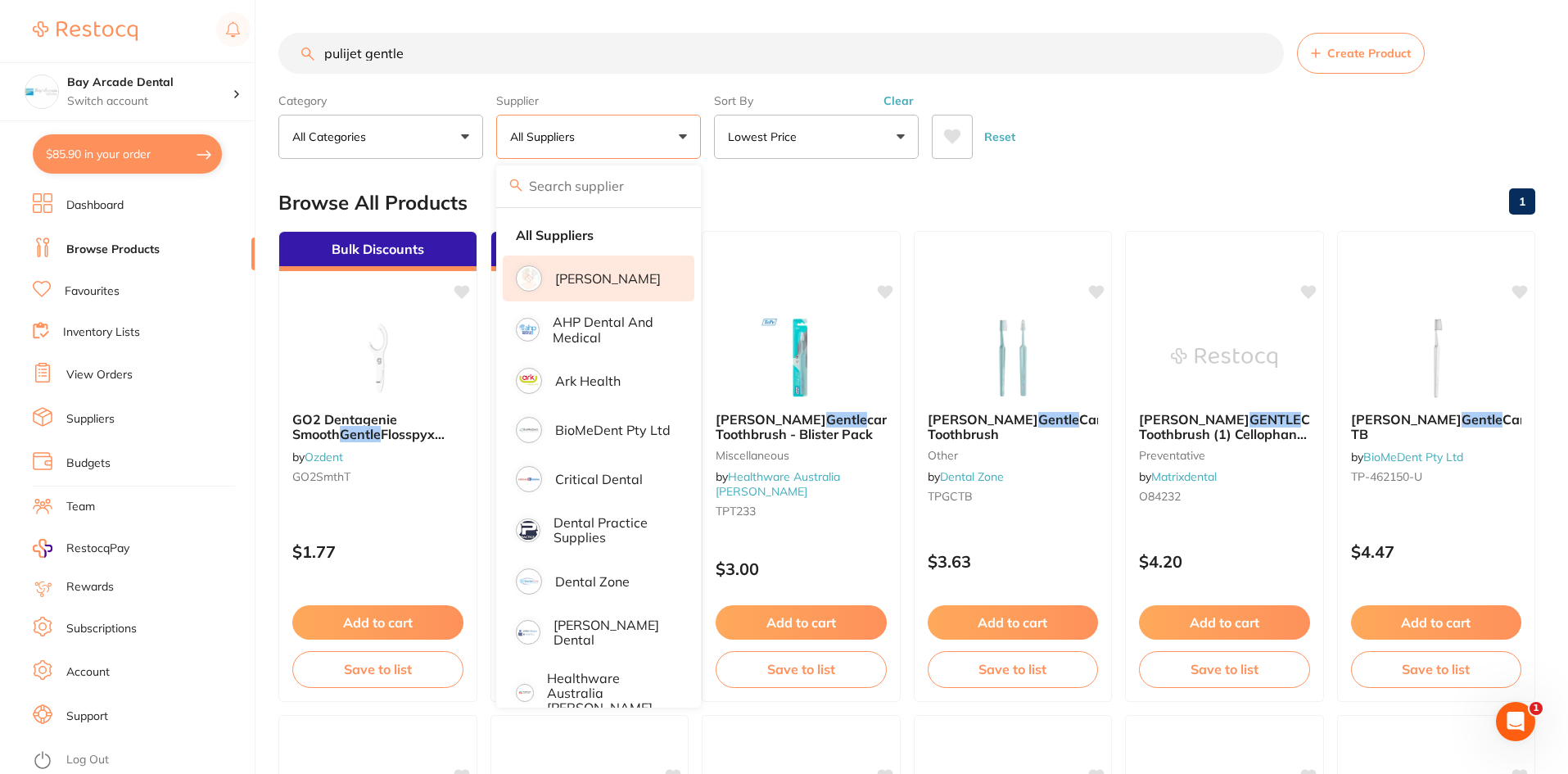
click at [626, 287] on li "[PERSON_NAME]" at bounding box center [598, 279] width 191 height 46
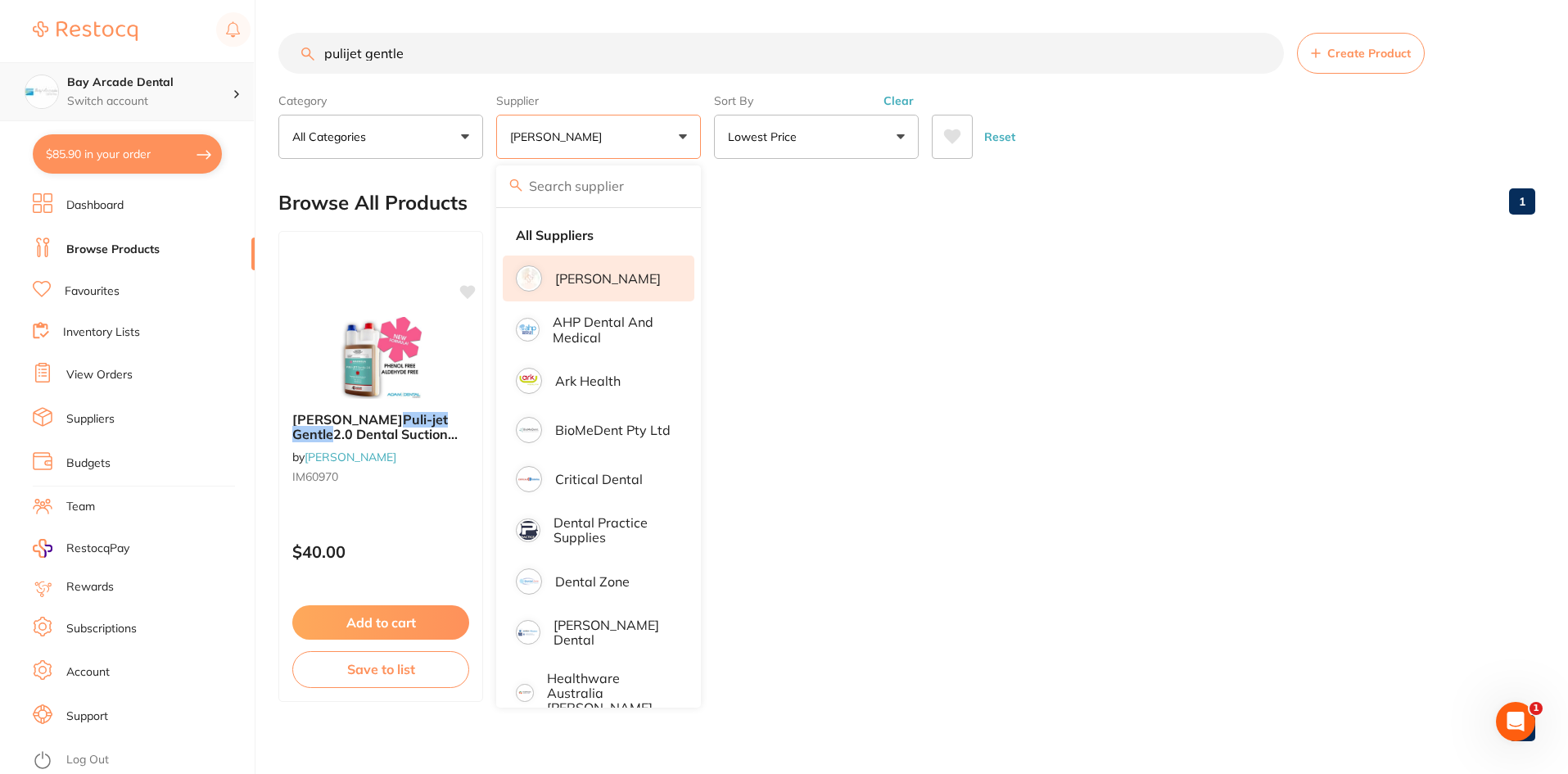
scroll to position [1, 0]
drag, startPoint x: 481, startPoint y: 37, endPoint x: 181, endPoint y: 89, distance: 304.5
click at [181, 89] on div "$85.90 Bay Arcade Dental Switch account Bay Arcade Dental $85.90 in your order …" at bounding box center [784, 387] width 1568 height 774
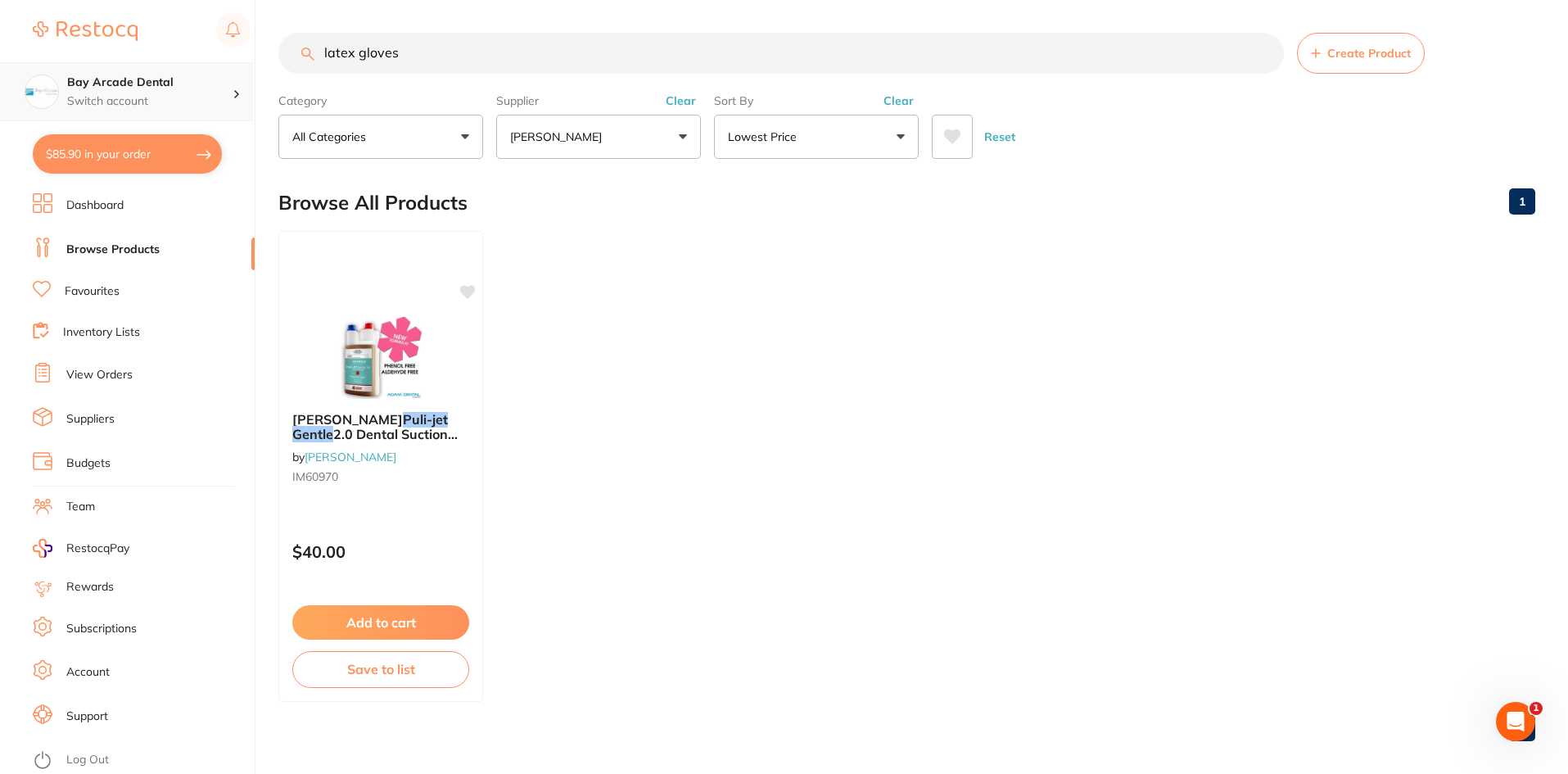
type input "latex gloves"
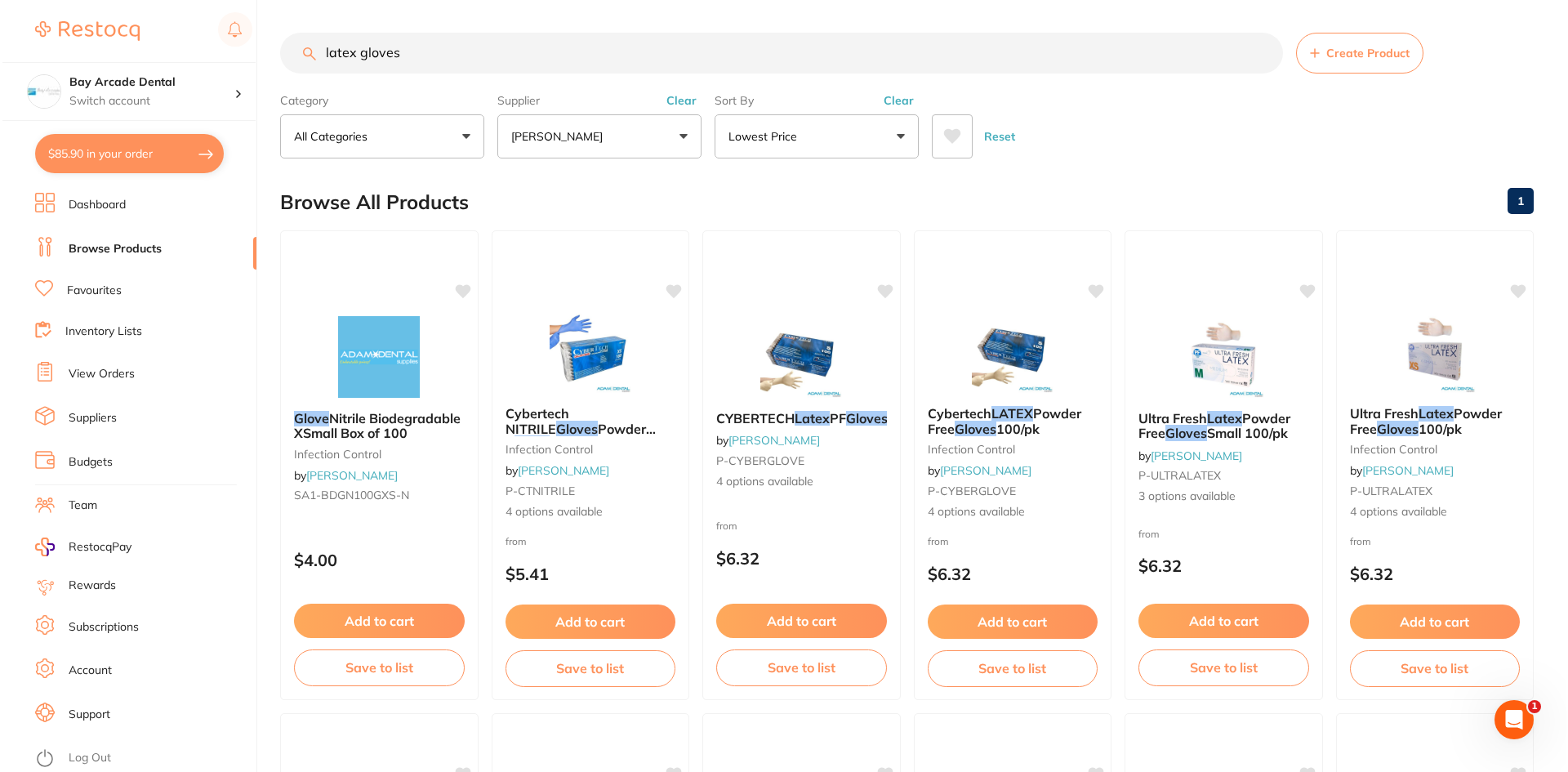
scroll to position [0, 0]
click at [545, 499] on div "Cybertech NITRILE Gloves Powder & Latex Free 100/pk infection control by [PERSO…" at bounding box center [587, 463] width 198 height 141
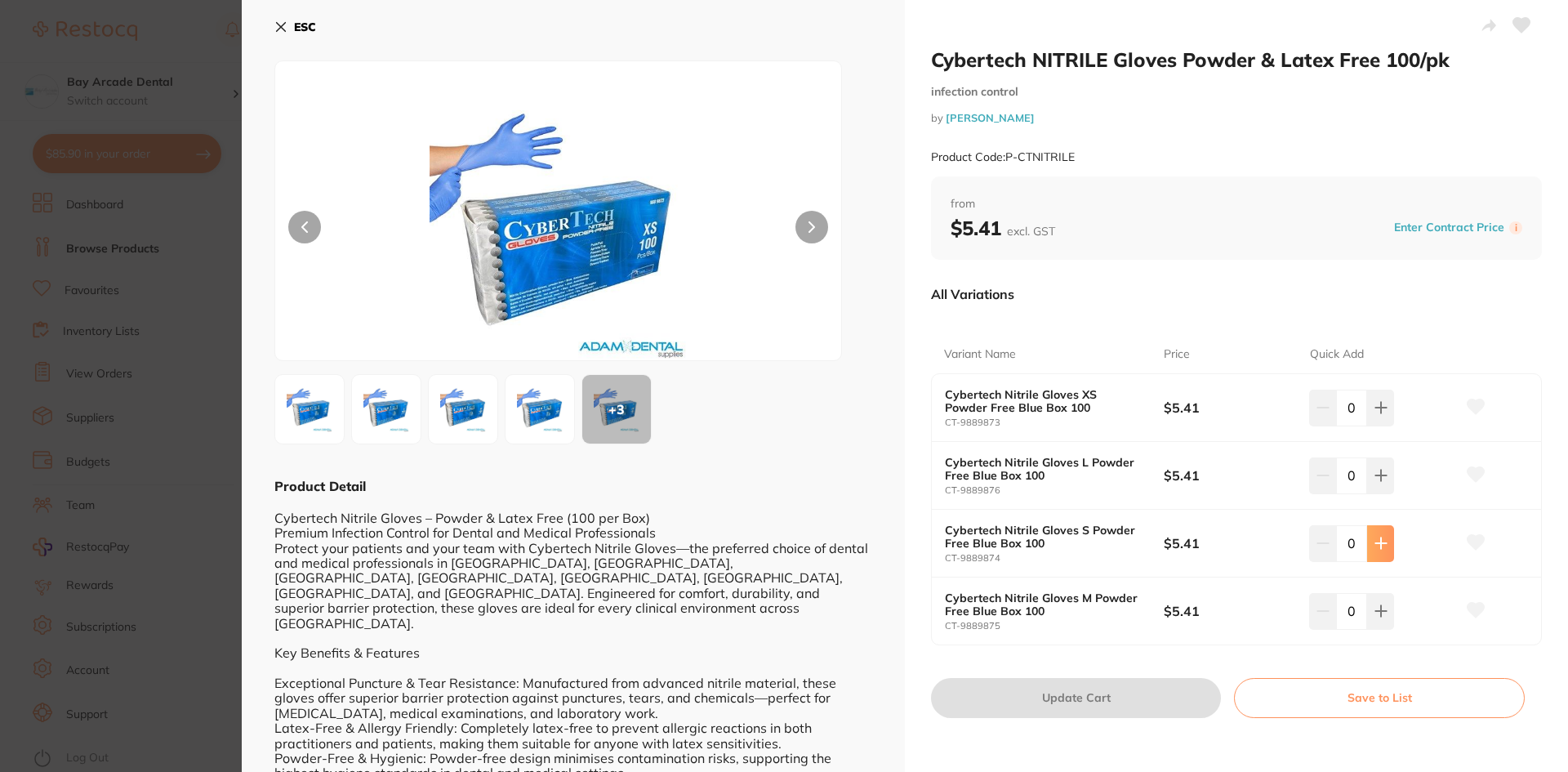
click at [1376, 415] on icon at bounding box center [1381, 407] width 13 height 13
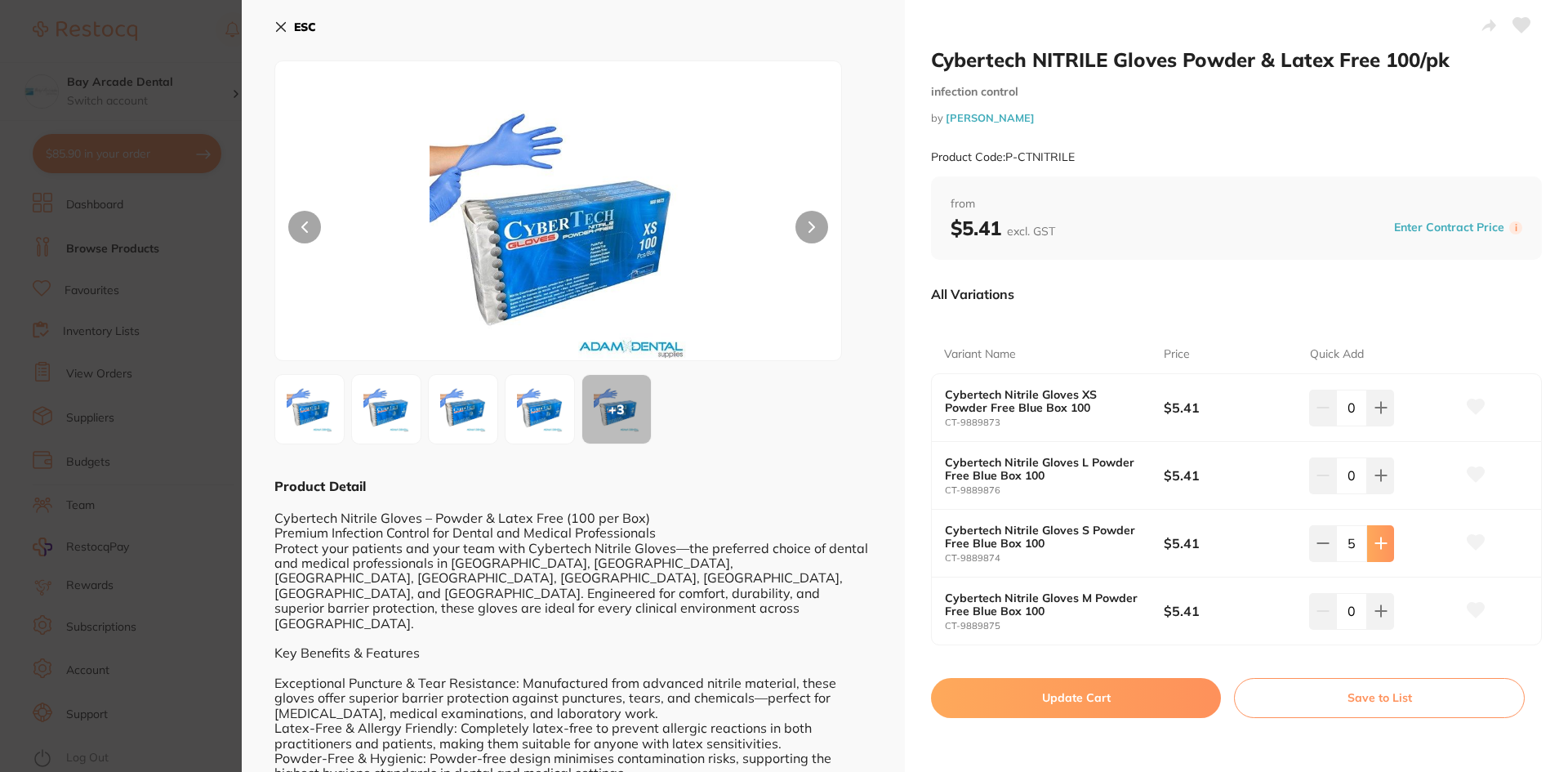
click at [1376, 414] on icon at bounding box center [1381, 408] width 11 height 11
type input "6"
click at [1015, 694] on button "Update Cart" at bounding box center [1076, 697] width 290 height 39
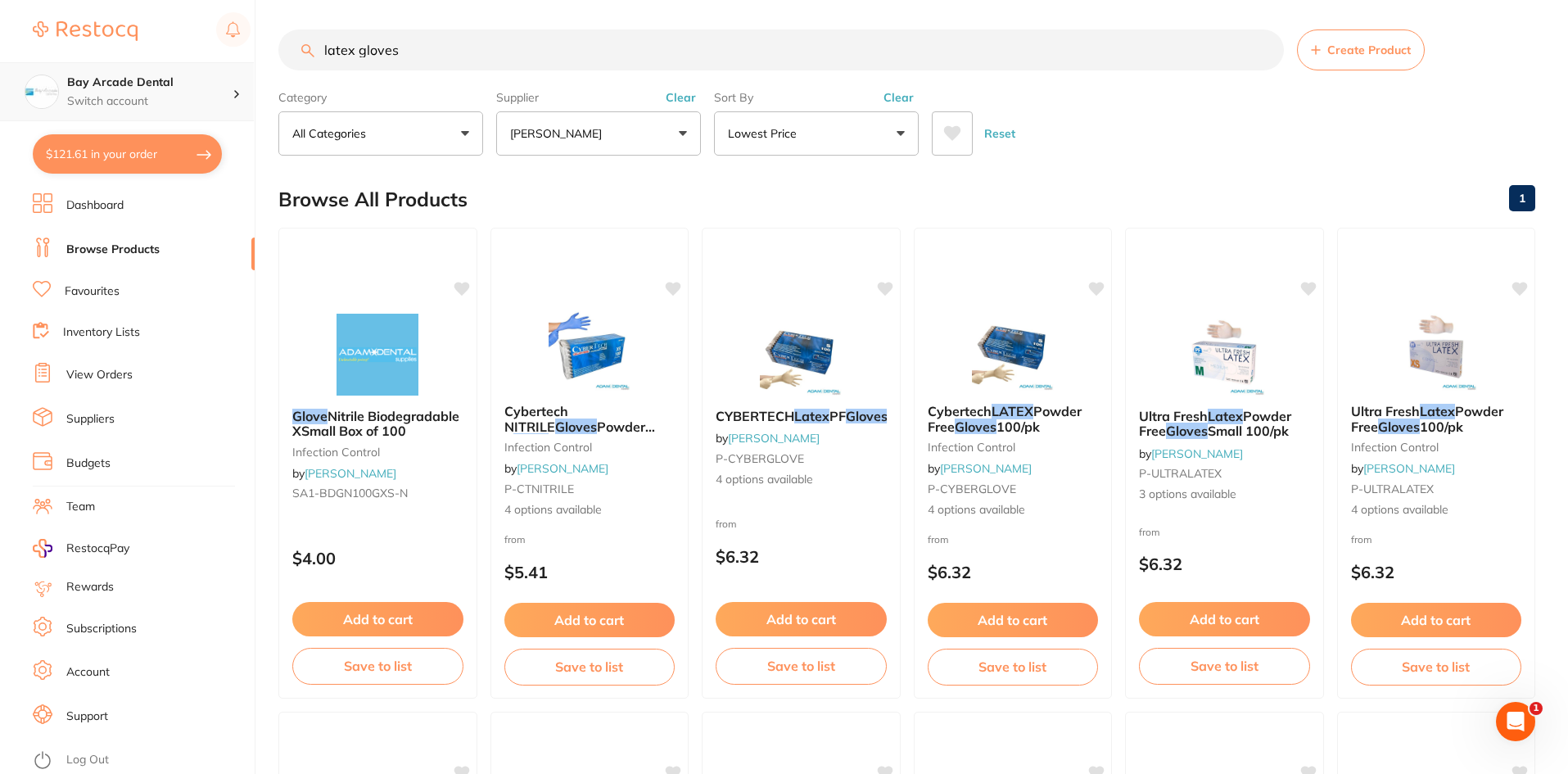
scroll to position [1, 0]
drag, startPoint x: 464, startPoint y: 52, endPoint x: 205, endPoint y: 74, distance: 259.9
click at [205, 74] on div "$121.61 Bay Arcade Dental Switch account Bay Arcade Dental $121.61 in your orde…" at bounding box center [784, 383] width 1568 height 774
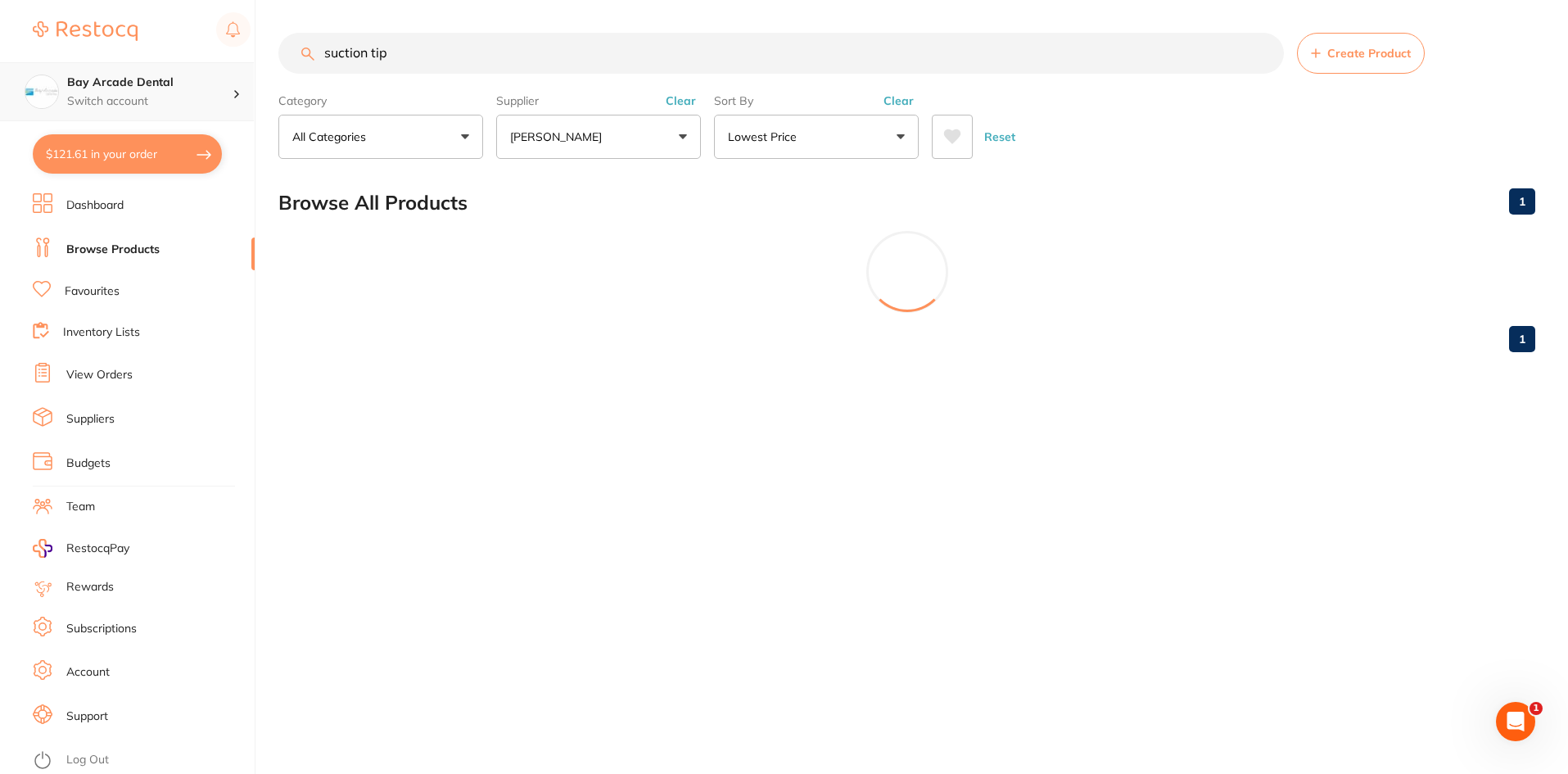
scroll to position [0, 0]
type input "suction tip"
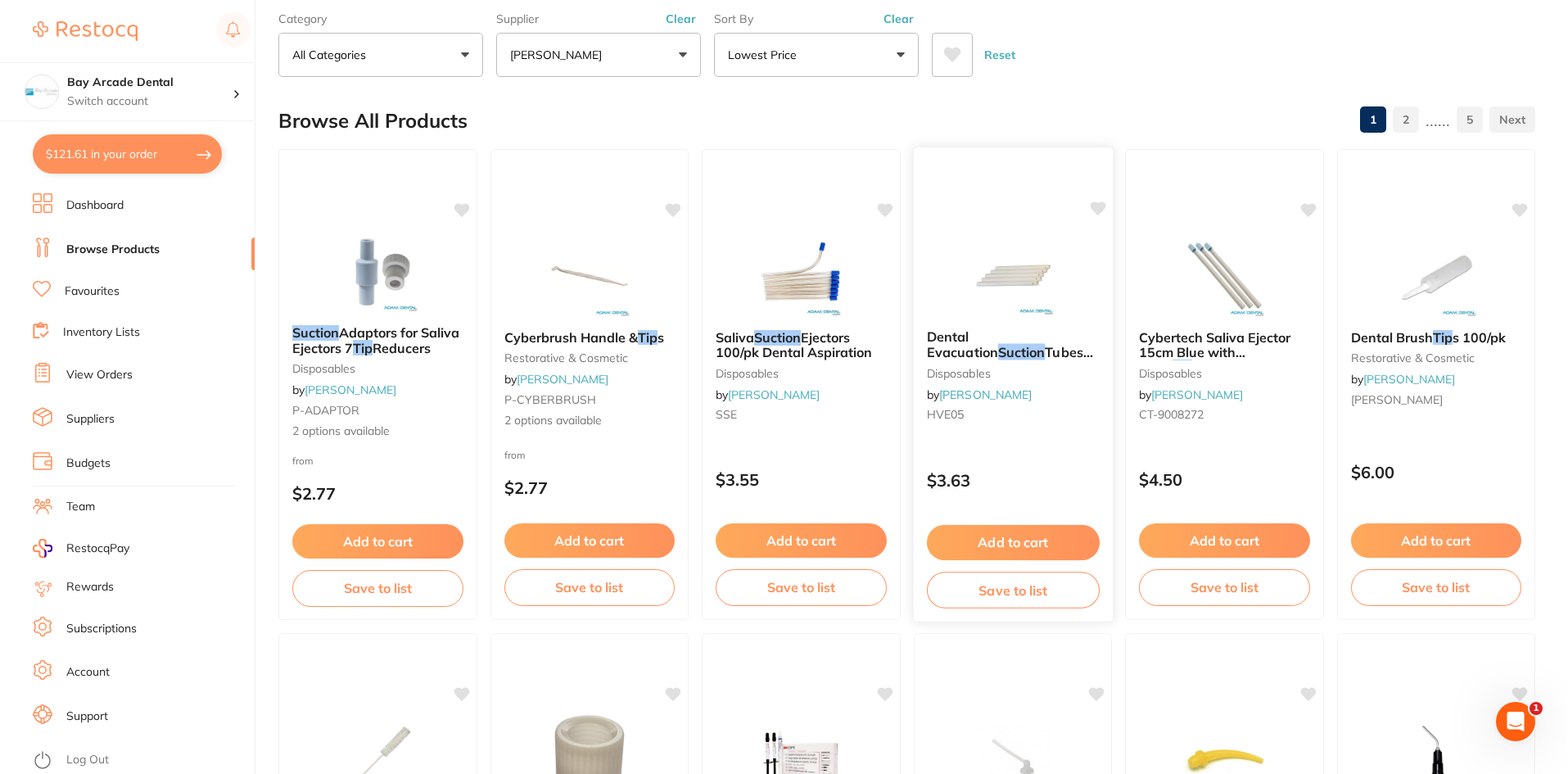
click at [960, 309] on img at bounding box center [1013, 274] width 107 height 83
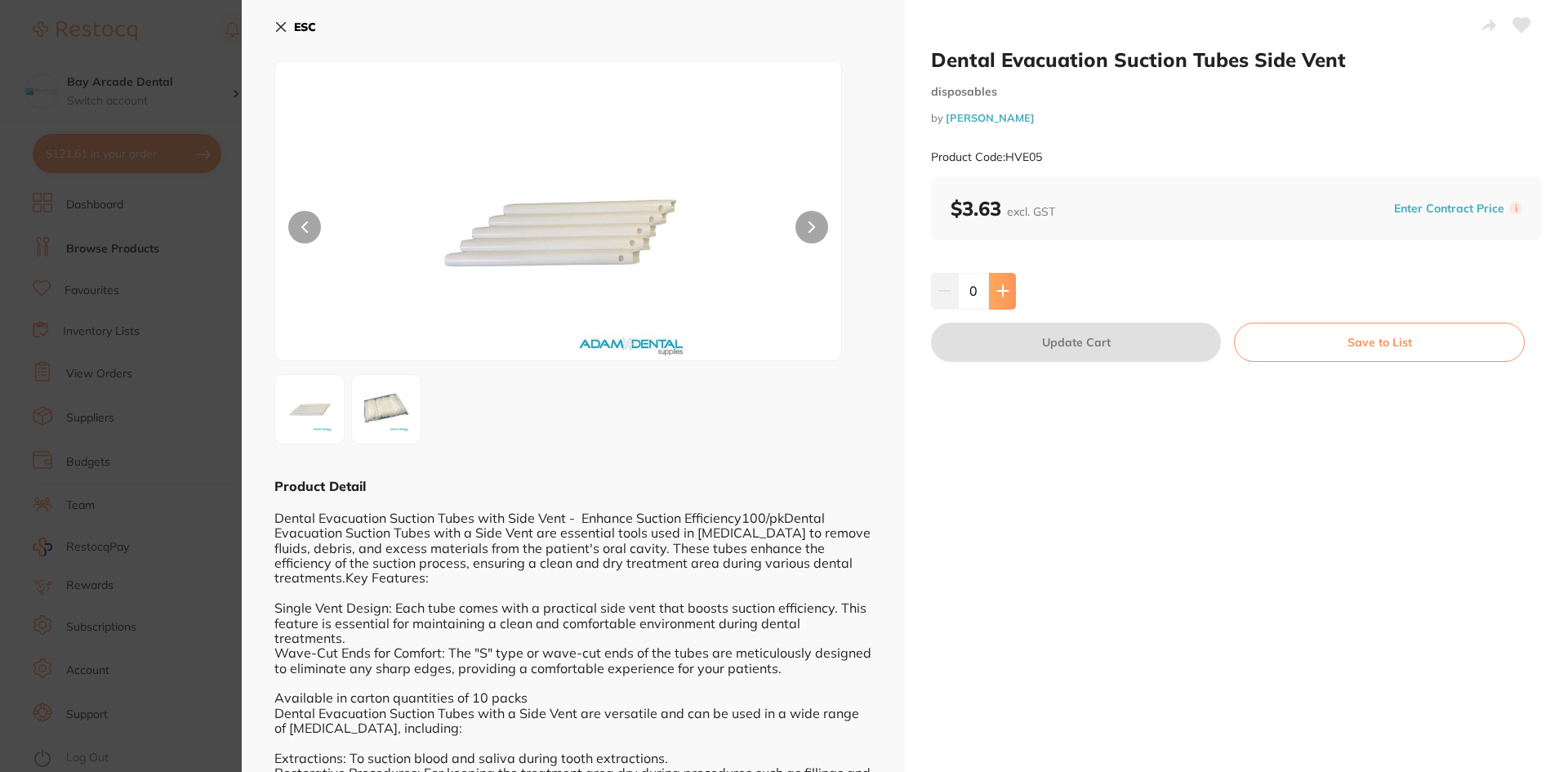
click at [999, 287] on icon at bounding box center [1003, 291] width 13 height 13
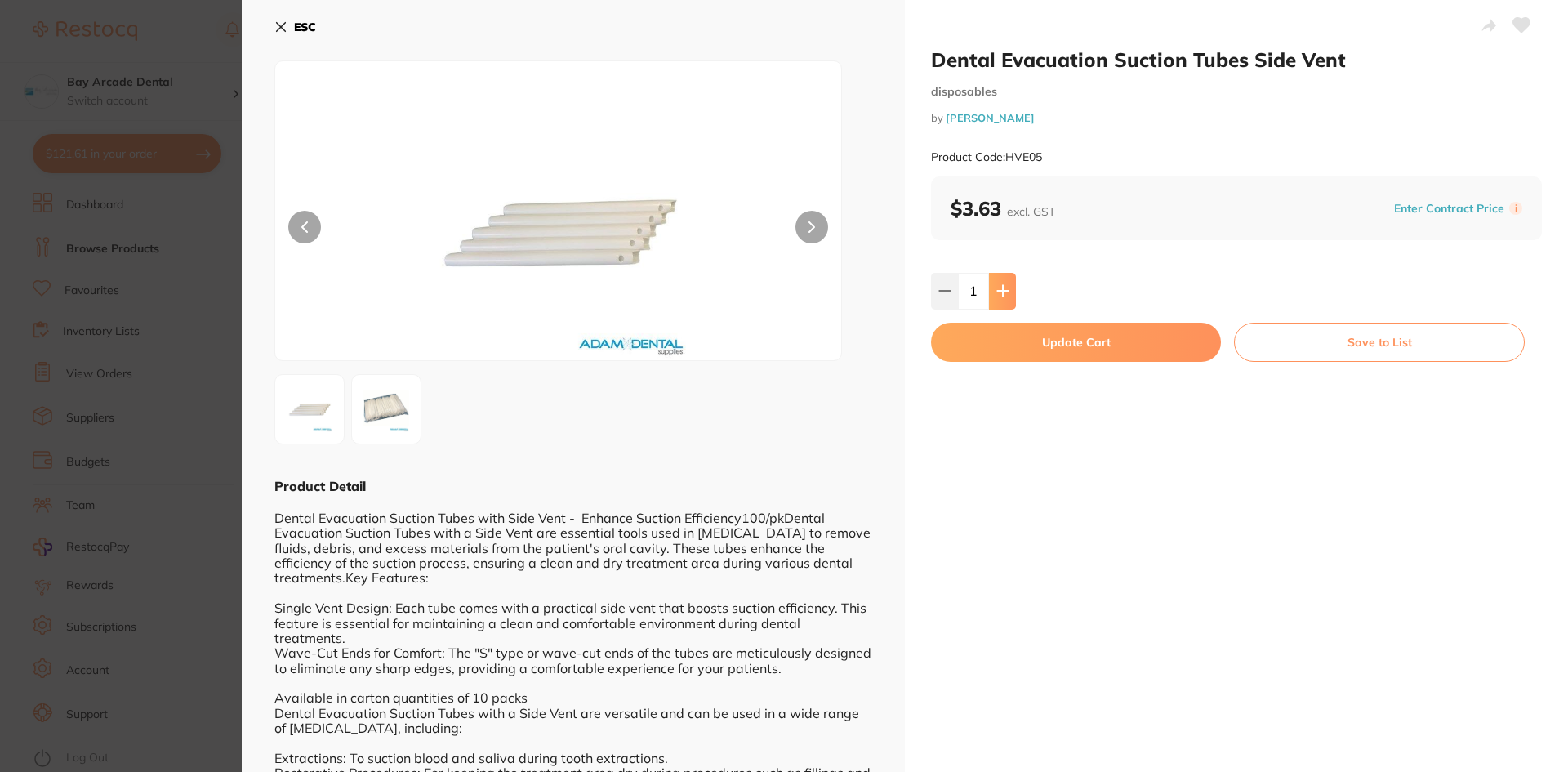
click at [999, 287] on icon at bounding box center [1003, 291] width 13 height 13
type input "2"
click at [1126, 357] on button "Update Cart" at bounding box center [1076, 341] width 290 height 39
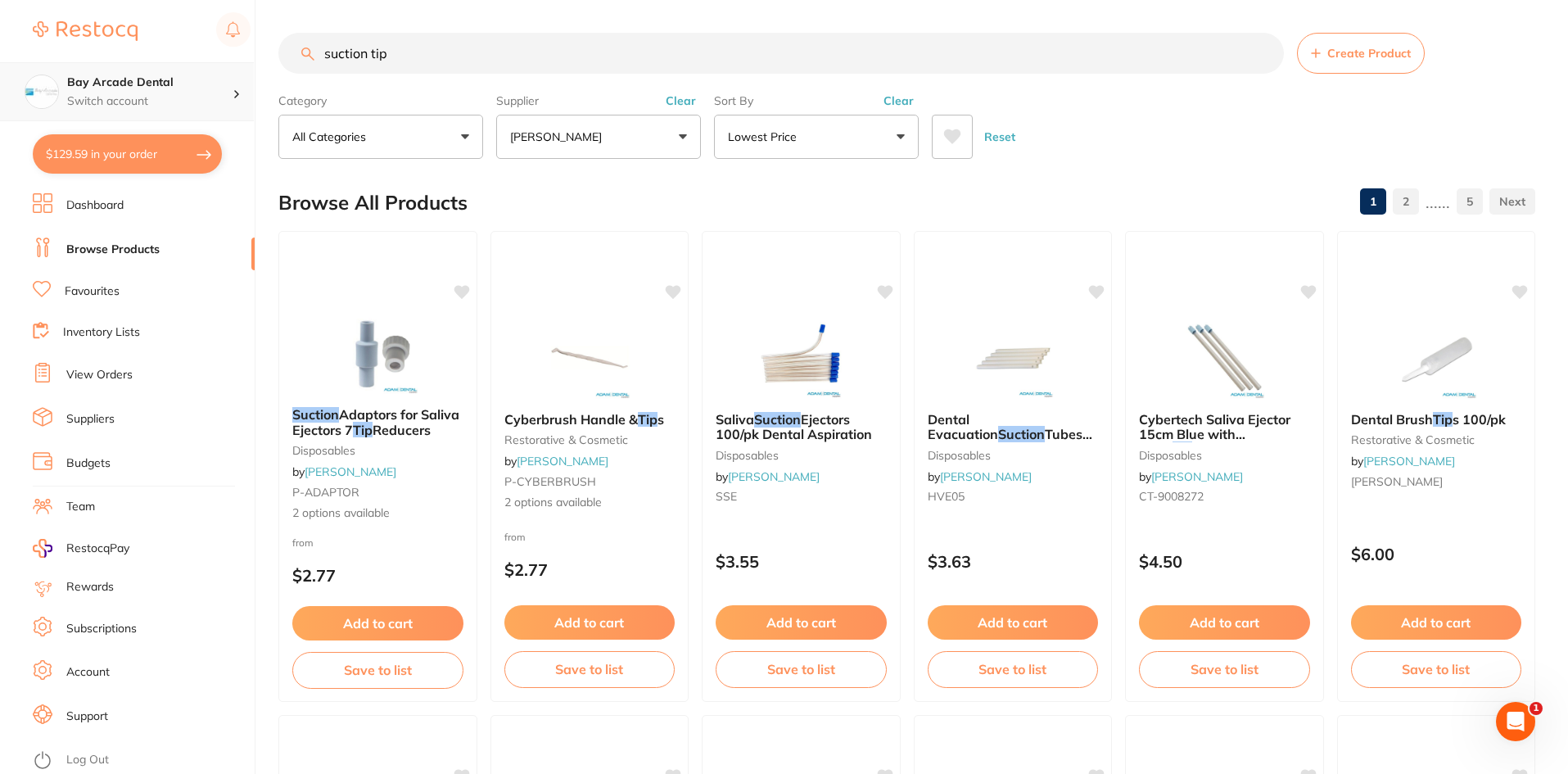
scroll to position [1, 0]
drag, startPoint x: 434, startPoint y: 47, endPoint x: 213, endPoint y: 94, distance: 225.9
click at [213, 93] on div "$129.59 Bay Arcade Dental Switch account Bay Arcade Dental $129.59 in your orde…" at bounding box center [784, 387] width 1568 height 774
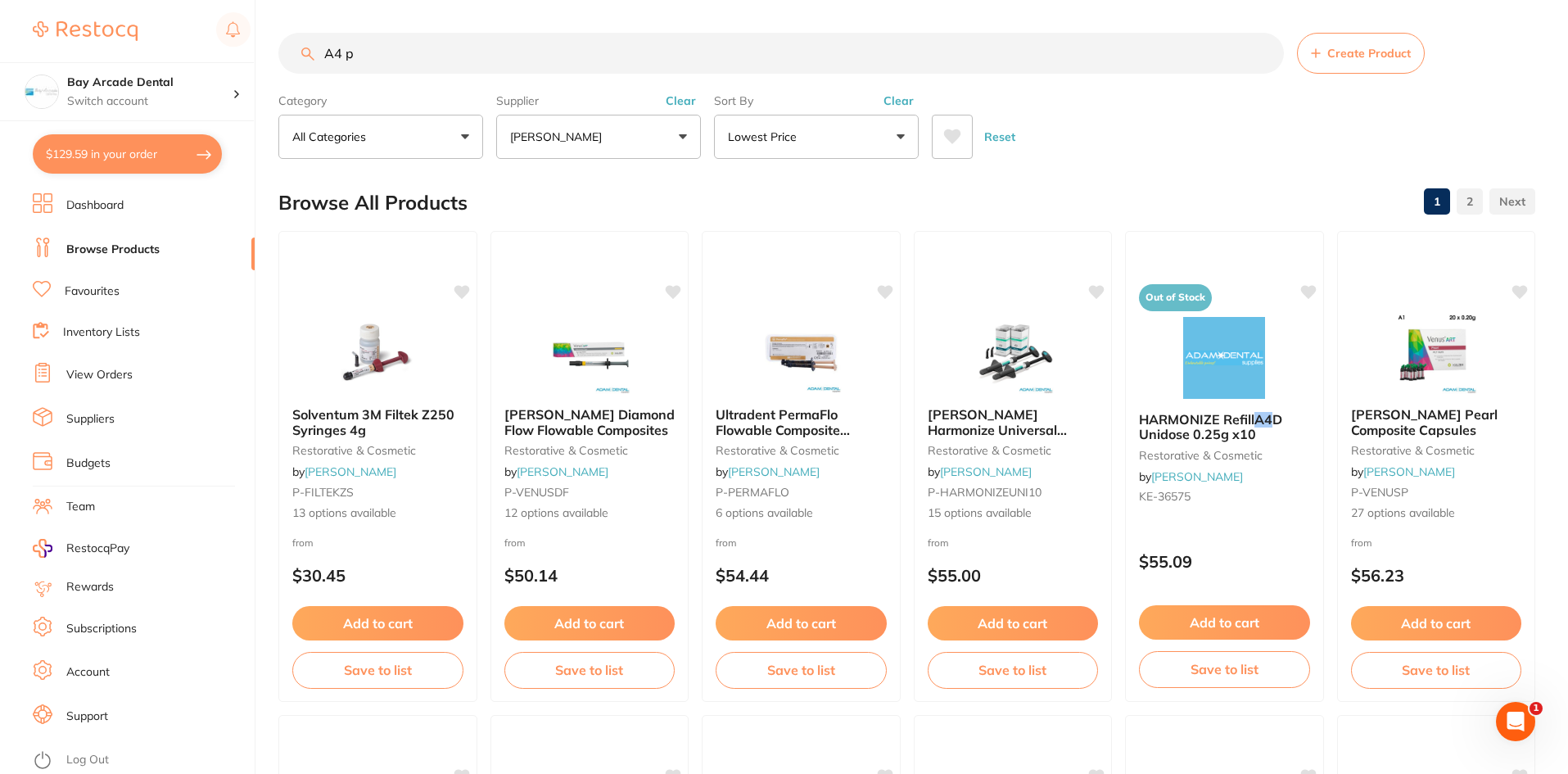
scroll to position [0, 0]
type input "A4 paper"
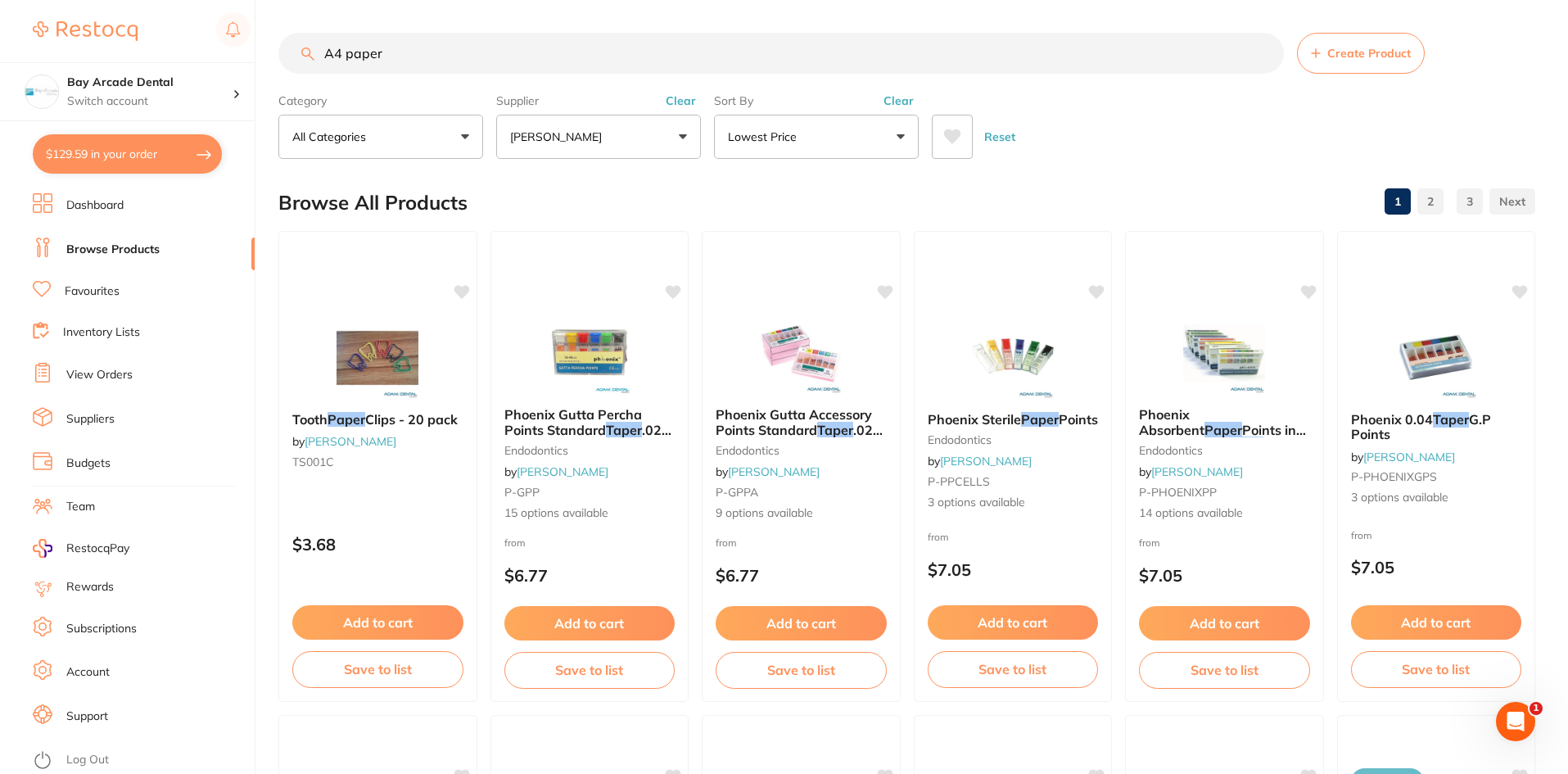
drag, startPoint x: 429, startPoint y: 50, endPoint x: 179, endPoint y: 45, distance: 250.0
click at [180, 45] on div "$129.59 Bay Arcade Dental Switch account Bay Arcade Dental $129.59 in your orde…" at bounding box center [784, 387] width 1568 height 774
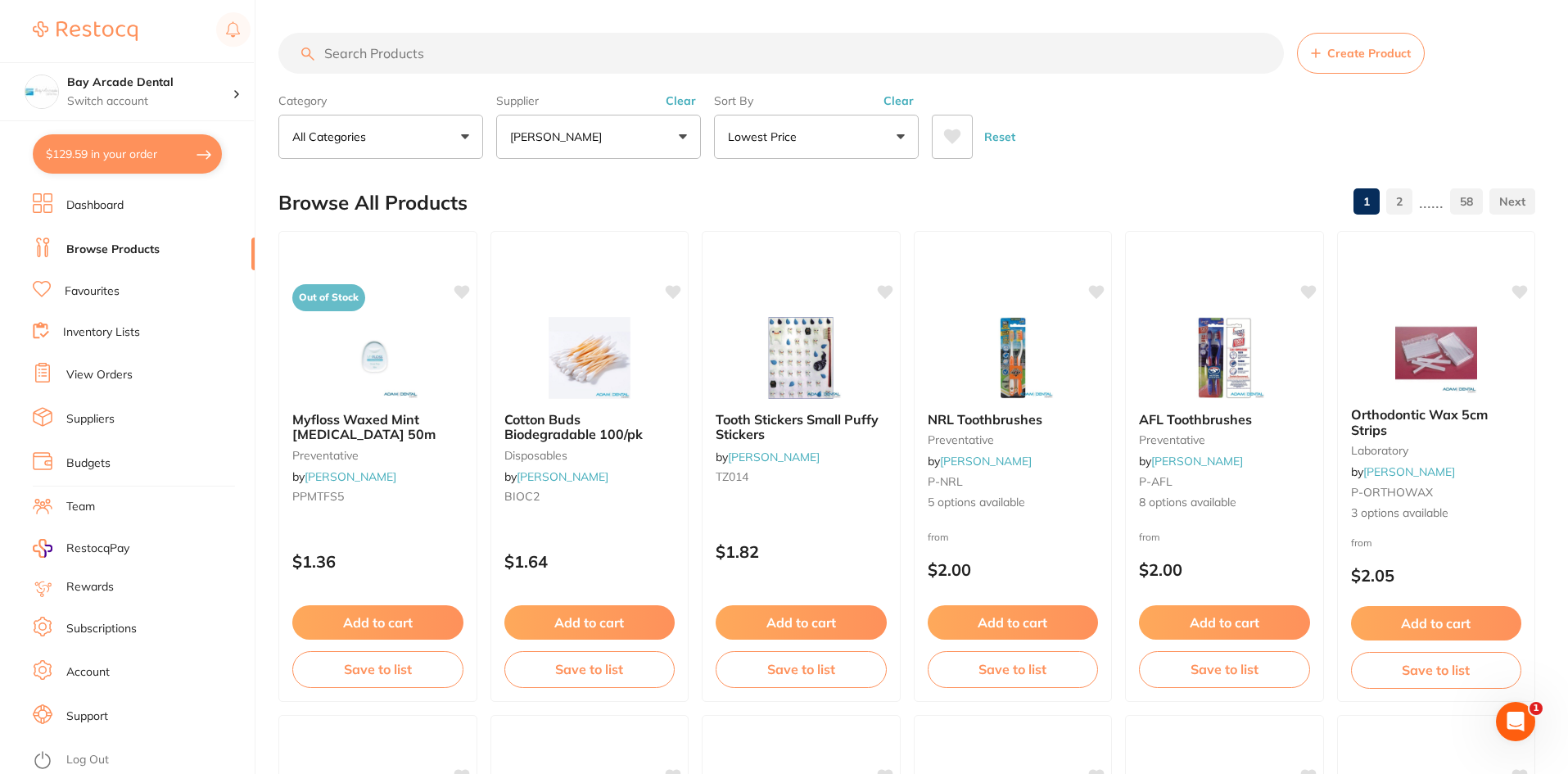
click at [129, 163] on button "$129.59 in your order" at bounding box center [127, 153] width 189 height 39
checkbox input "true"
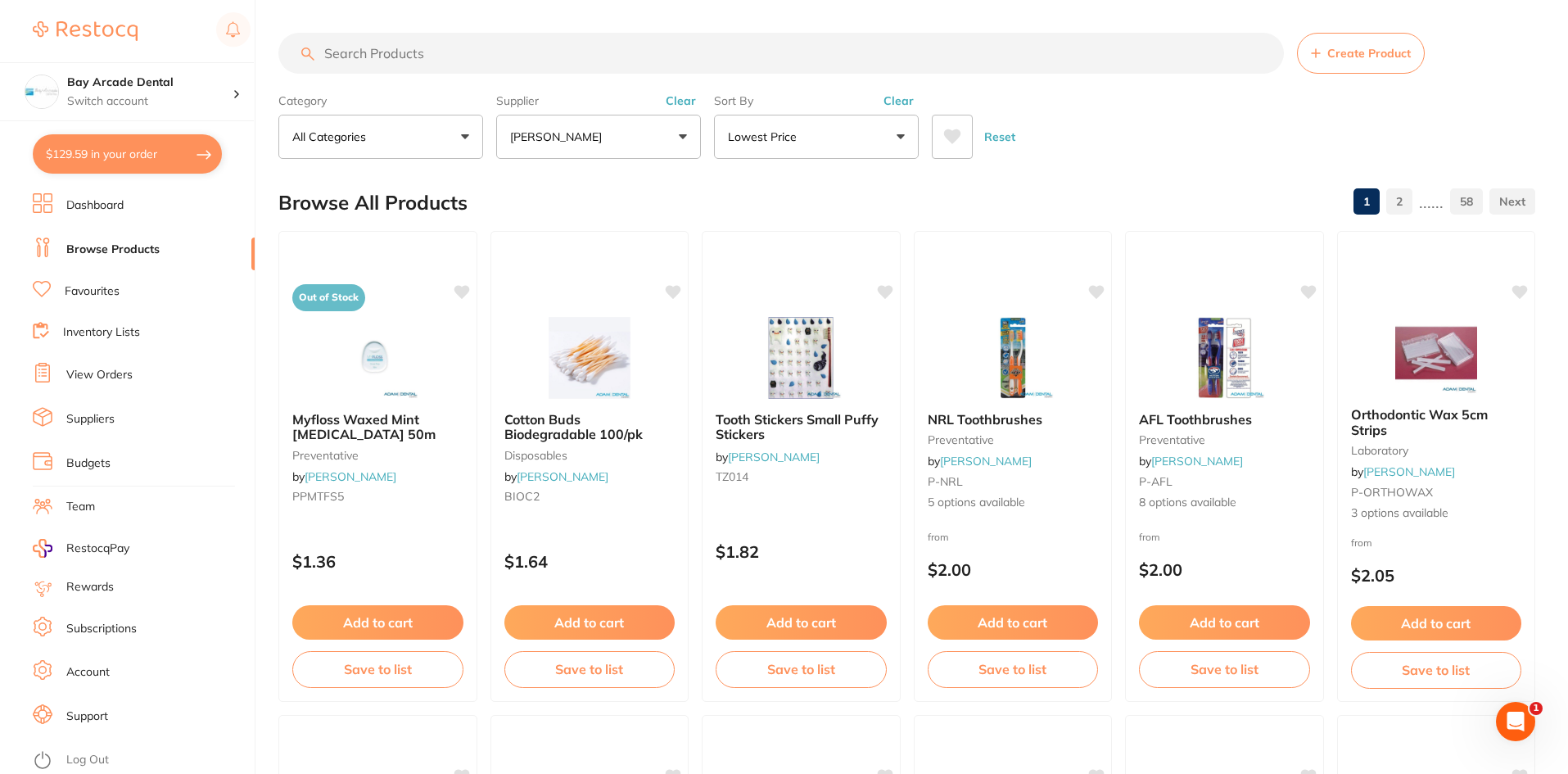
checkbox input "true"
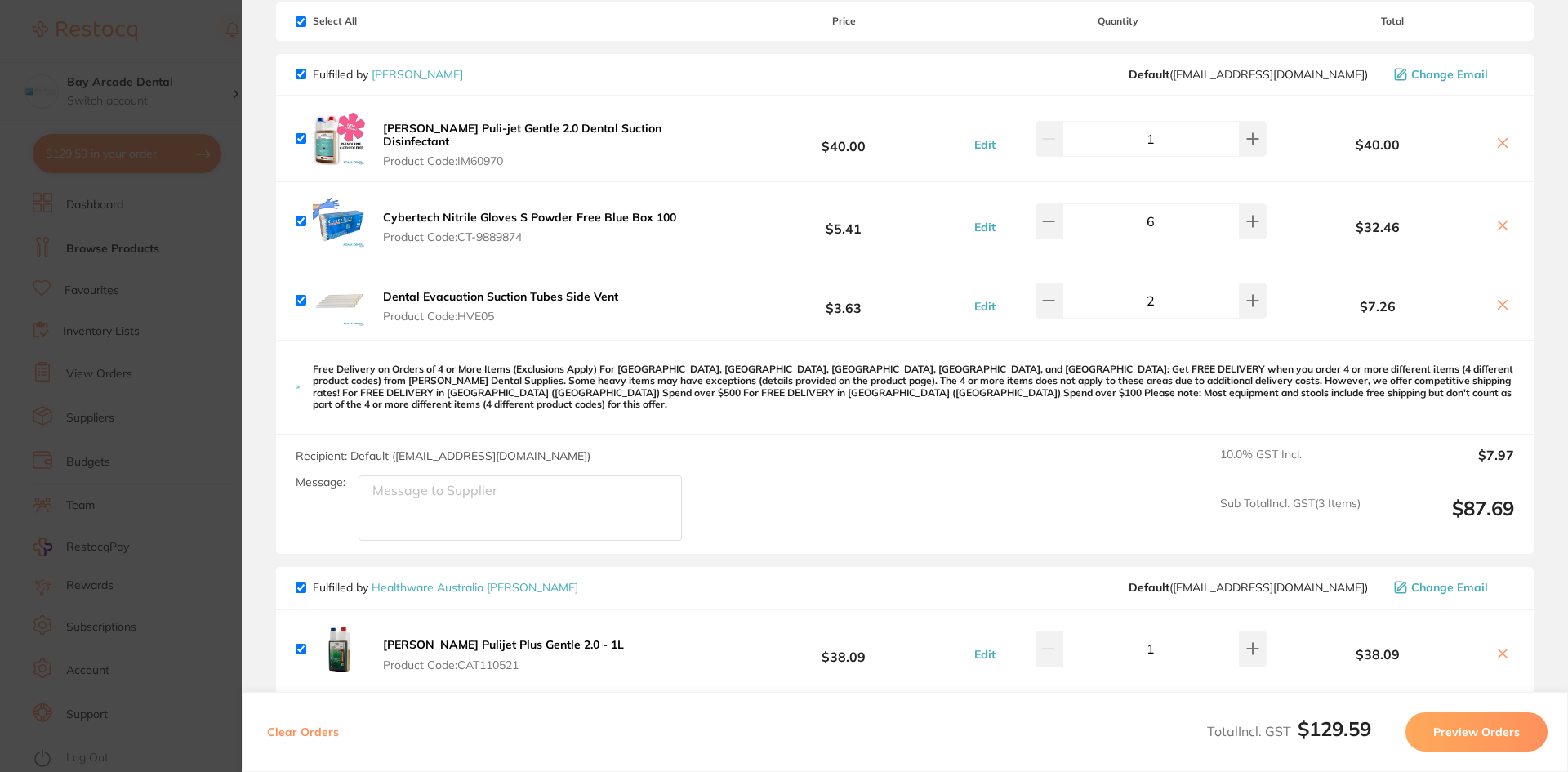
scroll to position [327, 0]
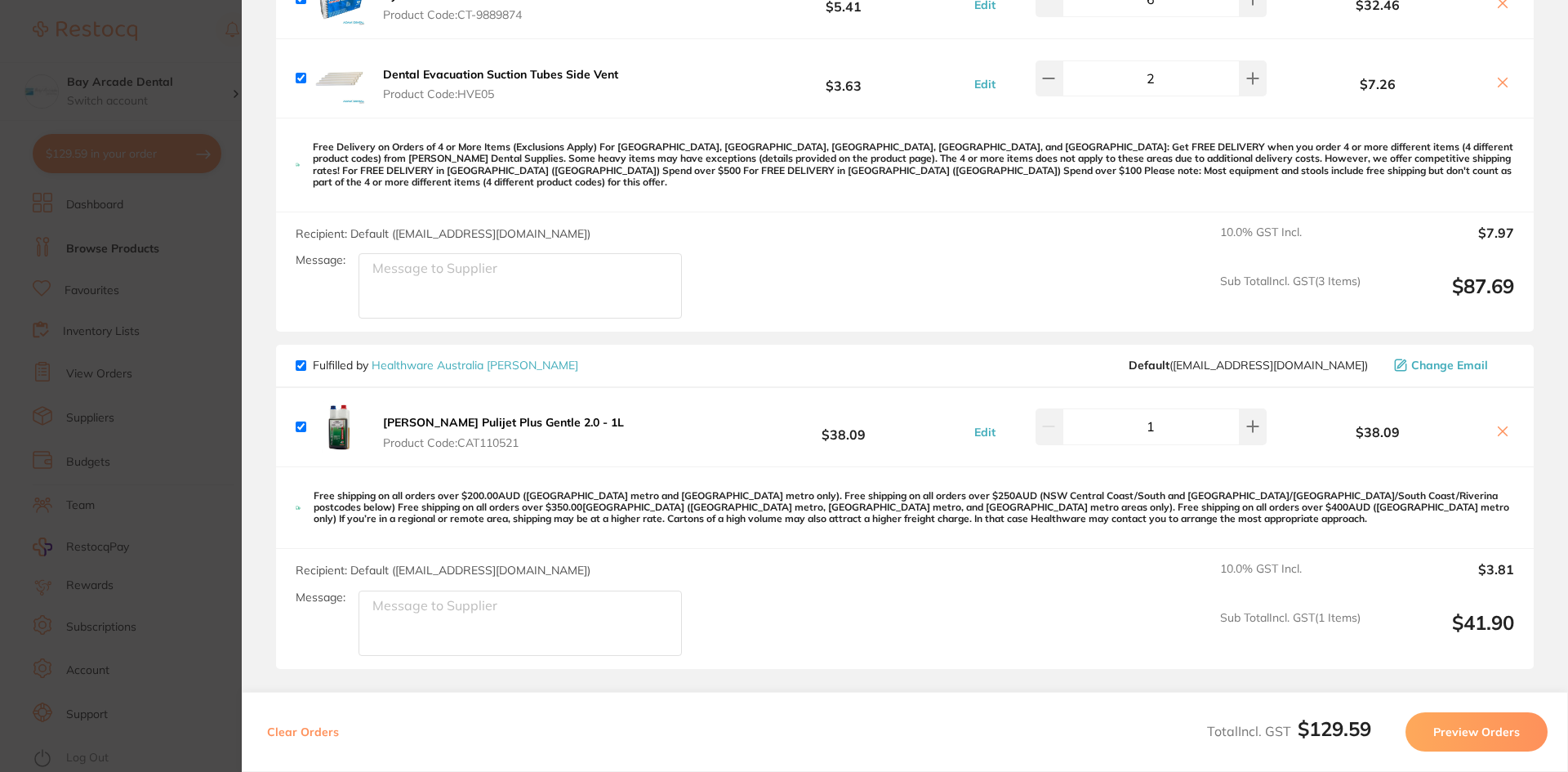
click at [1501, 427] on icon at bounding box center [1503, 432] width 9 height 9
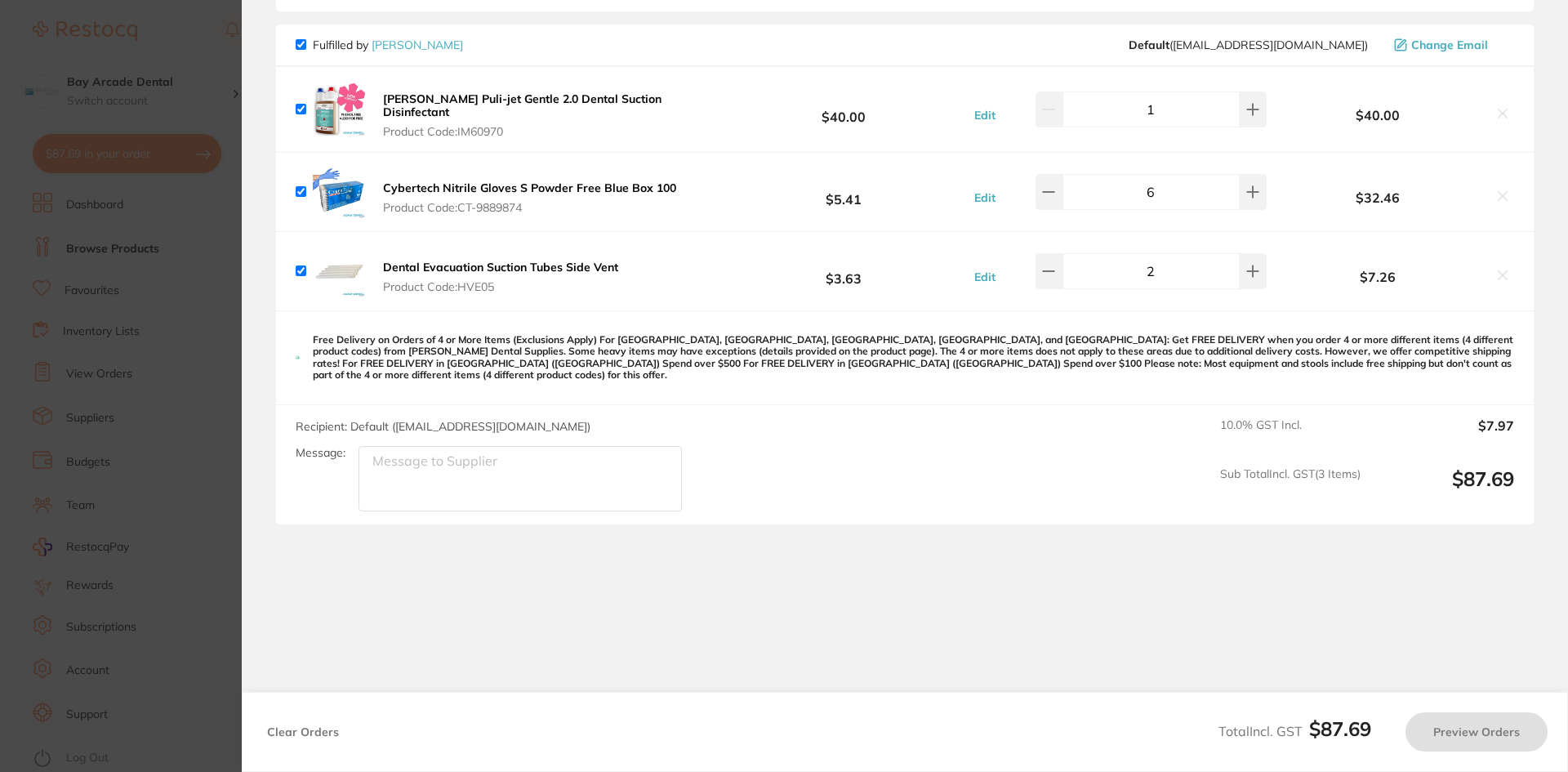
checkbox input "true"
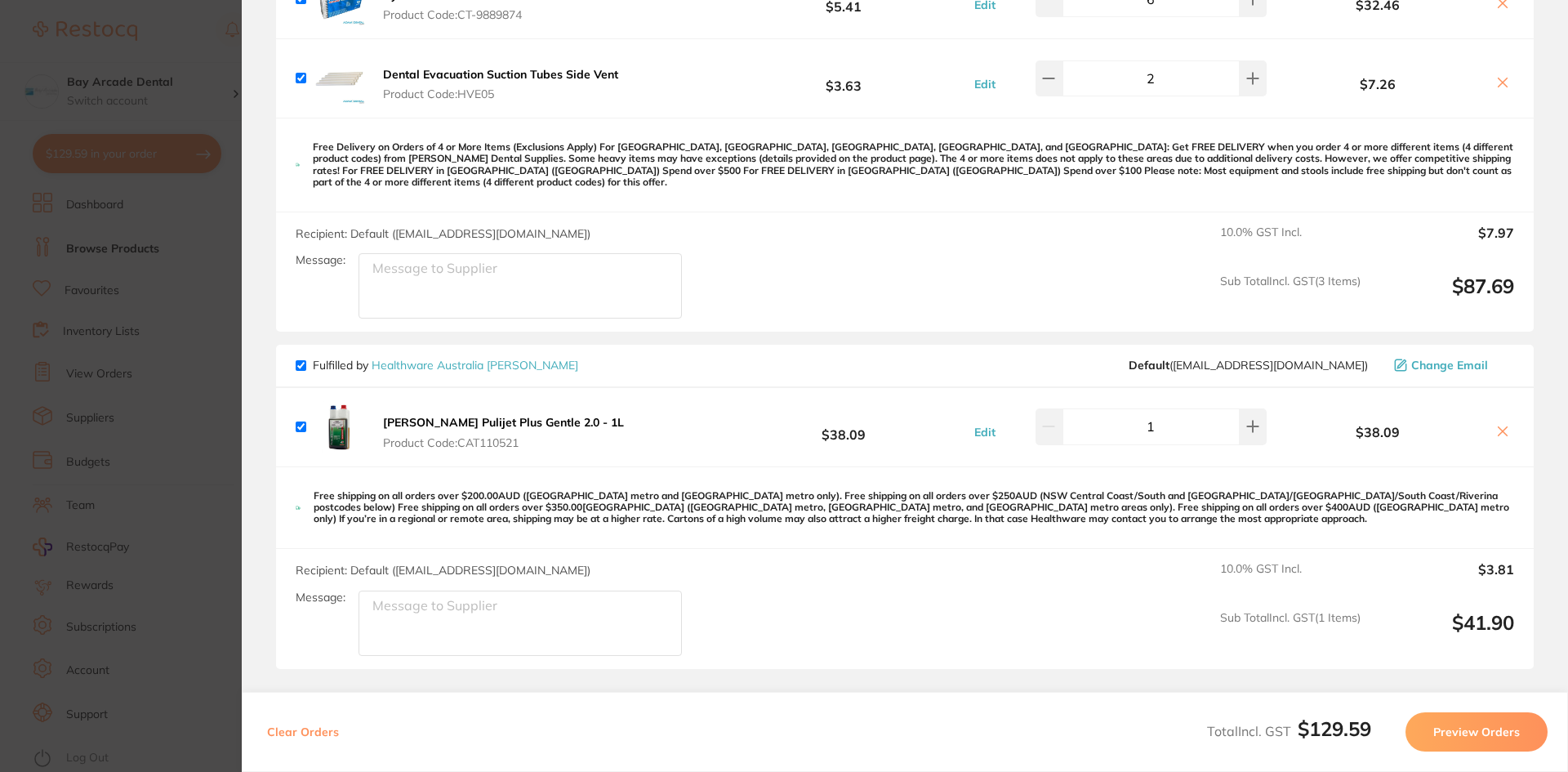
click at [170, 47] on section "Update RRP Set your pre negotiated price for this item. Item Agreed RRP (excl. …" at bounding box center [784, 386] width 1568 height 772
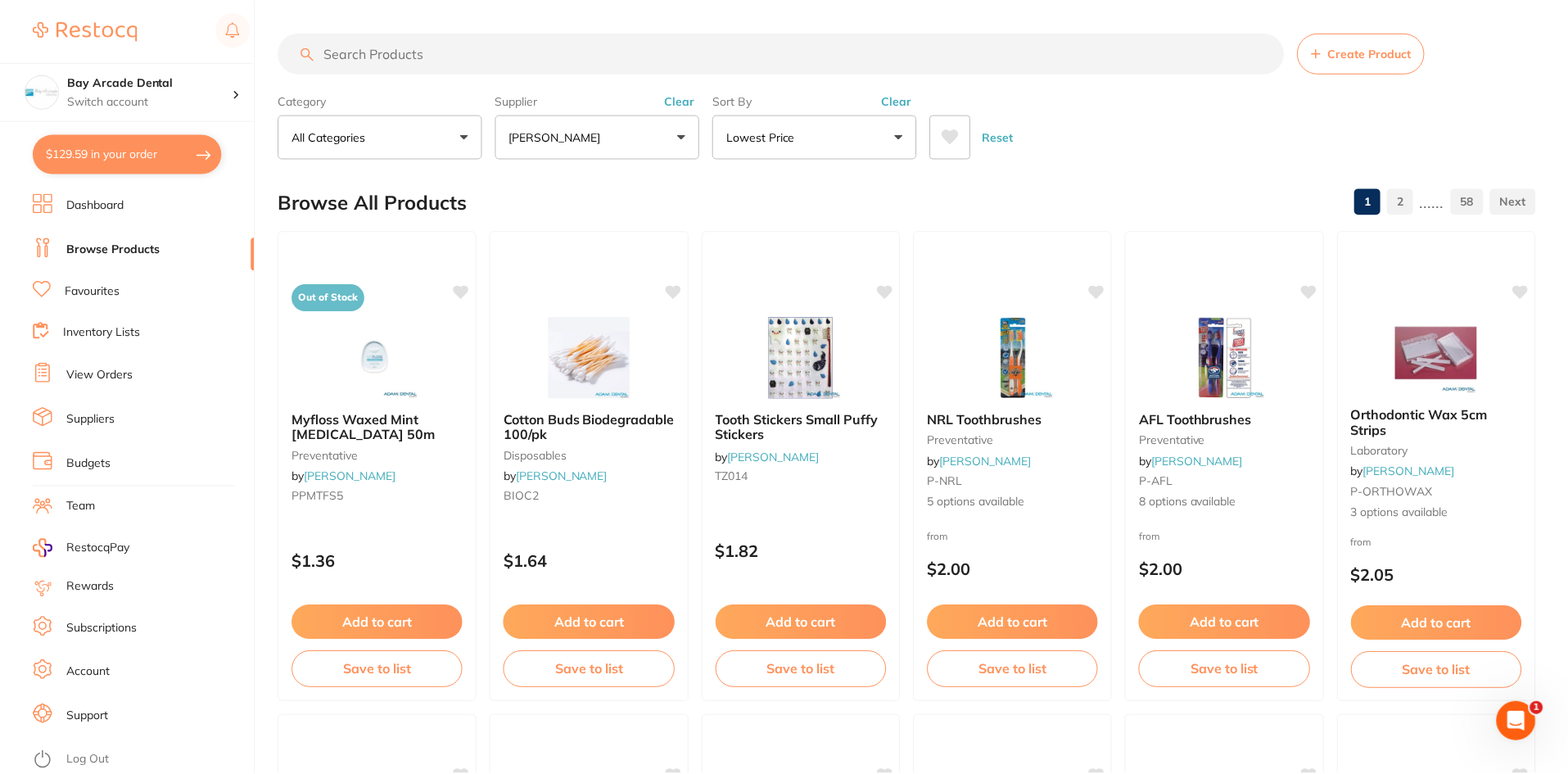
scroll to position [1, 0]
